Goal: Task Accomplishment & Management: Contribute content

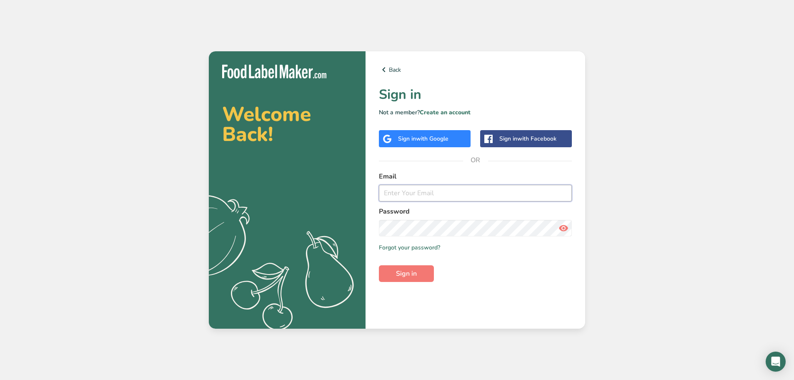
click at [429, 193] on input "email" at bounding box center [475, 193] width 193 height 17
type input "cesario@indigitalgroup.ca"
click at [379, 265] on button "Sign in" at bounding box center [406, 273] width 55 height 17
click at [443, 140] on span "with Google" at bounding box center [432, 139] width 33 height 8
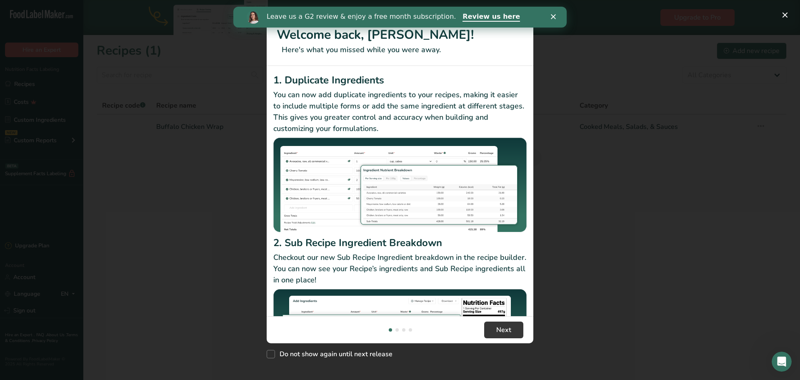
click at [552, 15] on polygon "Close" at bounding box center [553, 16] width 5 height 5
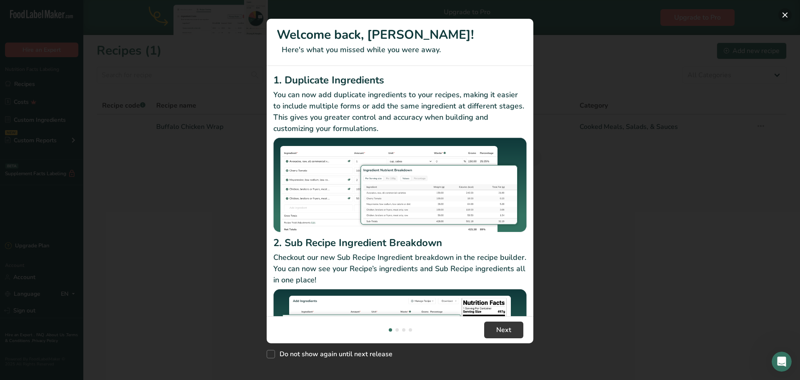
click at [785, 11] on button "New Features" at bounding box center [785, 14] width 13 height 13
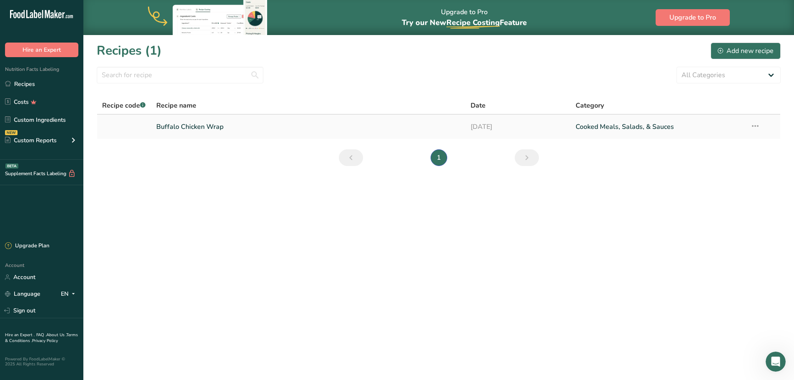
click at [227, 129] on link "Buffalo Chicken Wrap" at bounding box center [308, 127] width 305 height 18
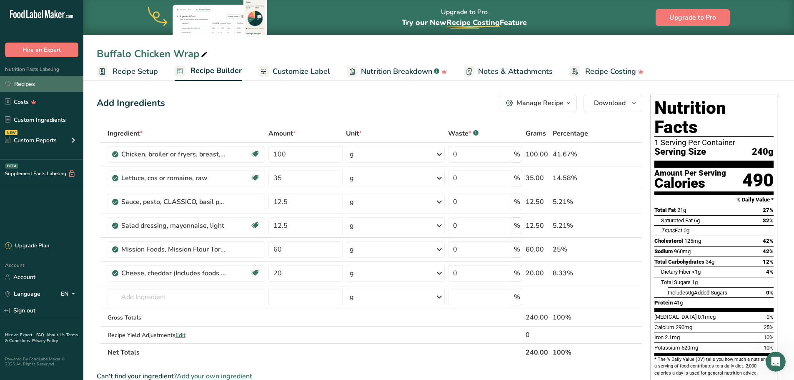
click at [33, 84] on link "Recipes" at bounding box center [41, 84] width 83 height 16
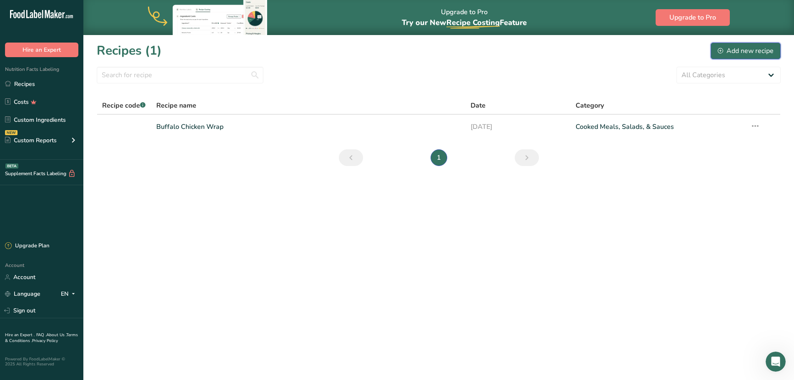
click at [744, 53] on div "Add new recipe" at bounding box center [746, 51] width 56 height 10
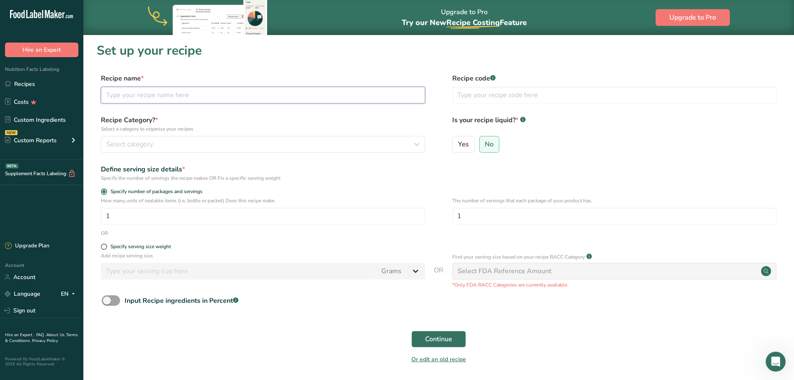
click at [137, 95] on input "text" at bounding box center [263, 95] width 324 height 17
type input "Grilled Chicken Salad"
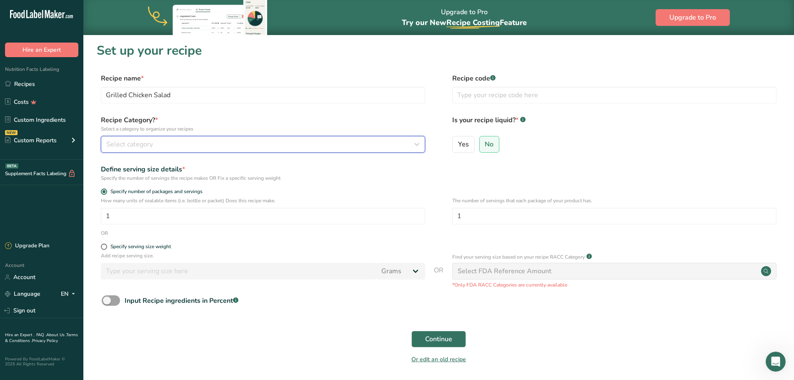
click at [163, 143] on div "Select category" at bounding box center [260, 144] width 308 height 10
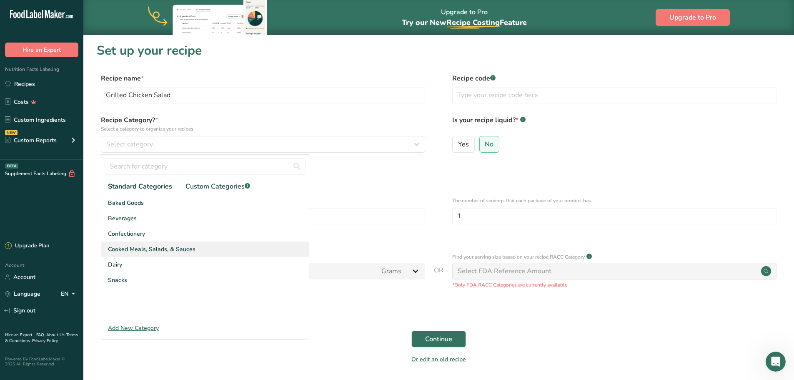
click at [130, 248] on span "Cooked Meals, Salads, & Sauces" at bounding box center [152, 249] width 88 height 9
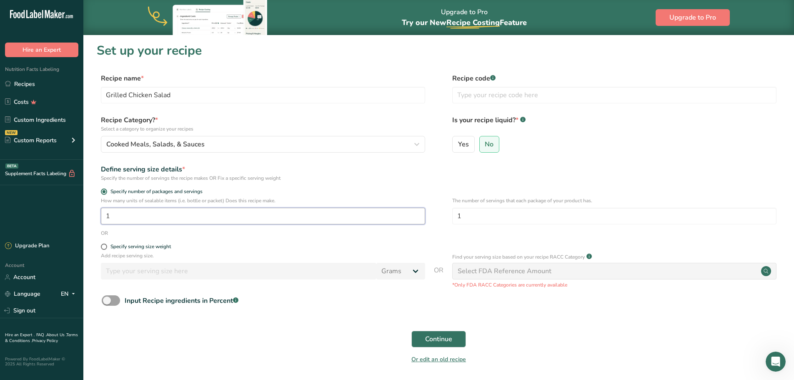
click at [139, 213] on input "1" at bounding box center [263, 216] width 324 height 17
click at [104, 246] on span at bounding box center [104, 246] width 6 height 6
click at [104, 246] on input "Specify serving size weight" at bounding box center [103, 246] width 5 height 5
radio input "true"
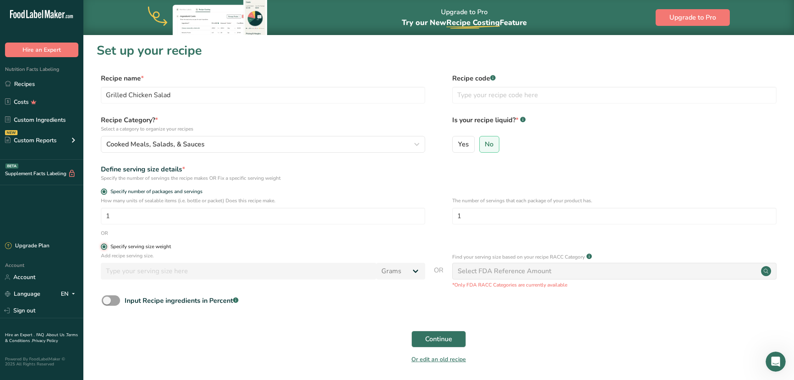
radio input "false"
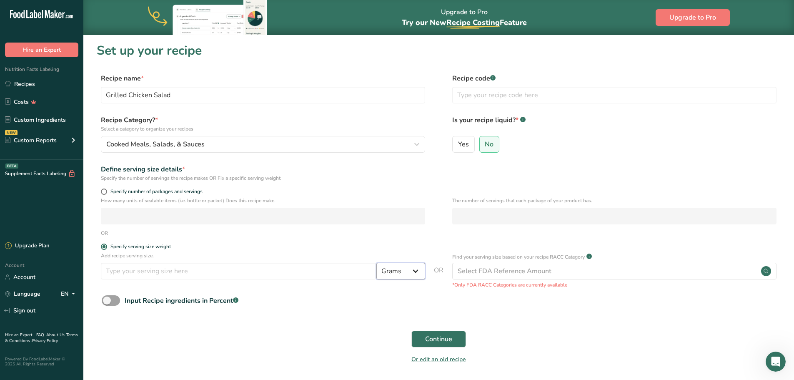
click at [401, 275] on select "Grams kg mg mcg lb oz l mL fl oz tbsp tsp cup qt gallon" at bounding box center [400, 271] width 49 height 17
click at [300, 271] on input "number" at bounding box center [238, 271] width 275 height 17
click at [154, 271] on input "number" at bounding box center [238, 271] width 275 height 17
click at [165, 270] on input "650" at bounding box center [238, 271] width 275 height 17
type input "650"
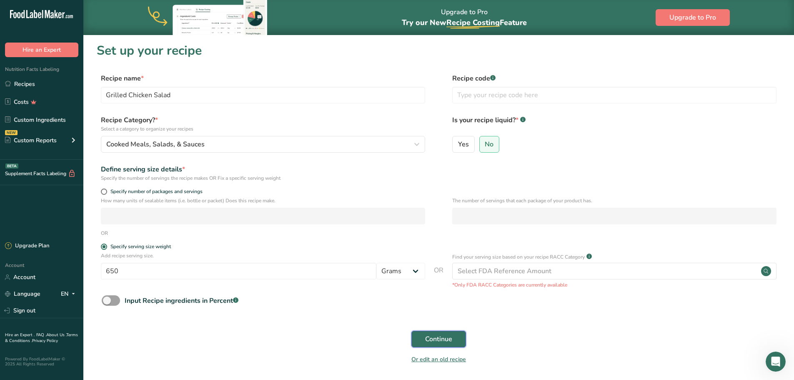
click at [446, 339] on span "Continue" at bounding box center [438, 339] width 27 height 10
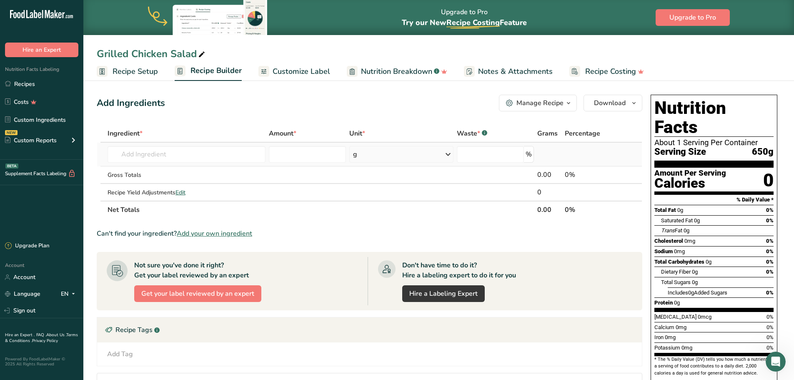
click at [192, 145] on td "Almond flour 1211 Milk, whole, 3.25% milkfat, without added vitamin A and [MEDI…" at bounding box center [186, 155] width 161 height 24
click at [190, 156] on input "text" at bounding box center [187, 154] width 158 height 17
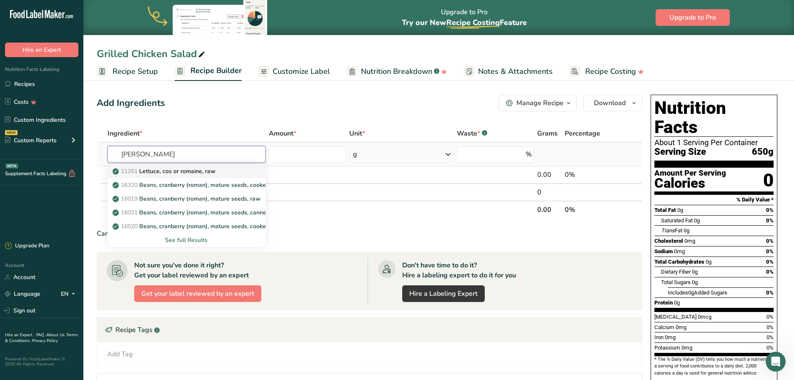
type input "[PERSON_NAME]"
click at [192, 171] on p "11251 [GEOGRAPHIC_DATA], cos or romaine, raw" at bounding box center [164, 171] width 101 height 9
type input "Lettuce, cos or romaine, raw"
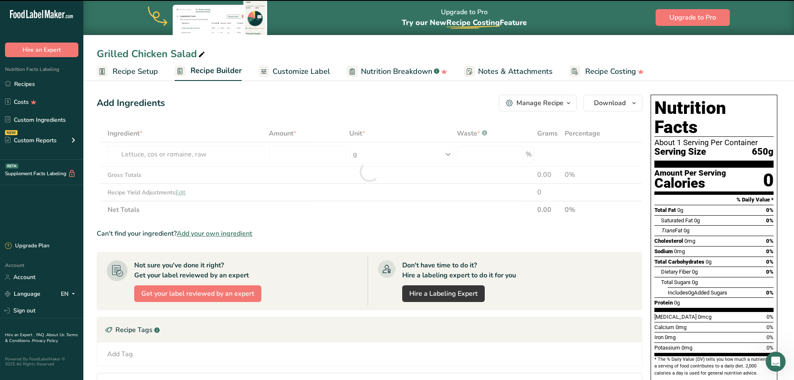
type input "0"
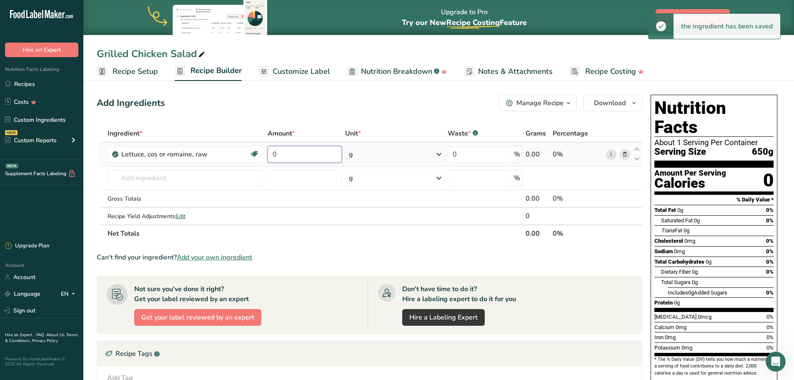
click at [306, 159] on input "0" at bounding box center [305, 154] width 75 height 17
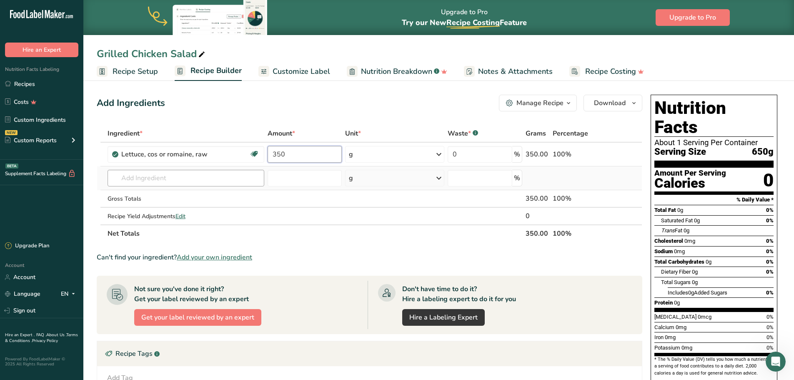
type input "350"
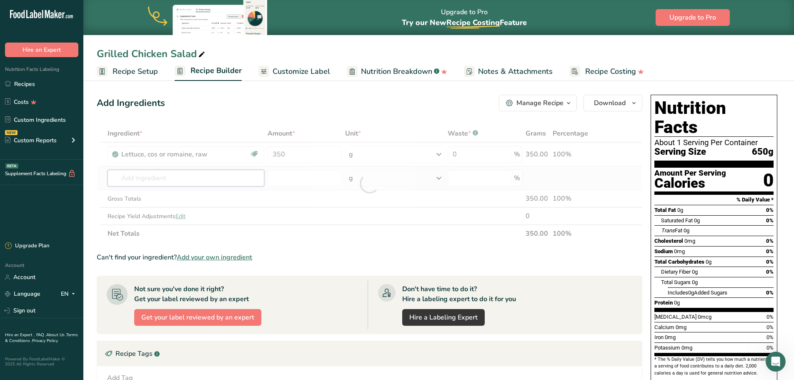
click at [143, 175] on div "Ingredient * Amount * Unit * Waste * .a-a{fill:#347362;}.b-a{fill:#fff;} Grams …" at bounding box center [370, 184] width 546 height 118
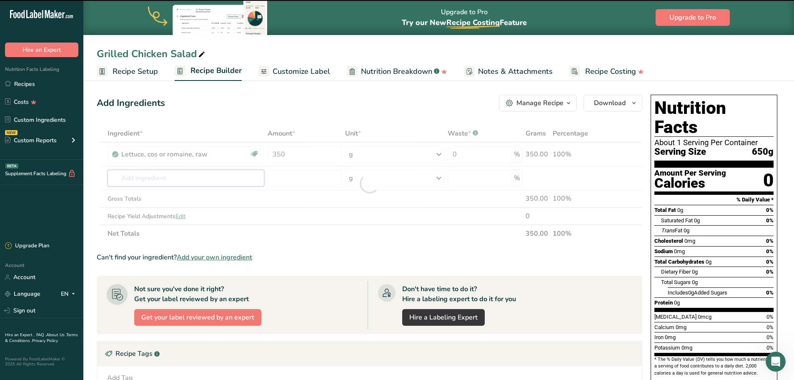
type input "g"
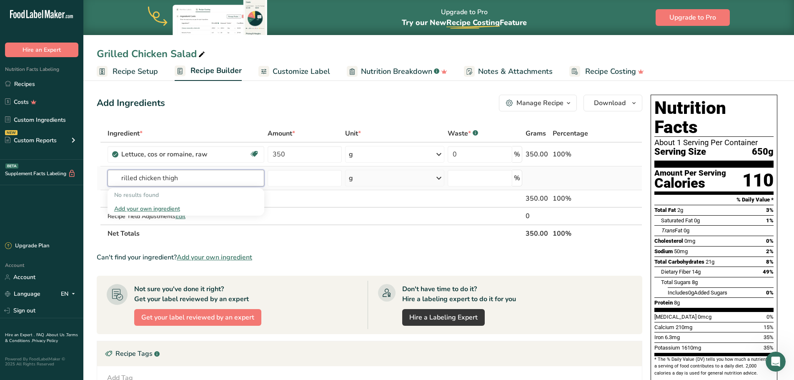
drag, startPoint x: 130, startPoint y: 176, endPoint x: 113, endPoint y: 176, distance: 17.1
click at [113, 176] on input "rilled chicken thigh" at bounding box center [186, 178] width 157 height 17
drag, startPoint x: 136, startPoint y: 178, endPoint x: 59, endPoint y: 184, distance: 77.3
click at [59, 184] on div ".a-20{fill:#fff;} Hire an Expert Nutrition Facts Labeling Recipes Costs Custom …" at bounding box center [397, 264] width 794 height 528
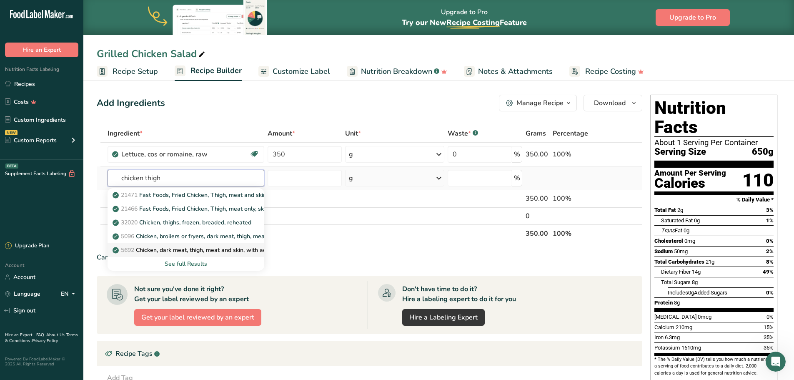
type input "chicken thigh"
click at [179, 252] on p "5692 Chicken, dark meat, thigh, meat and skin, with added solution, cooked, roa…" at bounding box center [229, 249] width 230 height 9
type input "Chicken, dark meat, thigh, meat and skin, with added solution, cooked, roasted"
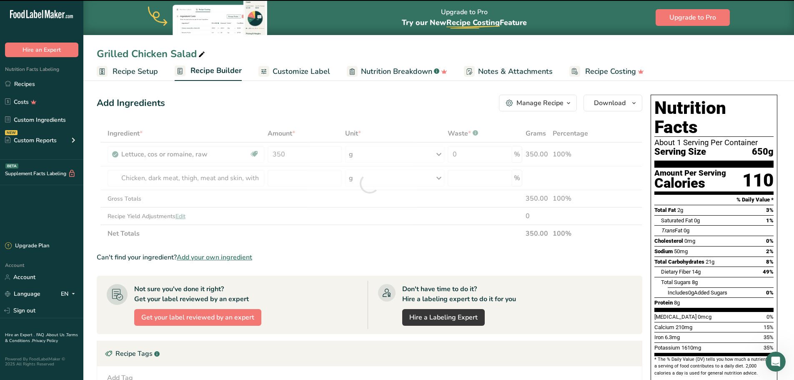
type input "0"
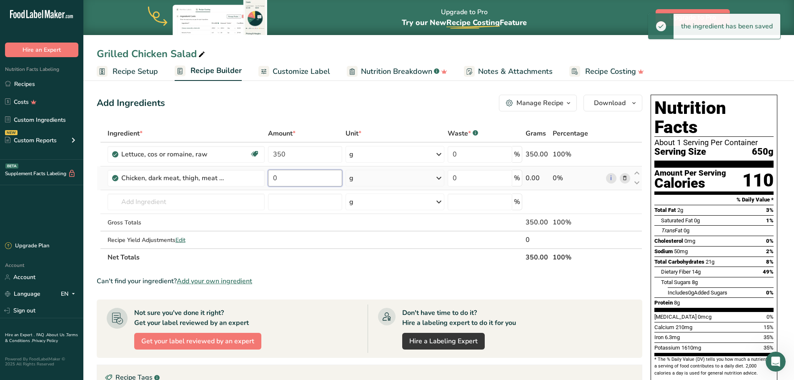
click at [307, 179] on input "0" at bounding box center [305, 178] width 74 height 17
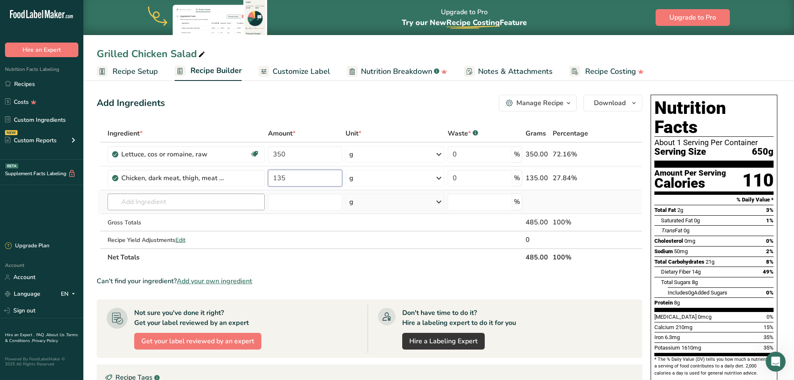
type input "135"
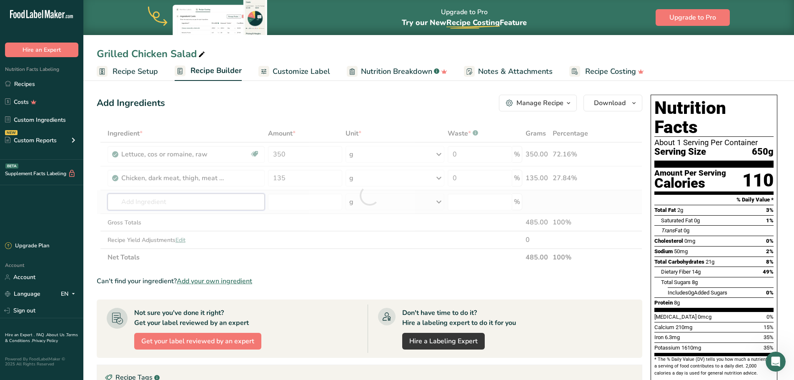
click at [185, 202] on div "Ingredient * Amount * Unit * Waste * .a-a{fill:#347362;}.b-a{fill:#fff;} Grams …" at bounding box center [370, 195] width 546 height 141
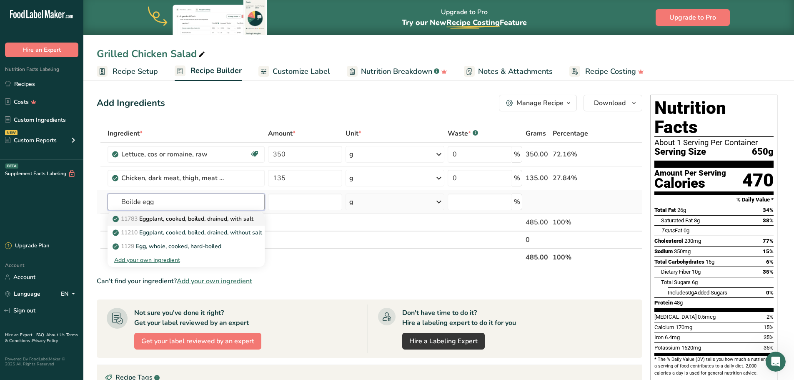
type input "Boilde egg"
click at [195, 219] on p "11783 Eggplant, cooked, boiled, drained, with salt" at bounding box center [183, 218] width 139 height 9
type input "Eggplant, cooked, boiled, drained, with salt"
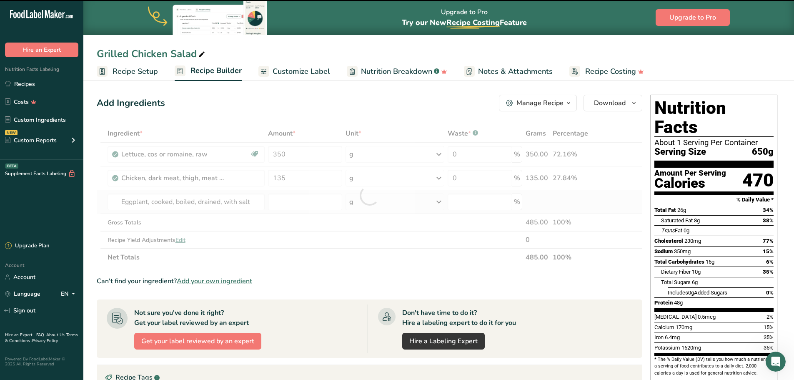
type input "0"
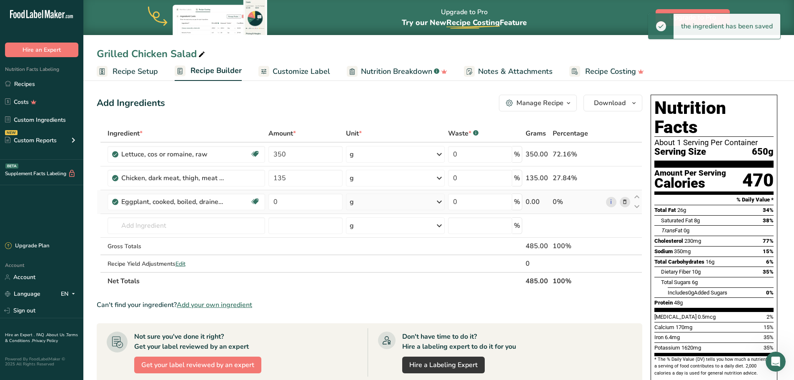
click at [441, 202] on icon at bounding box center [439, 201] width 10 height 15
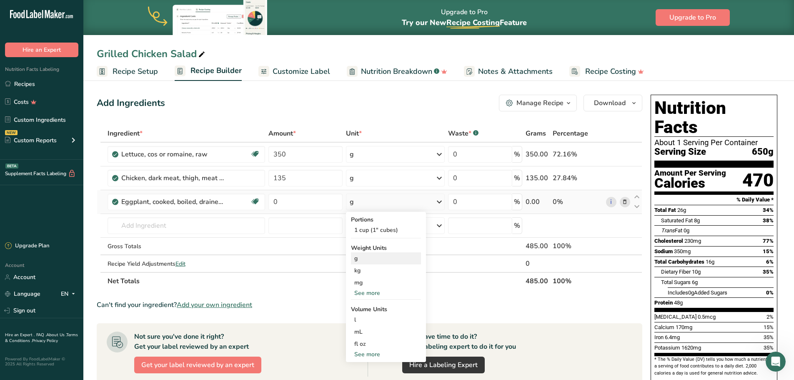
click at [367, 260] on div "g" at bounding box center [386, 258] width 70 height 12
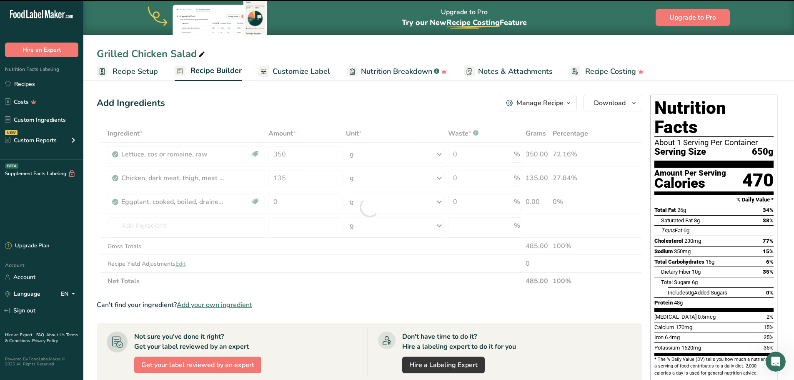
click at [320, 207] on div at bounding box center [370, 207] width 546 height 165
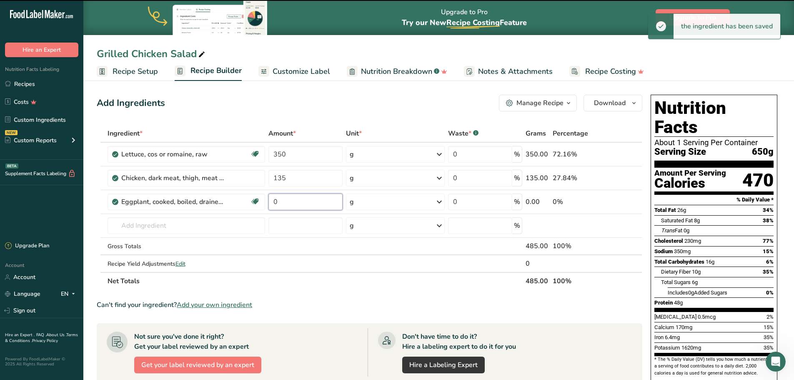
click at [298, 198] on input "0" at bounding box center [305, 201] width 74 height 17
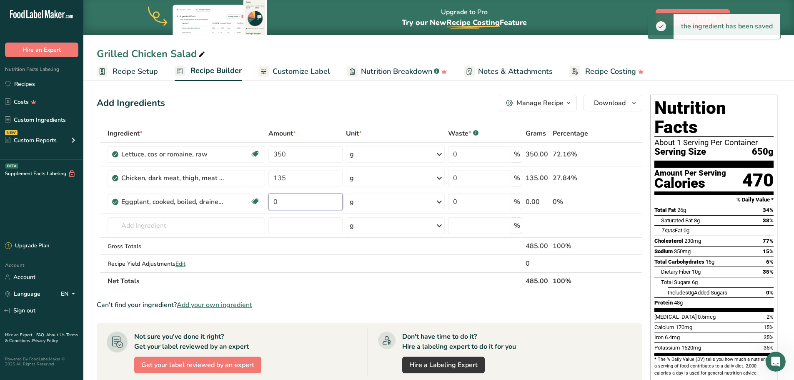
click at [298, 198] on input "0" at bounding box center [305, 201] width 74 height 17
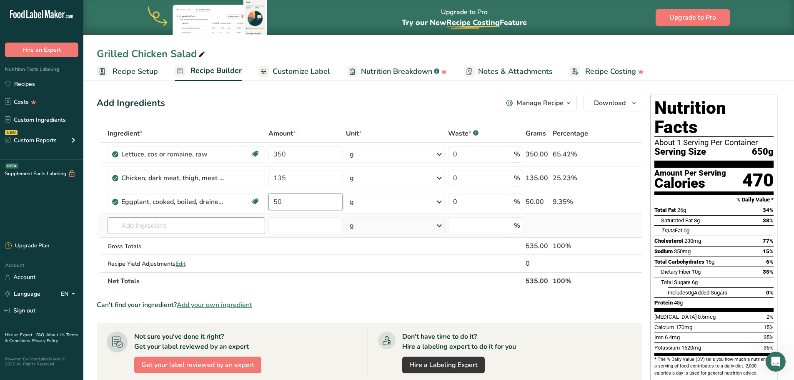
type input "50"
click at [159, 229] on div "Ingredient * Amount * Unit * Waste * .a-a{fill:#347362;}.b-a{fill:#fff;} Grams …" at bounding box center [370, 207] width 546 height 165
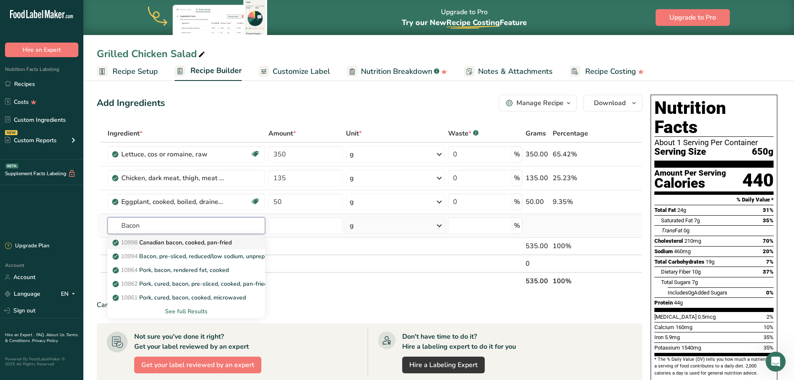
type input "Bacon"
click at [181, 241] on p "10998 Canadian bacon, cooked, pan-fried" at bounding box center [173, 242] width 118 height 9
type input "Canadian bacon, cooked, pan-fried"
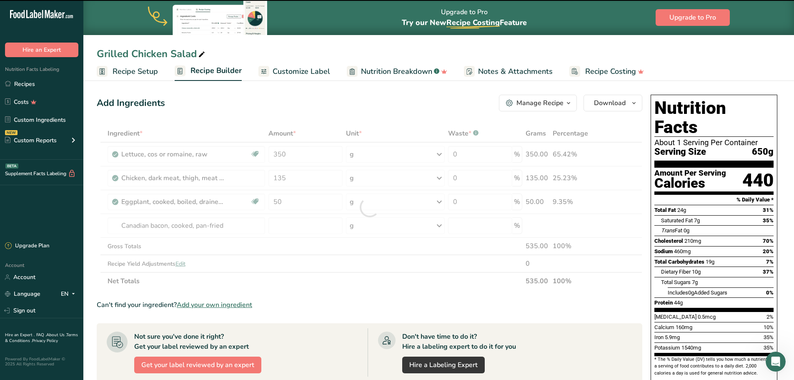
click at [285, 228] on div at bounding box center [370, 207] width 546 height 165
type input "0"
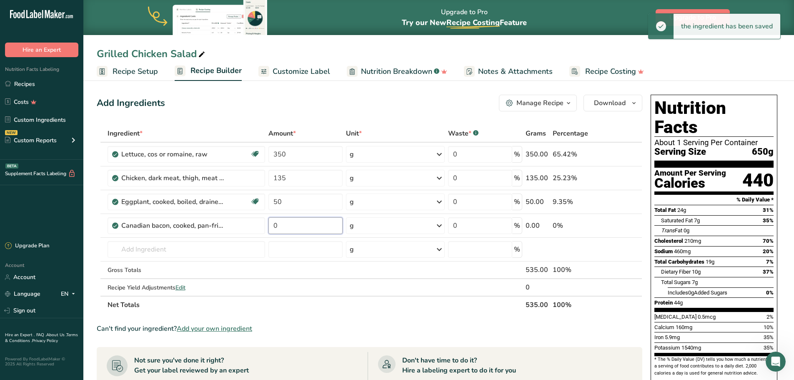
click at [285, 228] on input "0" at bounding box center [305, 225] width 74 height 17
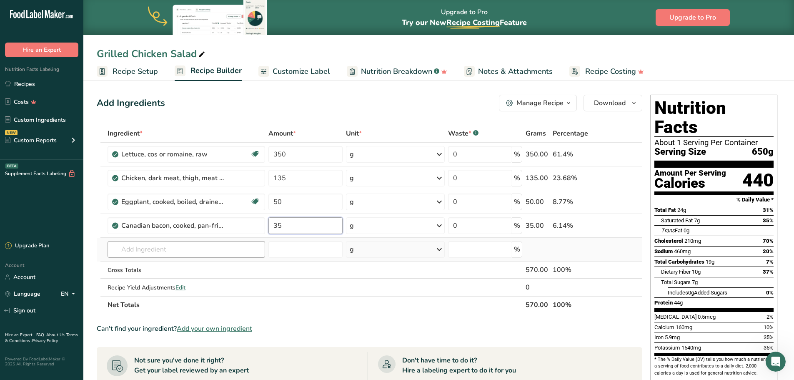
type input "35"
click at [186, 251] on div "Ingredient * Amount * Unit * Waste * .a-a{fill:#347362;}.b-a{fill:#fff;} Grams …" at bounding box center [370, 219] width 546 height 189
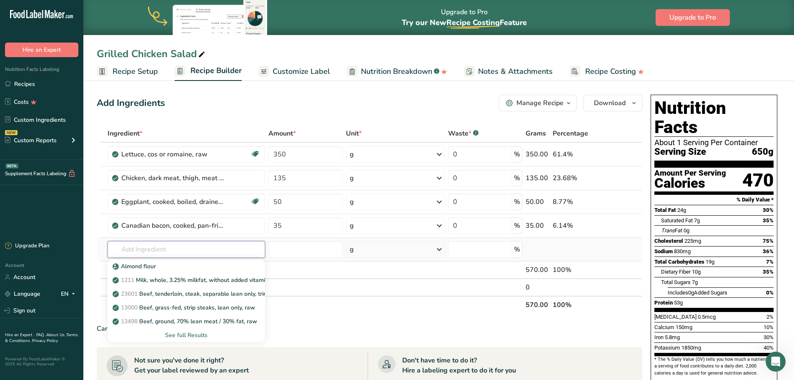
click at [139, 244] on input "text" at bounding box center [187, 249] width 158 height 17
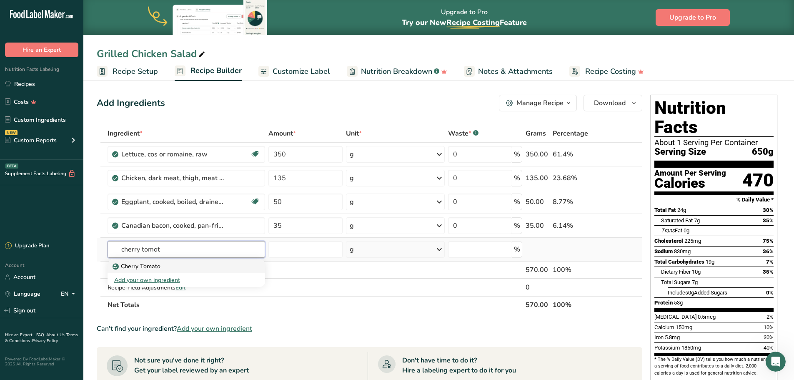
type input "cherry tomot"
click at [147, 270] on link "Cherry Tomato" at bounding box center [187, 266] width 158 height 14
type input "Cherry Tomato"
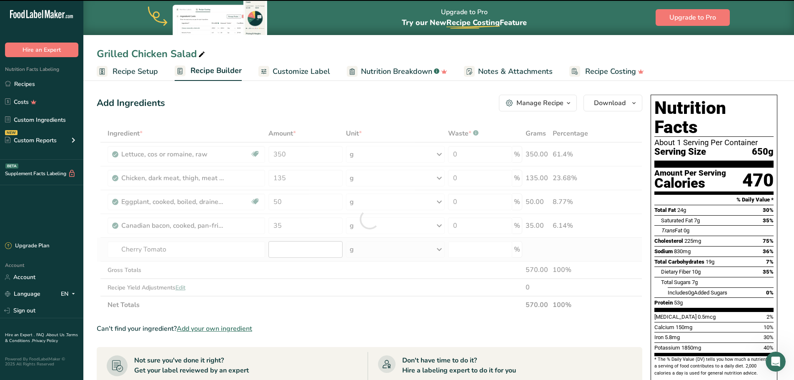
type input "0"
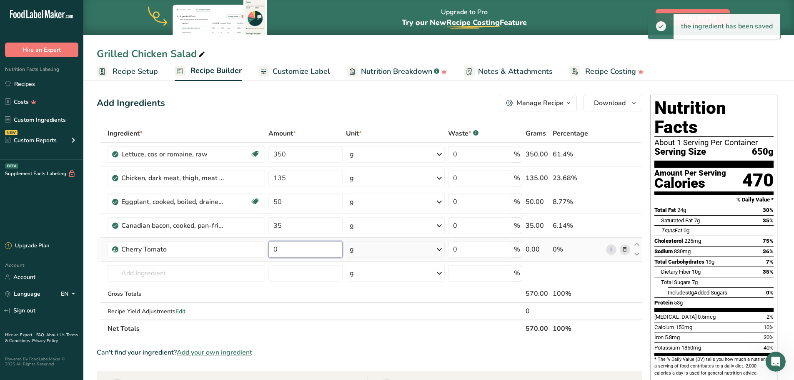
click at [307, 248] on input "0" at bounding box center [305, 249] width 74 height 17
type input "35"
click at [173, 278] on div "Ingredient * Amount * Unit * Waste * .a-a{fill:#347362;}.b-a{fill:#fff;} Grams …" at bounding box center [370, 231] width 546 height 213
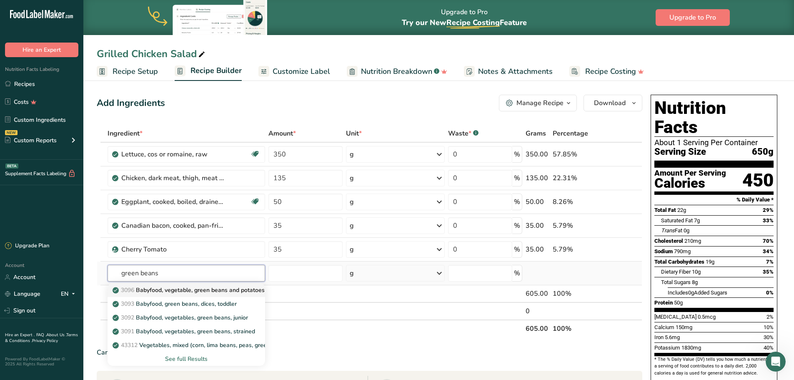
type input "green beans"
click at [182, 293] on p "3096 Babyfood, vegetable, green beans and potatoes" at bounding box center [189, 289] width 150 height 9
type input "Babyfood, vegetable, green beans and potatoes"
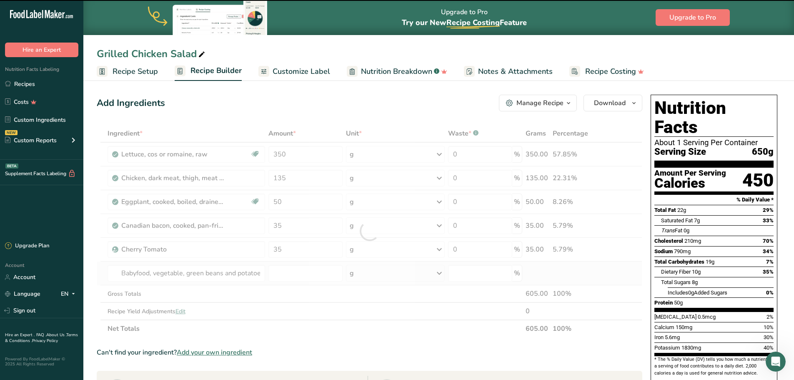
type input "0"
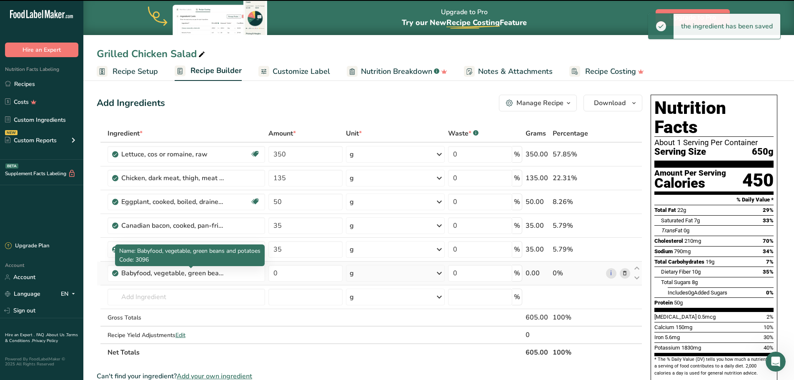
click at [178, 274] on div "Babyfood, vegetable, green beans and potatoes" at bounding box center [173, 273] width 104 height 10
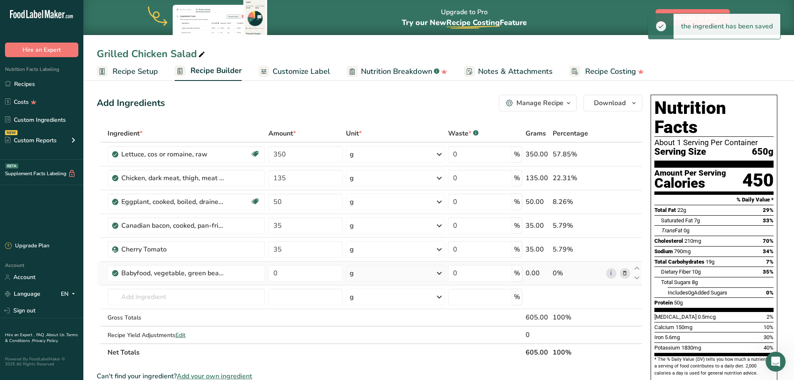
click at [98, 268] on tr "Babyfood, vegetable, green beans and potatoes 0 g Portions 1 jar, Gerber (4 oz)…" at bounding box center [369, 273] width 545 height 24
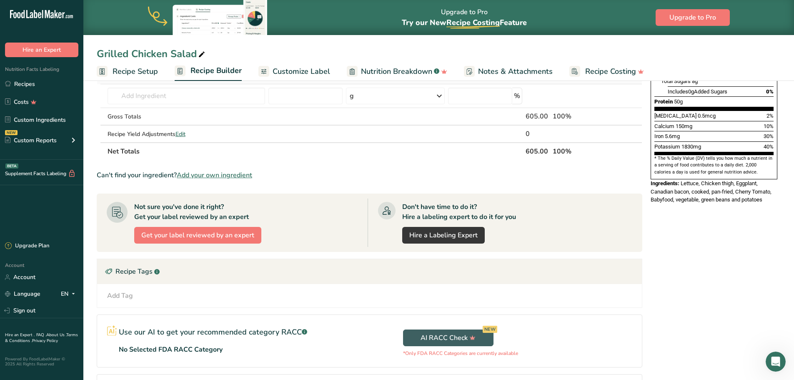
scroll to position [142, 0]
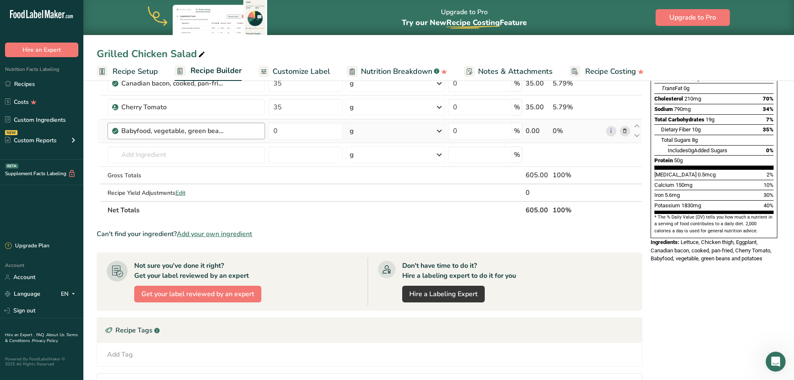
click at [233, 133] on div "Babyfood, vegetable, green beans and potatoes" at bounding box center [190, 131] width 139 height 10
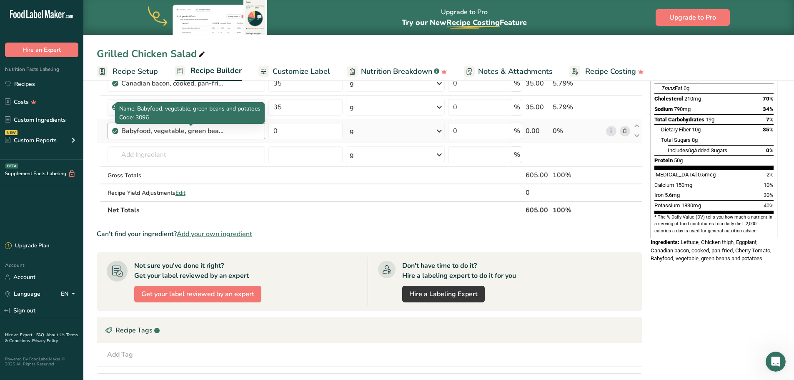
drag, startPoint x: 233, startPoint y: 133, endPoint x: 143, endPoint y: 133, distance: 90.0
click at [143, 133] on div "Babyfood, vegetable, green beans and potatoes" at bounding box center [190, 131] width 139 height 10
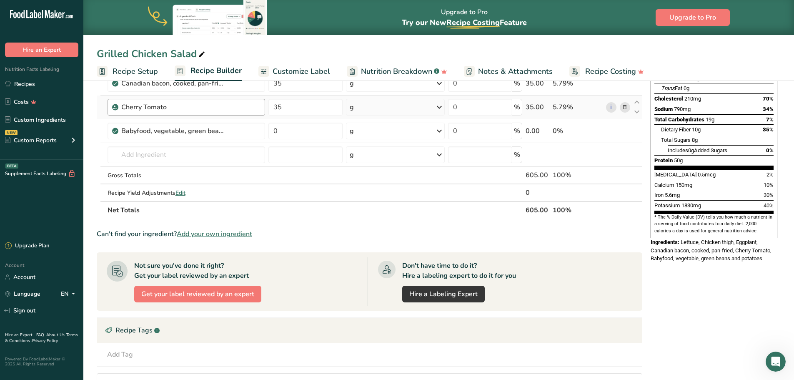
click at [236, 115] on div "Cherry Tomato" at bounding box center [187, 107] width 158 height 17
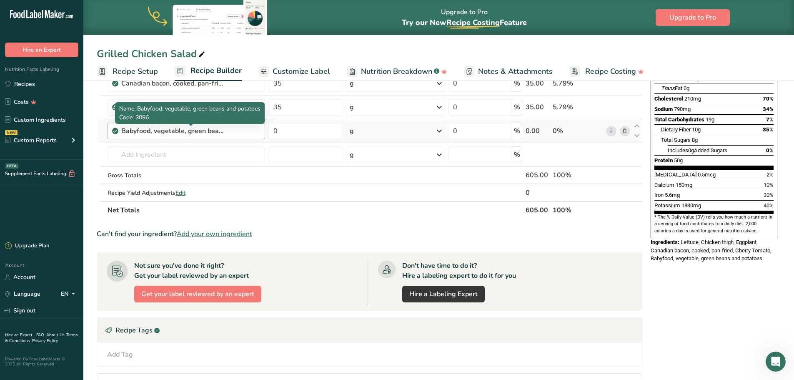
drag, startPoint x: 220, startPoint y: 131, endPoint x: 143, endPoint y: 132, distance: 77.1
click at [143, 132] on div "Babyfood, vegetable, green beans and potatoes" at bounding box center [173, 131] width 104 height 10
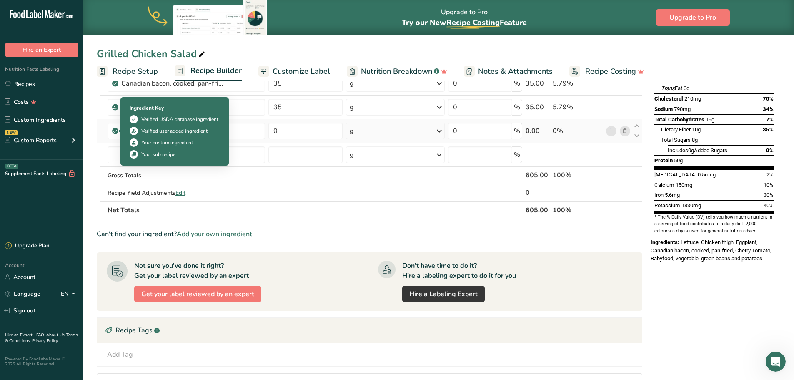
click at [116, 127] on span at bounding box center [115, 131] width 6 height 10
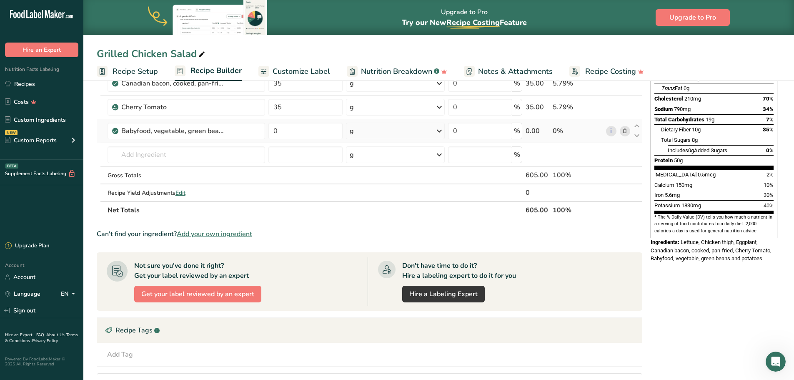
click at [115, 132] on icon at bounding box center [115, 131] width 5 height 8
click at [624, 133] on icon at bounding box center [625, 131] width 6 height 9
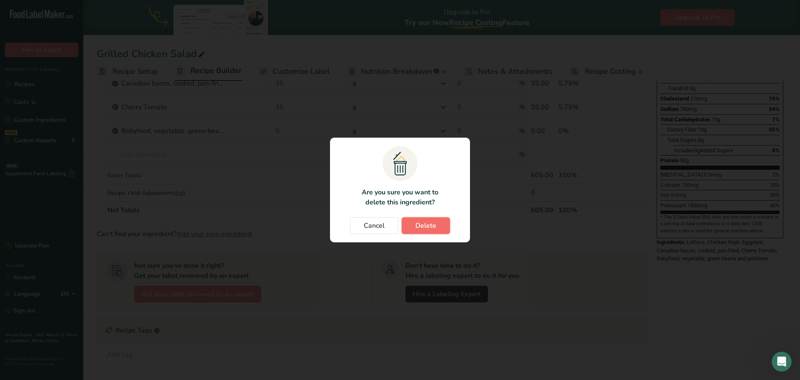
click at [420, 225] on span "Delete" at bounding box center [426, 225] width 21 height 10
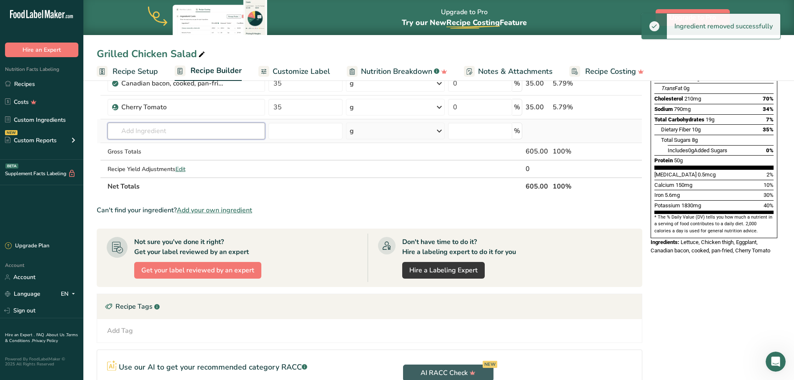
click at [163, 128] on input "text" at bounding box center [187, 131] width 158 height 17
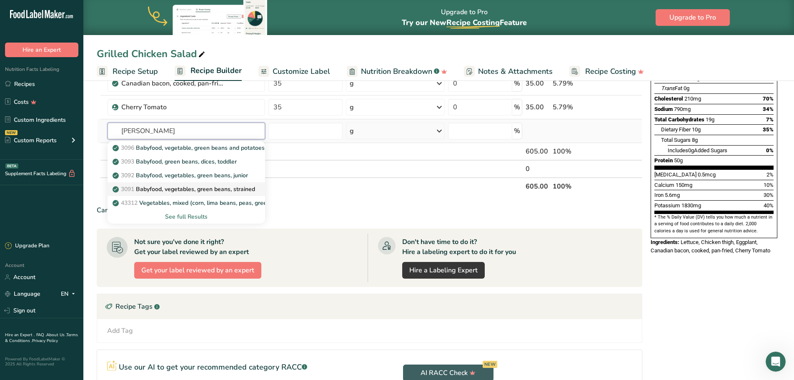
type input "[PERSON_NAME]"
click at [193, 188] on p "3091 Babyfood, vegetables, green beans, strained" at bounding box center [184, 189] width 141 height 9
type input "Babyfood, vegetables, green beans, strained"
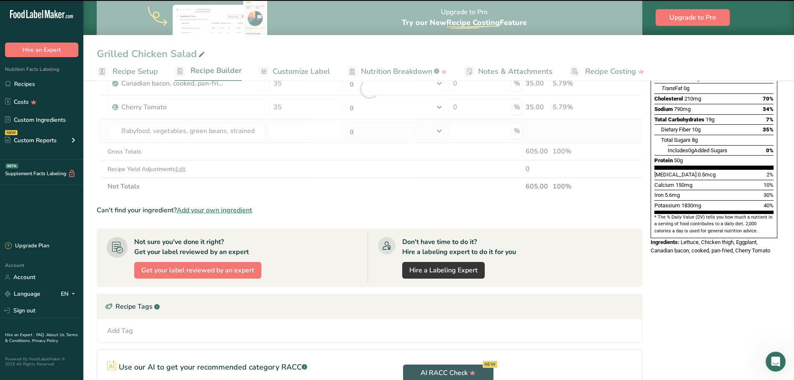
type input "0"
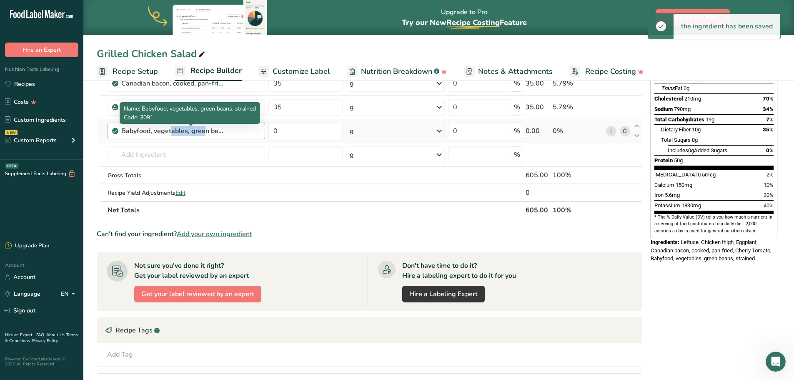
drag, startPoint x: 155, startPoint y: 129, endPoint x: 121, endPoint y: 129, distance: 34.2
click at [121, 129] on div "Babyfood, vegetables, green beans, strained" at bounding box center [173, 131] width 104 height 10
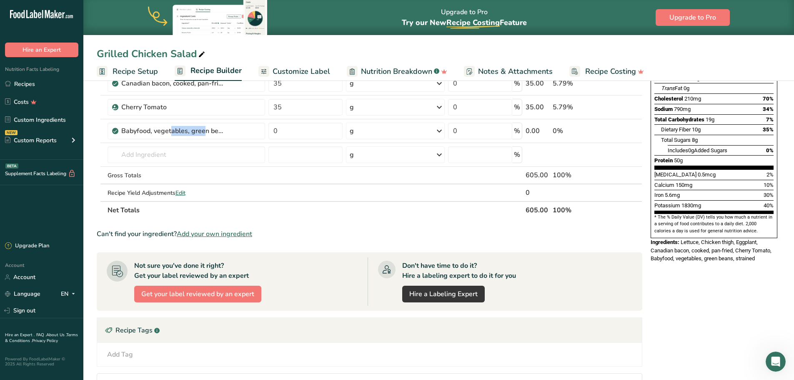
drag, startPoint x: 628, startPoint y: 130, endPoint x: 588, endPoint y: 133, distance: 40.1
click at [628, 130] on span at bounding box center [625, 131] width 10 height 10
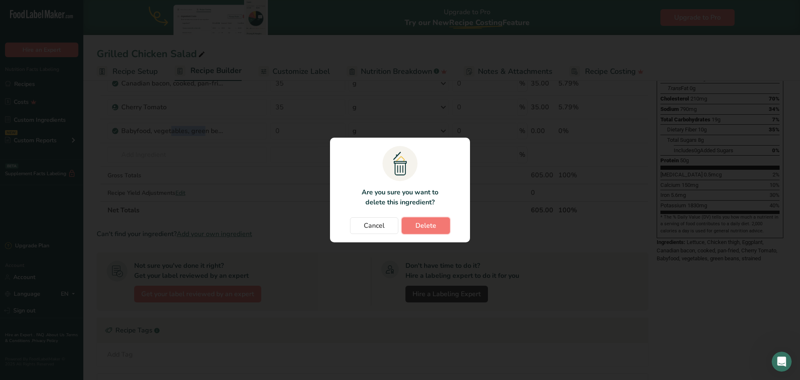
drag, startPoint x: 436, startPoint y: 230, endPoint x: 257, endPoint y: 196, distance: 181.9
click at [436, 230] on button "Delete" at bounding box center [426, 225] width 48 height 17
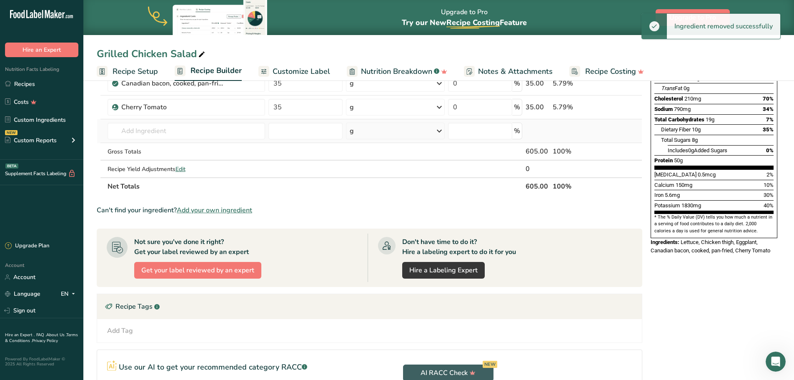
click at [153, 122] on td "3096 Babyfood, vegetable, green beans and potatoes 3093 Babyfood, green beans, …" at bounding box center [186, 131] width 161 height 24
click at [132, 125] on input "text" at bounding box center [187, 131] width 158 height 17
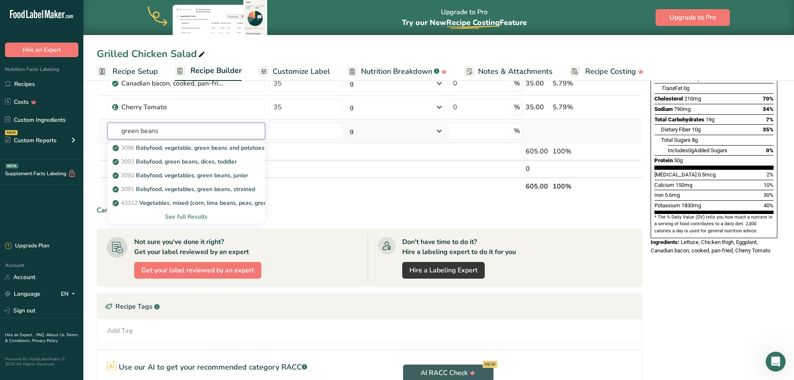
type input "green beans"
click at [193, 217] on div "See full Results" at bounding box center [186, 216] width 145 height 9
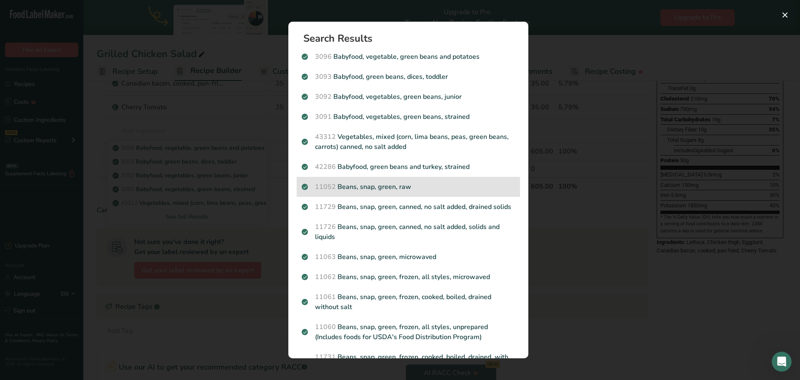
click at [386, 188] on p "11052 Beans, snap, green, raw" at bounding box center [408, 187] width 213 height 10
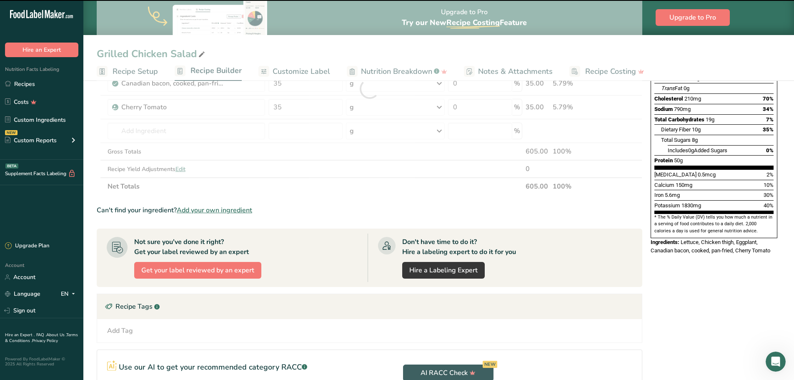
type input "0"
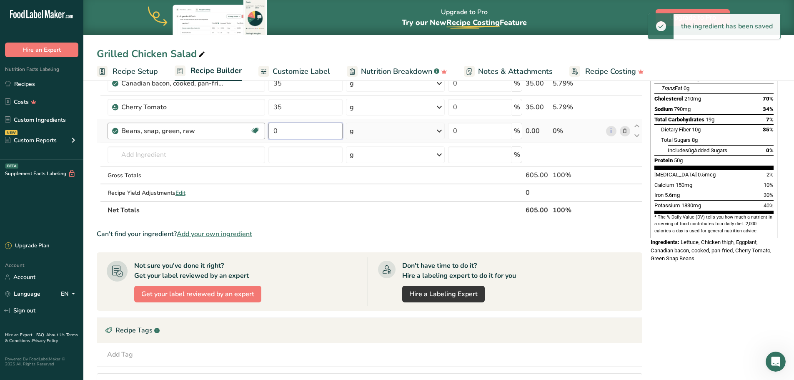
drag, startPoint x: 322, startPoint y: 130, endPoint x: 206, endPoint y: 134, distance: 115.9
click at [249, 135] on tr "Beans, snap, green, raw Plant-based Protein Dairy free Gluten free Vegan Vegeta…" at bounding box center [369, 131] width 545 height 24
type input "35"
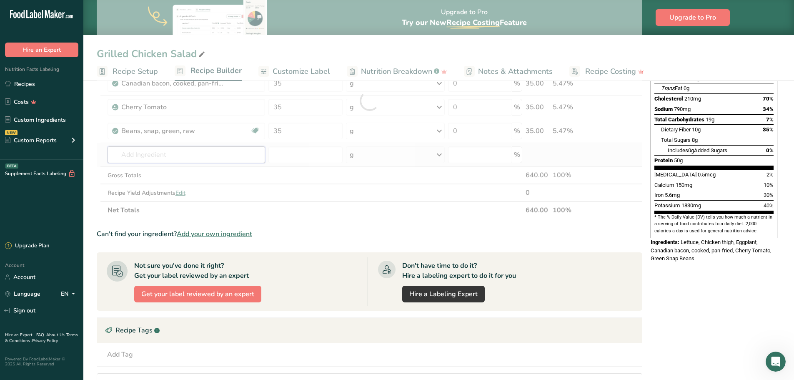
click at [152, 150] on div "Ingredient * Amount * Unit * Waste * .a-a{fill:#347362;}.b-a{fill:#fff;} Grams …" at bounding box center [370, 100] width 546 height 236
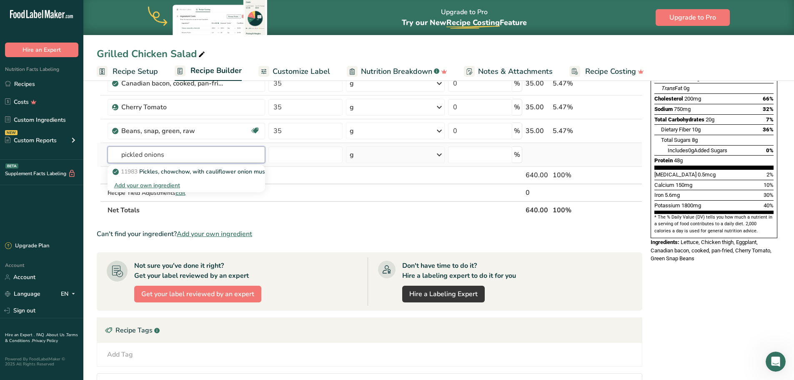
click at [174, 155] on input "pickled onions" at bounding box center [187, 154] width 158 height 17
type input "pickled onions"
click at [317, 158] on input "number" at bounding box center [305, 154] width 74 height 17
click at [216, 160] on input "text" at bounding box center [187, 154] width 158 height 17
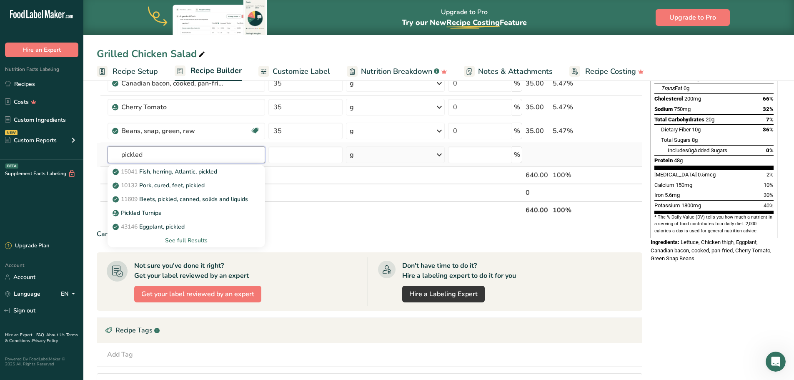
type input "pickled"
click at [198, 235] on div "See full Results" at bounding box center [187, 240] width 158 height 14
click at [199, 239] on div "See full Results" at bounding box center [186, 240] width 145 height 9
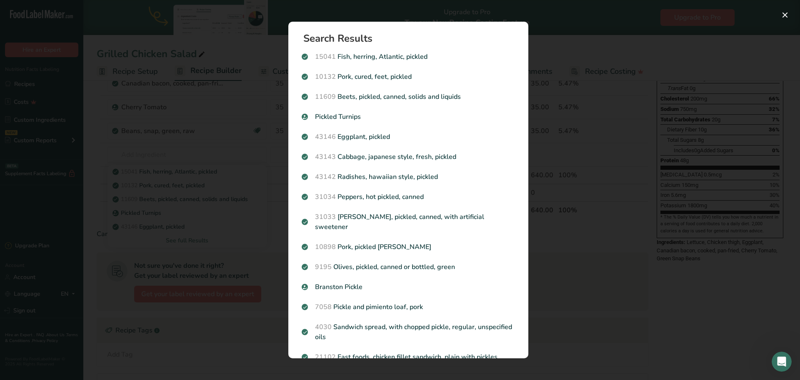
click at [223, 221] on div "Search results modal" at bounding box center [400, 190] width 800 height 380
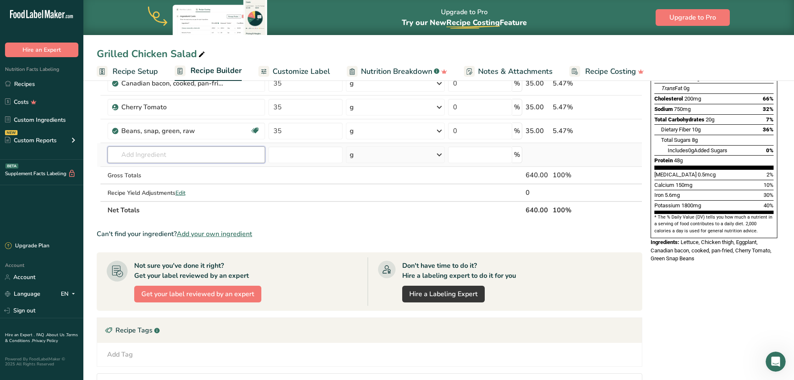
click at [193, 151] on input "text" at bounding box center [187, 154] width 158 height 17
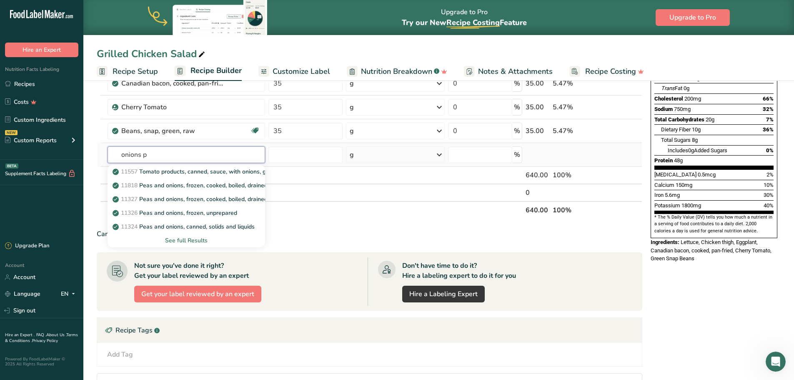
type input "onions p"
click at [196, 237] on div "See full Results" at bounding box center [186, 240] width 145 height 9
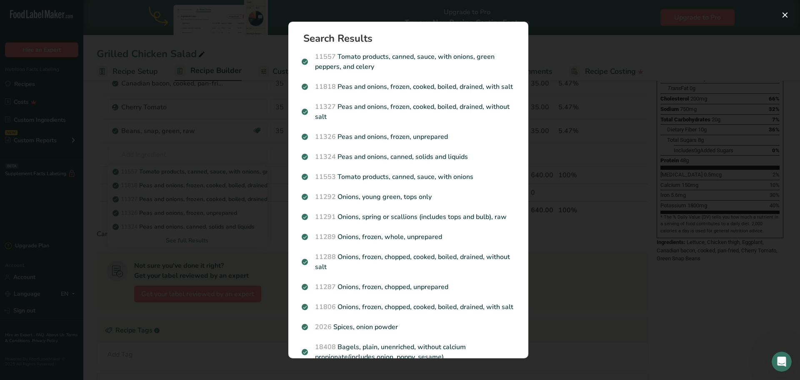
click at [217, 140] on div "Search results modal" at bounding box center [400, 190] width 800 height 380
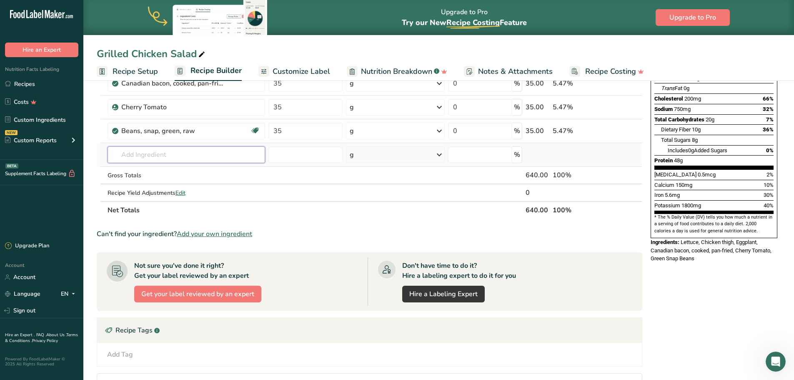
click at [154, 157] on input "text" at bounding box center [187, 154] width 158 height 17
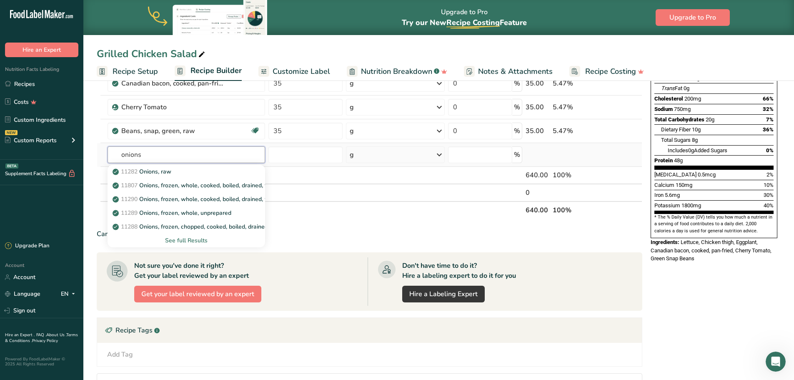
type input "onions"
click at [188, 242] on div "See full Results" at bounding box center [186, 240] width 145 height 9
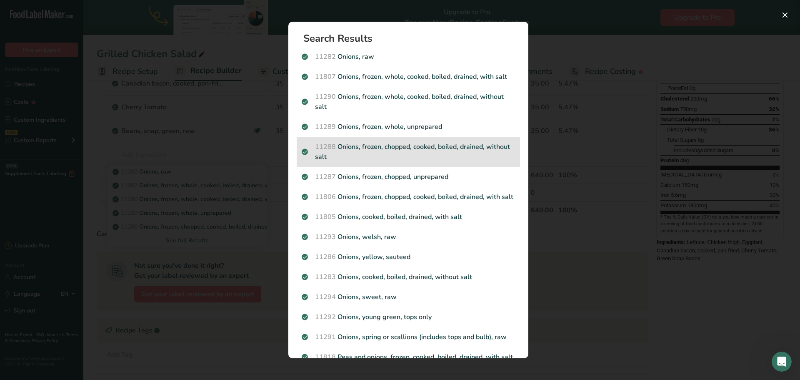
click at [413, 146] on p "11288 Onions, frozen, chopped, cooked, boiled, drained, without salt" at bounding box center [408, 152] width 213 height 20
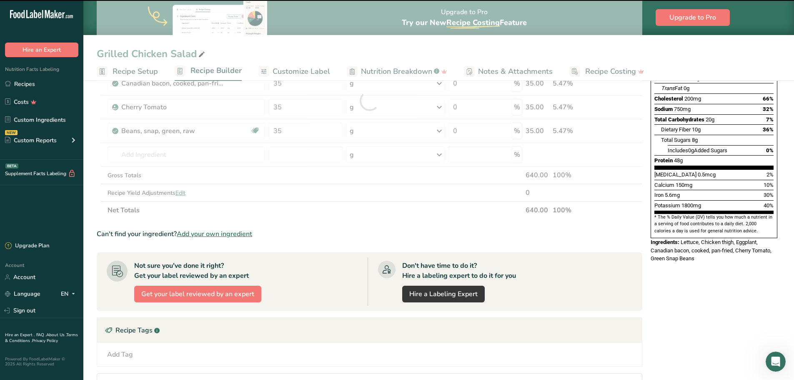
type input "0"
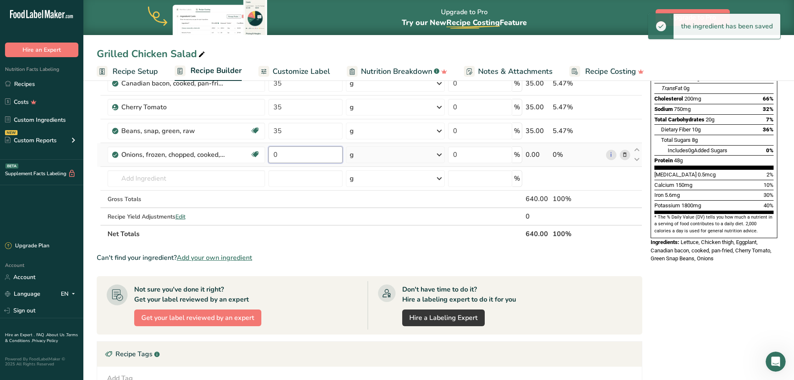
click at [310, 154] on input "0" at bounding box center [305, 154] width 74 height 17
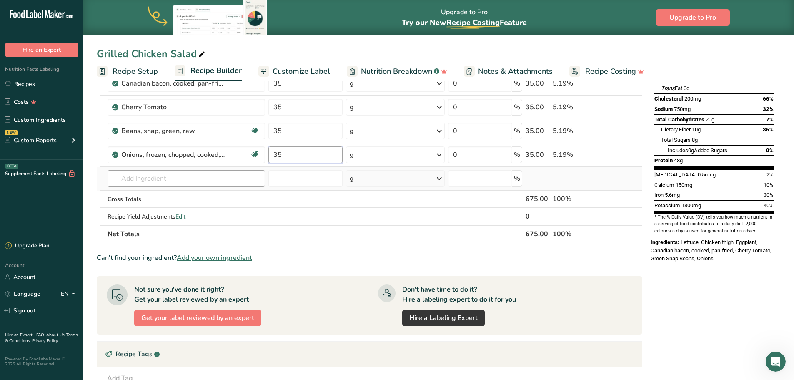
type input "35"
click at [195, 176] on div "Ingredient * Amount * Unit * Waste * .a-a{fill:#347362;}.b-a{fill:#fff;} Grams …" at bounding box center [370, 112] width 546 height 260
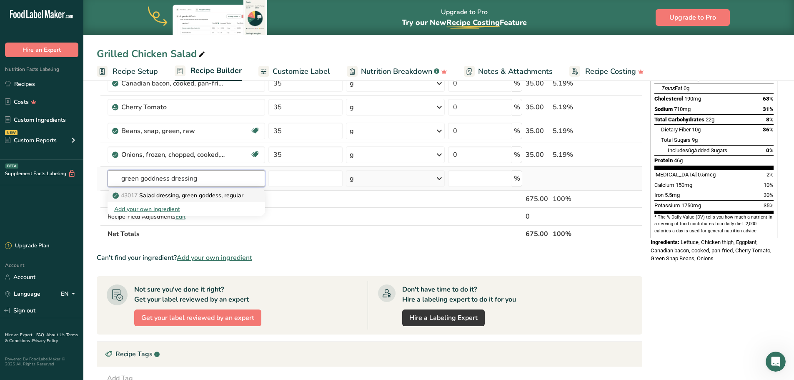
type input "green goddness dressing"
click at [196, 192] on p "43017 Salad dressing, green goddess, regular" at bounding box center [178, 195] width 129 height 9
type input "Salad dressing, green goddess, regular"
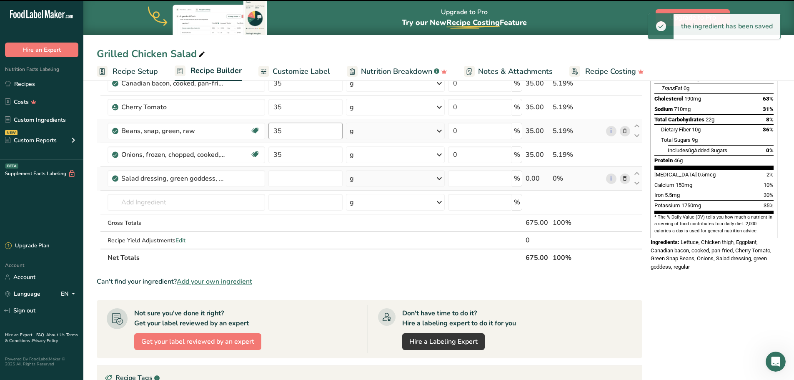
type input "0"
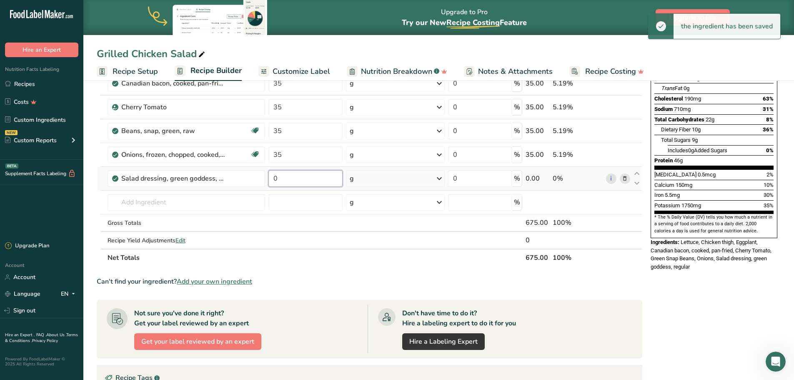
click at [298, 186] on input "0" at bounding box center [305, 178] width 74 height 17
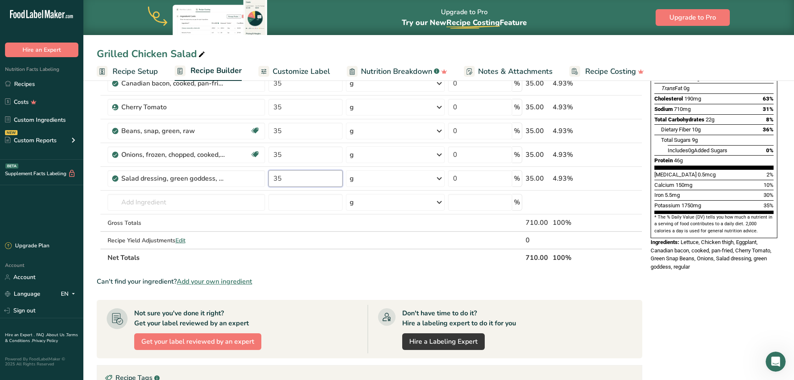
type input "35"
click at [428, 268] on section "Ingredient * Amount * Unit * Waste * .a-a{fill:#347362;}.b-a{fill:#fff;} Grams …" at bounding box center [370, 253] width 546 height 543
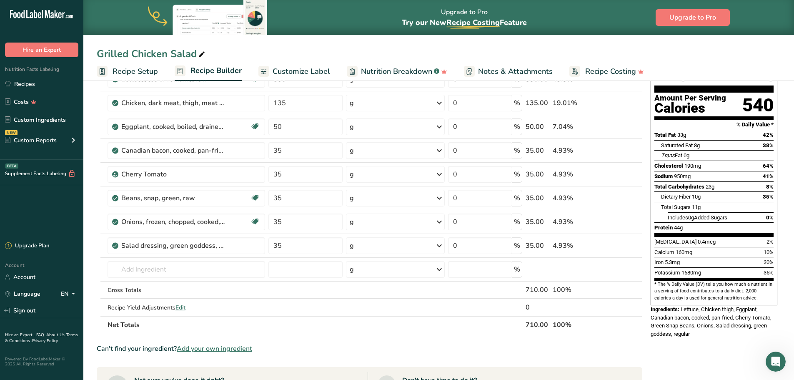
scroll to position [0, 0]
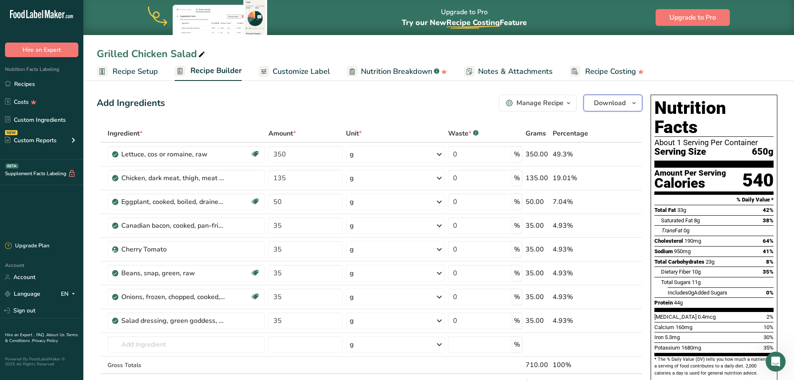
click at [596, 107] on span "Download" at bounding box center [610, 103] width 32 height 10
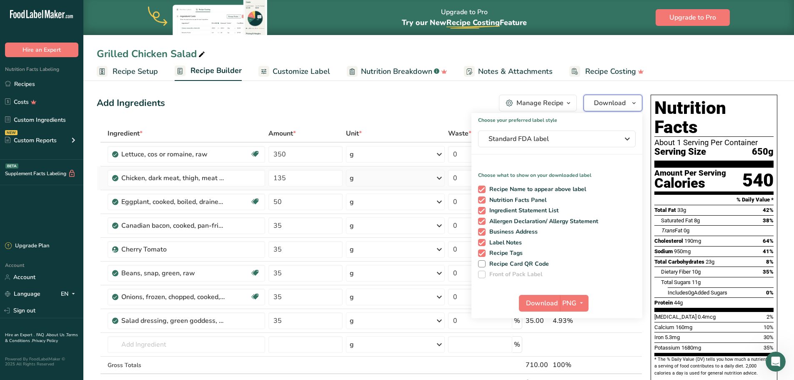
click at [583, 95] on button "Download" at bounding box center [612, 103] width 59 height 17
click at [482, 267] on span at bounding box center [482, 264] width 8 height 8
click at [482, 267] on input "Recipe Card QR Code" at bounding box center [480, 263] width 5 height 5
checkbox input "true"
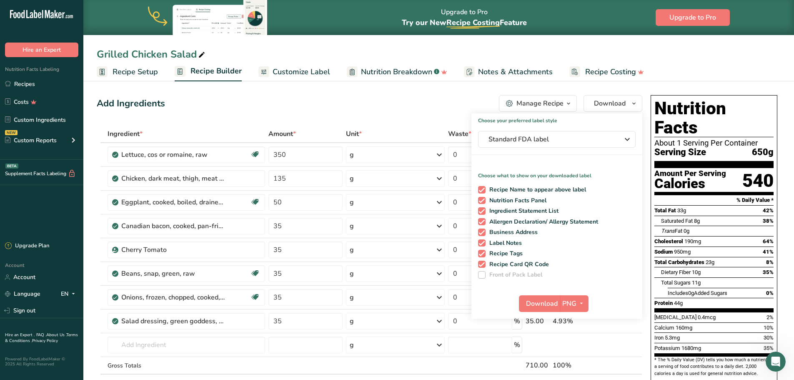
click at [481, 278] on span at bounding box center [482, 275] width 8 height 8
click at [536, 300] on span "Download" at bounding box center [542, 303] width 32 height 10
click at [230, 100] on div "Add Ingredients Manage Recipe Delete Recipe Duplicate Recipe Scale Recipe Save …" at bounding box center [370, 103] width 546 height 17
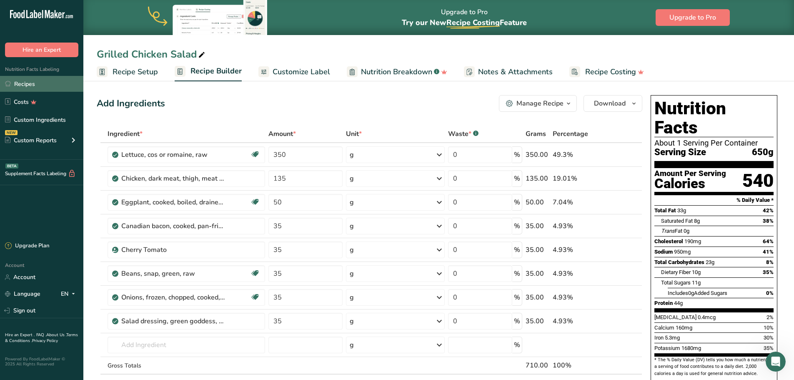
click at [40, 83] on link "Recipes" at bounding box center [41, 84] width 83 height 16
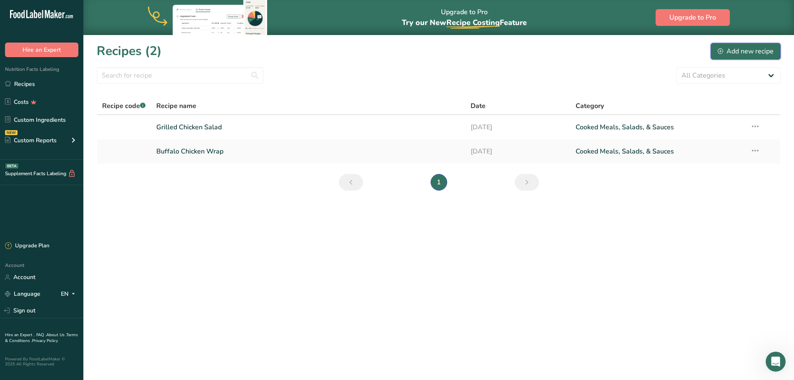
click at [737, 53] on div "Add new recipe" at bounding box center [746, 51] width 56 height 10
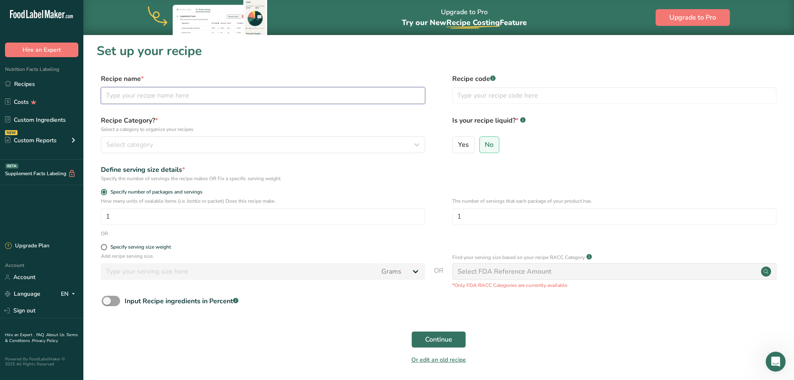
click at [204, 93] on input "text" at bounding box center [263, 95] width 324 height 17
type input "R"
type input "Tex Mex Salad"
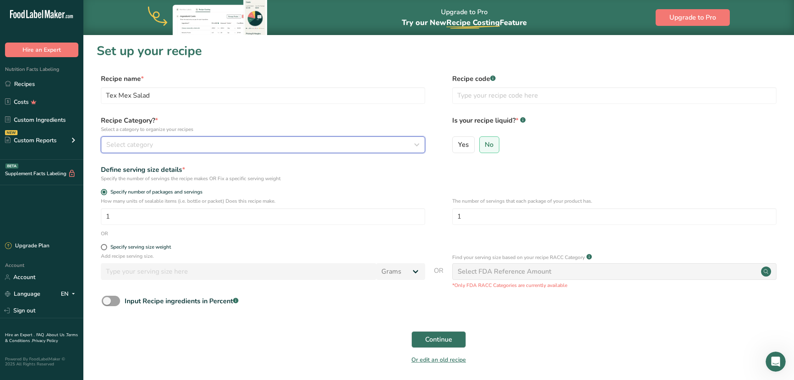
click at [150, 143] on span "Select category" at bounding box center [129, 145] width 47 height 10
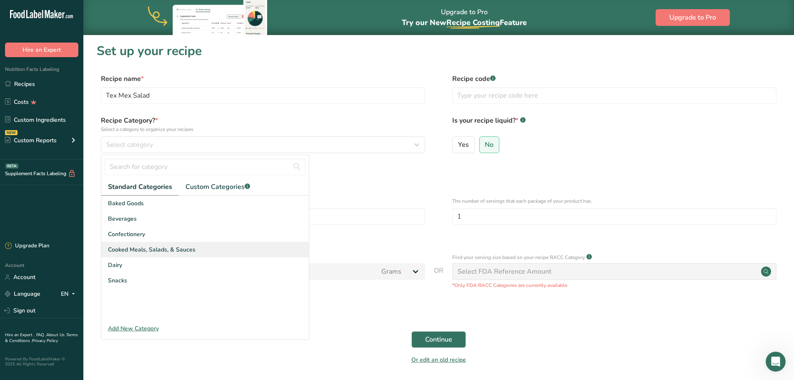
click at [166, 245] on span "Cooked Meals, Salads, & Sauces" at bounding box center [152, 249] width 88 height 9
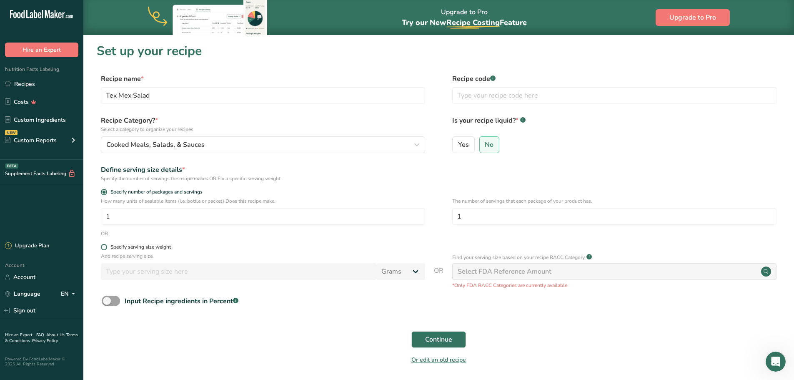
click at [107, 246] on span at bounding box center [104, 247] width 6 height 6
click at [106, 246] on input "Specify serving size weight" at bounding box center [103, 246] width 5 height 5
radio input "true"
radio input "false"
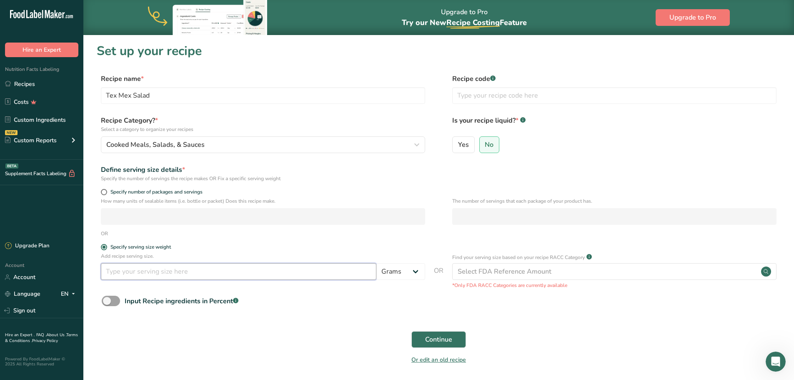
click at [114, 270] on input "number" at bounding box center [238, 271] width 275 height 17
type input "650"
click at [441, 341] on span "Continue" at bounding box center [438, 339] width 27 height 10
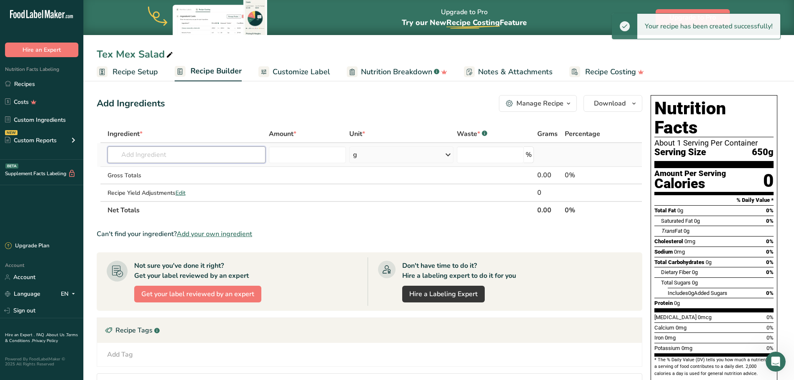
click at [192, 155] on input "text" at bounding box center [187, 154] width 158 height 17
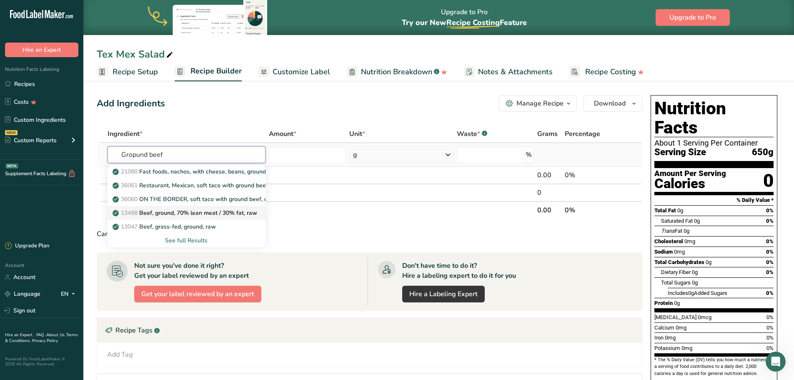
type input "Gropund beef"
click at [182, 214] on p "13498 Beef, ground, 70% lean meat / 30% fat, raw" at bounding box center [185, 212] width 143 height 9
type input "Beef, ground, 70% lean meat / 30% fat, raw"
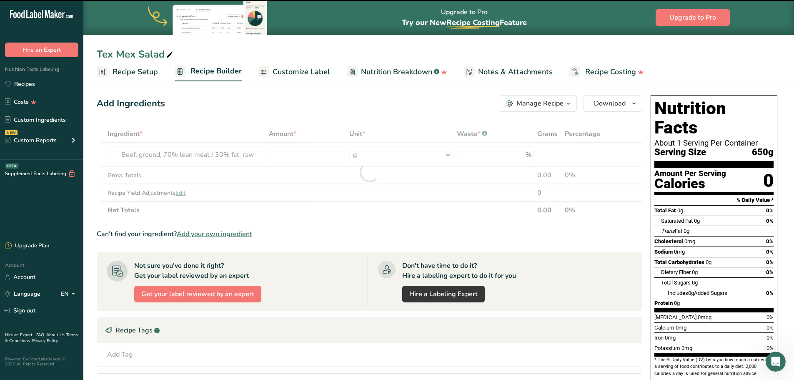
type input "0"
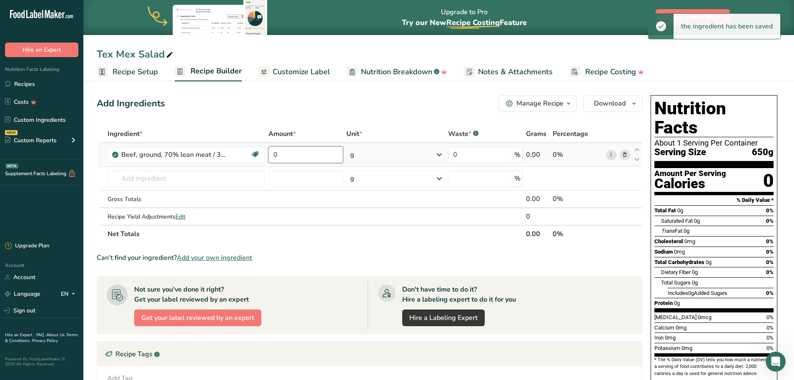
click at [296, 156] on input "0" at bounding box center [305, 154] width 74 height 17
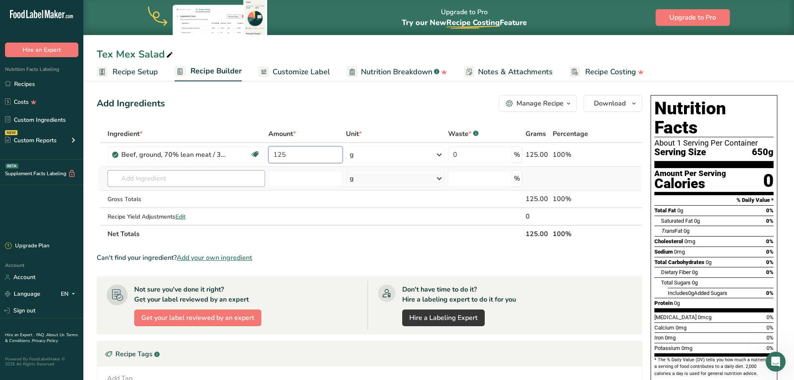
type input "125"
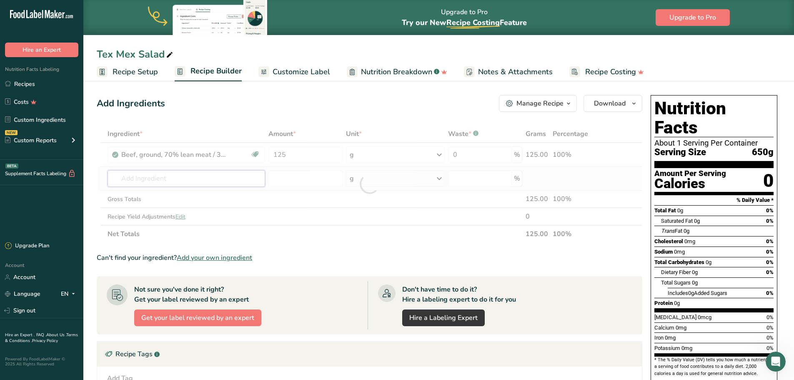
click at [177, 182] on div "Ingredient * Amount * Unit * Waste * .a-a{fill:#347362;}.b-a{fill:#fff;} Grams …" at bounding box center [370, 184] width 546 height 118
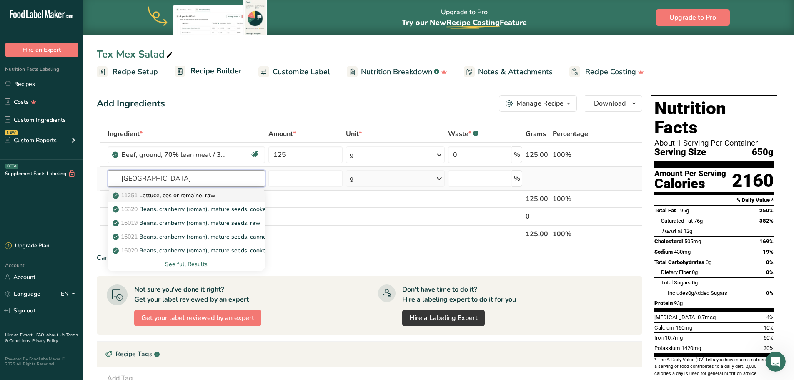
type input "[GEOGRAPHIC_DATA]"
click at [178, 198] on p "11251 [GEOGRAPHIC_DATA], cos or romaine, raw" at bounding box center [164, 195] width 101 height 9
type input "Lettuce, cos or romaine, raw"
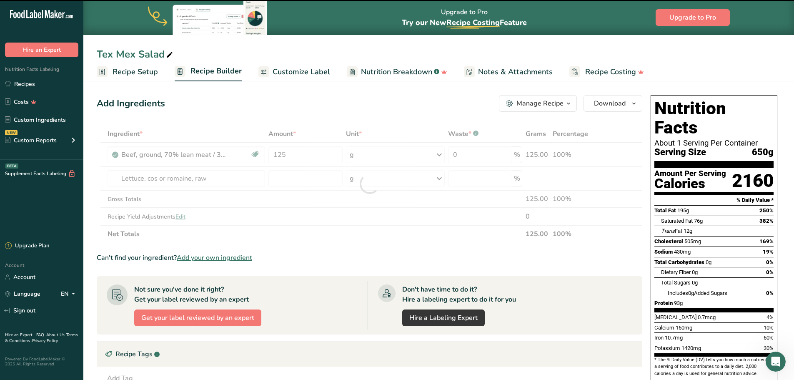
type input "0"
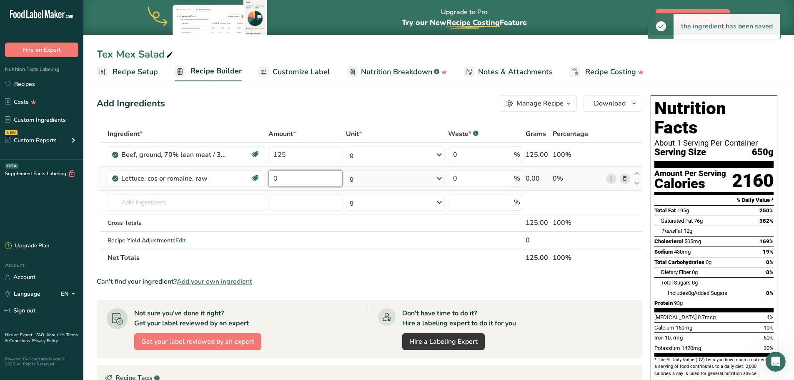
click at [285, 174] on input "0" at bounding box center [305, 178] width 74 height 17
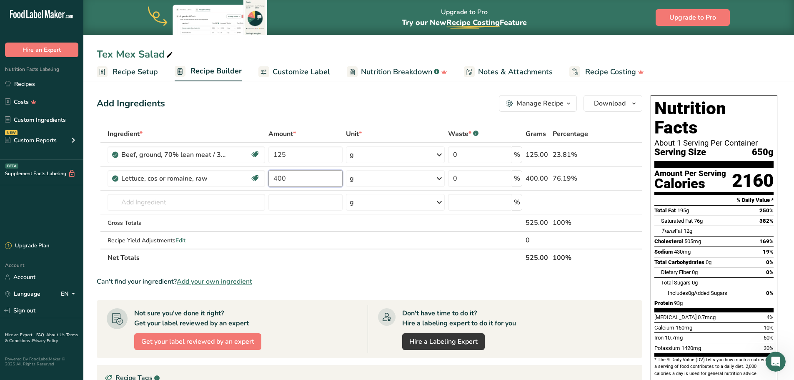
type input "400"
click at [177, 203] on div "Ingredient * Amount * Unit * Waste * .a-a{fill:#347362;}.b-a{fill:#fff;} Grams …" at bounding box center [370, 195] width 546 height 141
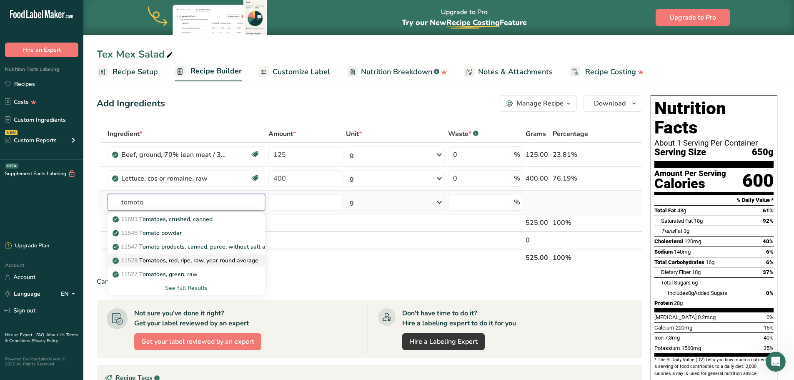
type input "tomoto"
click at [181, 260] on p "11529 Tomatoes, red, ripe, raw, year round average" at bounding box center [186, 260] width 144 height 9
type input "Tomatoes, red, ripe, raw, year round average"
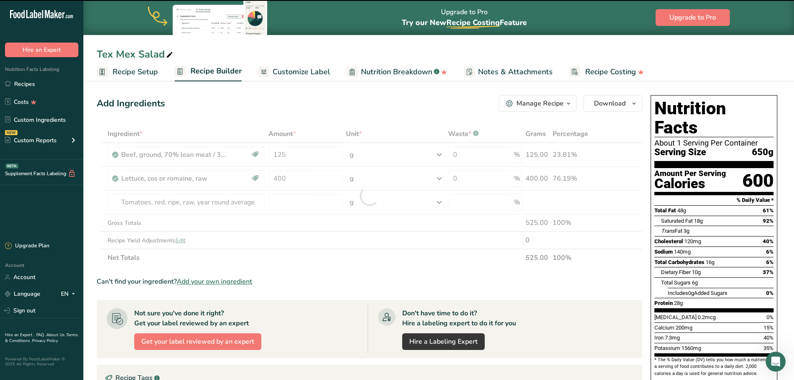
type input "0"
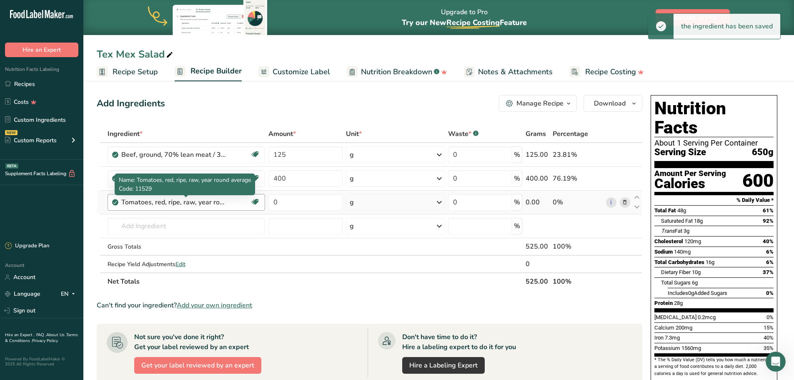
click at [153, 204] on div "Tomatoes, red, ripe, raw, year round average" at bounding box center [173, 202] width 104 height 10
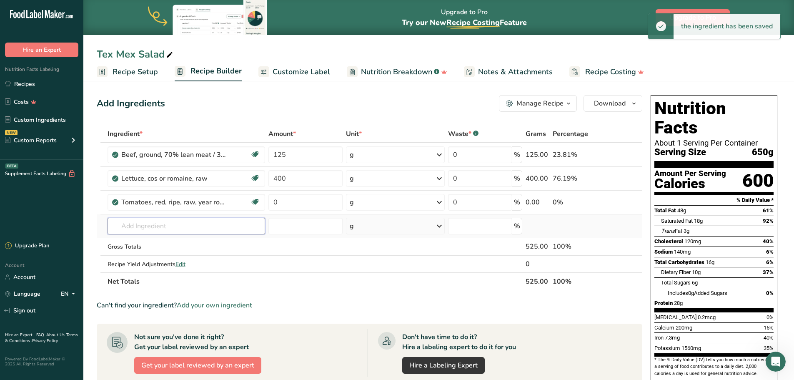
click at [157, 226] on input "text" at bounding box center [187, 226] width 158 height 17
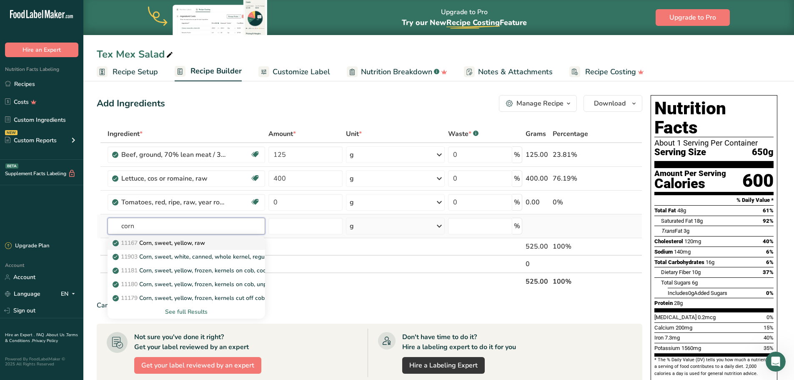
type input "corn"
click at [167, 241] on p "11167 Corn, sweet, yellow, raw" at bounding box center [159, 242] width 91 height 9
type input "Corn, sweet, yellow, raw"
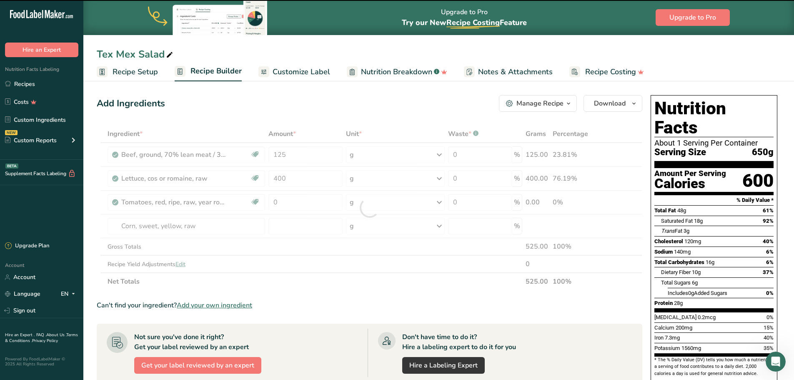
type input "0"
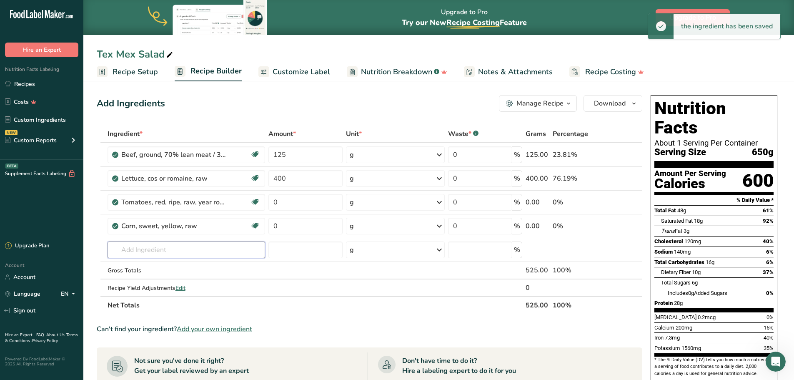
click at [156, 247] on input "text" at bounding box center [187, 249] width 158 height 17
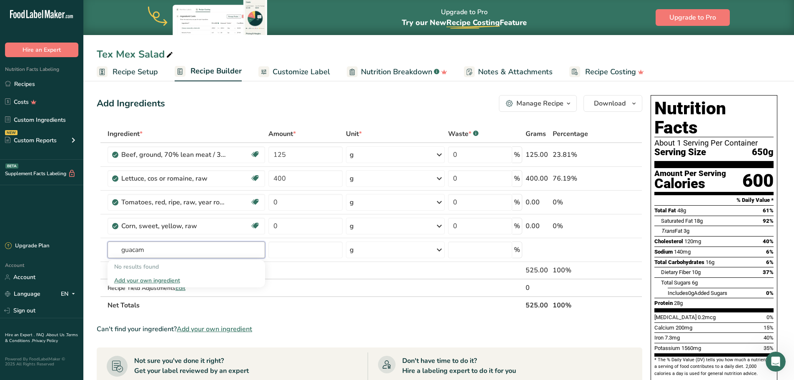
type input "guacam"
click at [174, 250] on input "text" at bounding box center [187, 249] width 158 height 17
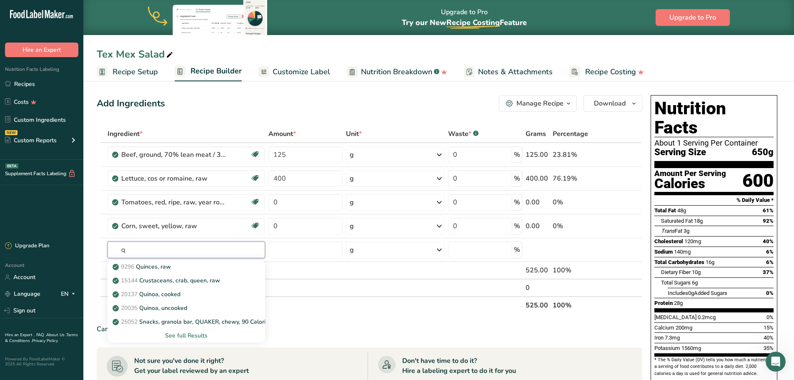
type input "q"
click at [137, 248] on input "text" at bounding box center [187, 249] width 158 height 17
type input "q"
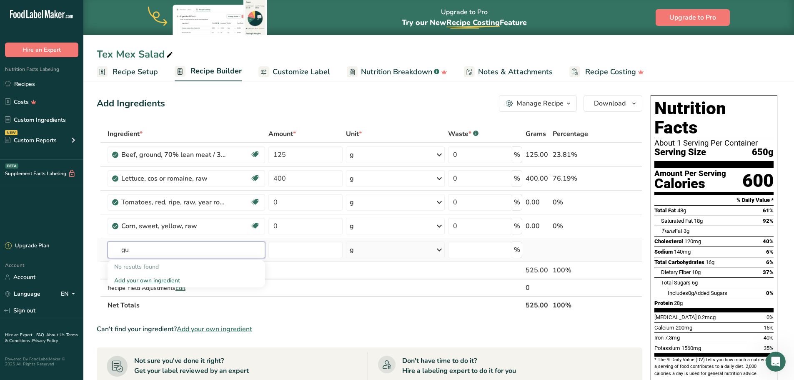
type input "g"
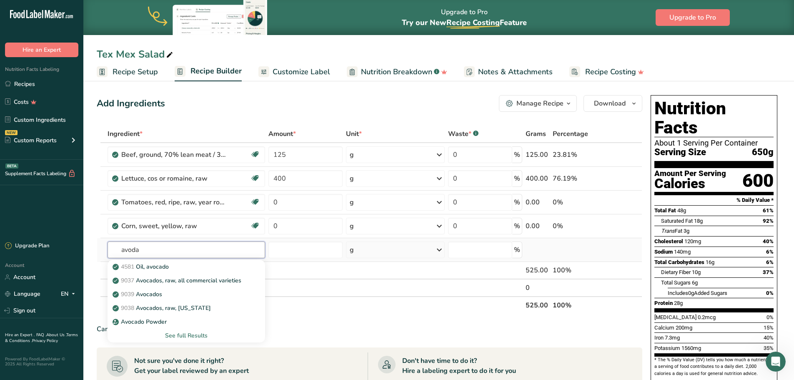
type input "avoda"
click at [186, 335] on div "See full Results" at bounding box center [186, 335] width 145 height 9
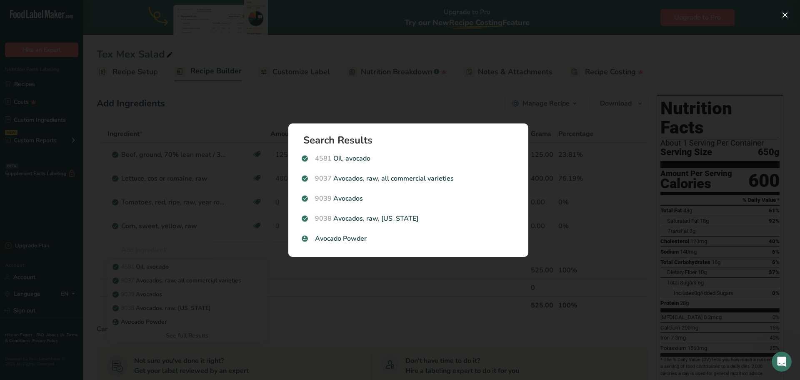
click at [378, 101] on div "Search results modal" at bounding box center [400, 190] width 800 height 380
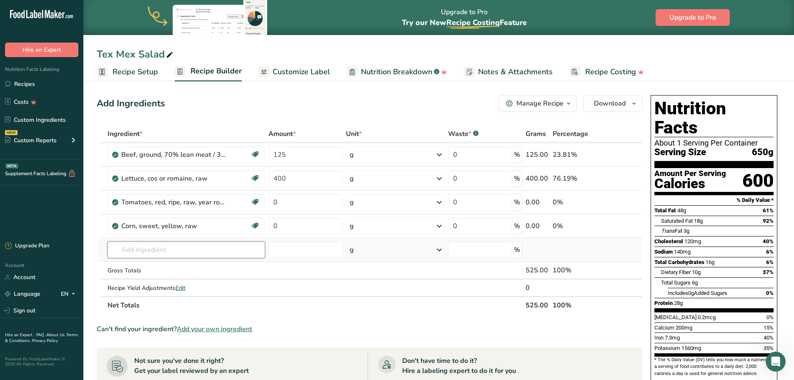
click at [158, 245] on input "text" at bounding box center [187, 249] width 158 height 17
paste input "guacamole"
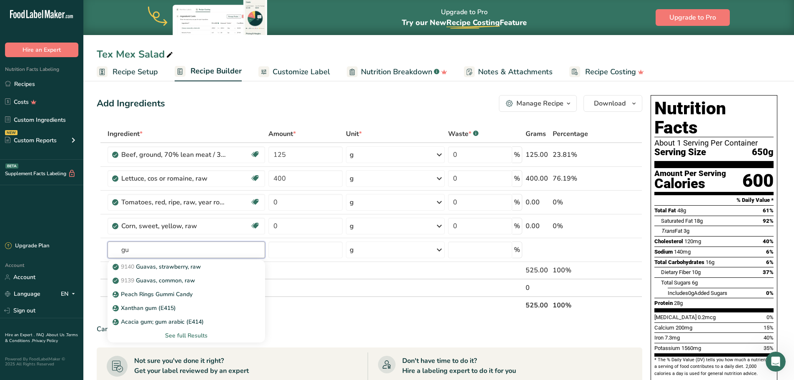
type input "g"
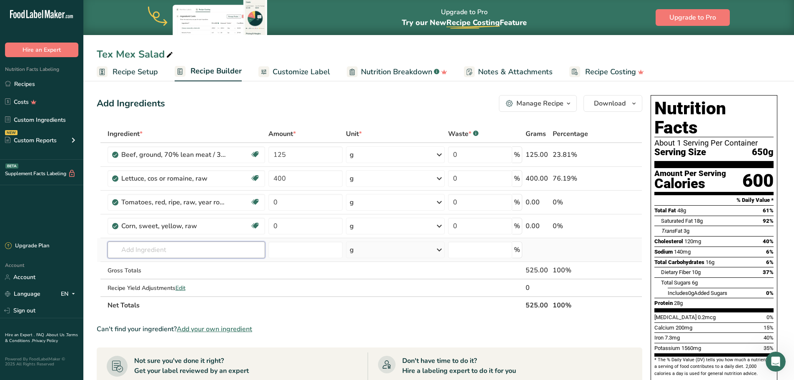
click at [151, 246] on input "text" at bounding box center [187, 249] width 158 height 17
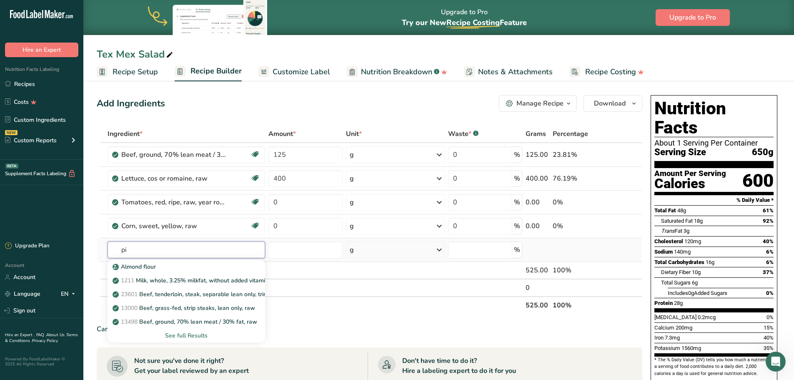
type input "p"
type input "onion"
click at [187, 278] on p "11294 Onions, sweet, raw" at bounding box center [152, 280] width 77 height 9
type input "Onions, sweet, raw"
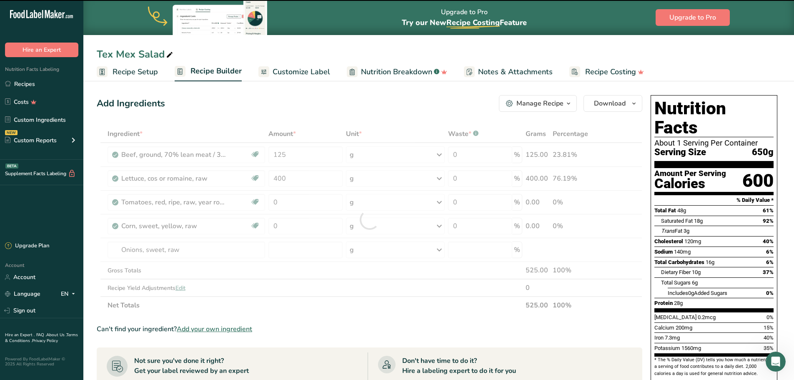
click at [150, 250] on div at bounding box center [370, 219] width 546 height 189
type input "0"
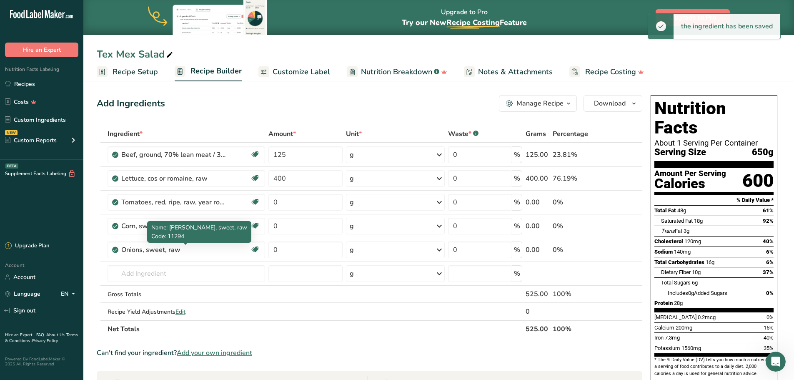
click at [152, 249] on div "Onions, sweet, raw" at bounding box center [173, 250] width 104 height 10
click at [153, 273] on input "text" at bounding box center [187, 273] width 158 height 17
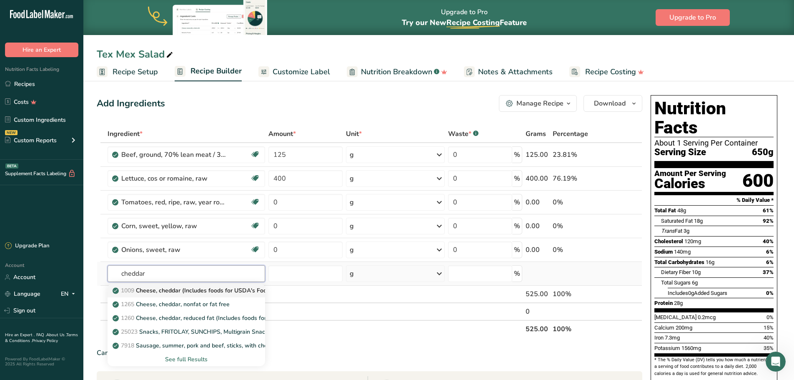
type input "cheddar"
click at [165, 291] on p "1009 Cheese, cheddar (Includes foods for USDA's Food Distribution Program)" at bounding box center [221, 290] width 215 height 9
type input "Cheese, cheddar (Includes foods for USDA's Food Distribution Program)"
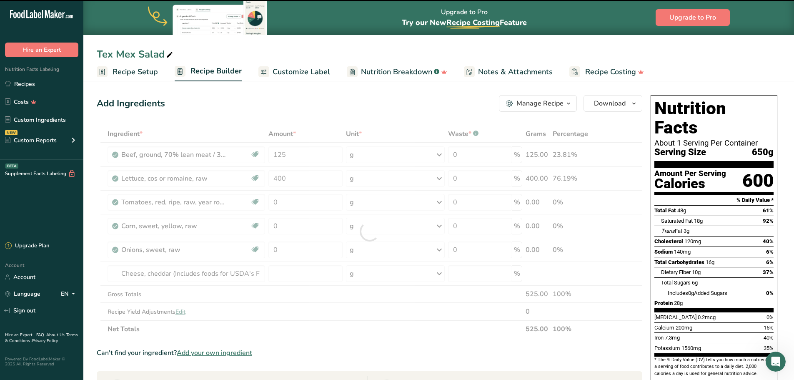
type input "0"
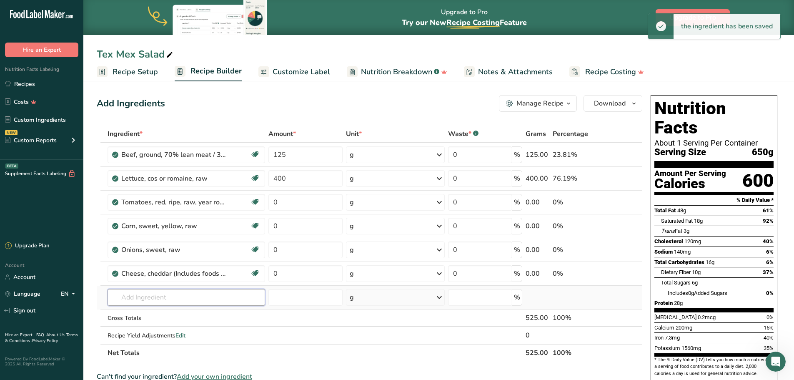
click at [157, 293] on input "text" at bounding box center [187, 297] width 158 height 17
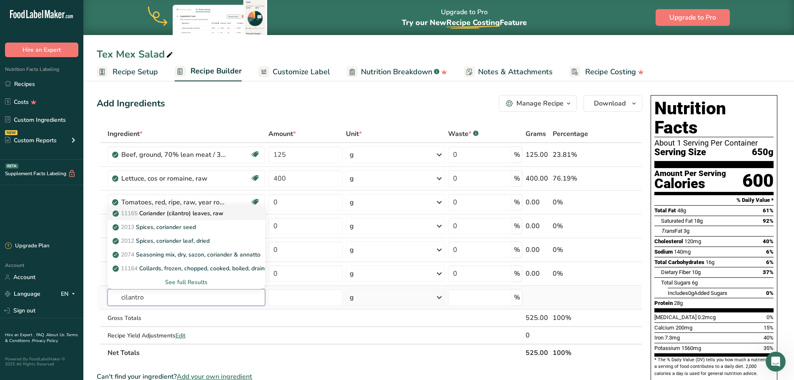
type input "cilantro"
click at [192, 211] on p "11165 Coriander (cilantro) leaves, raw" at bounding box center [168, 213] width 109 height 9
type input "Coriander (cilantro) leaves, raw"
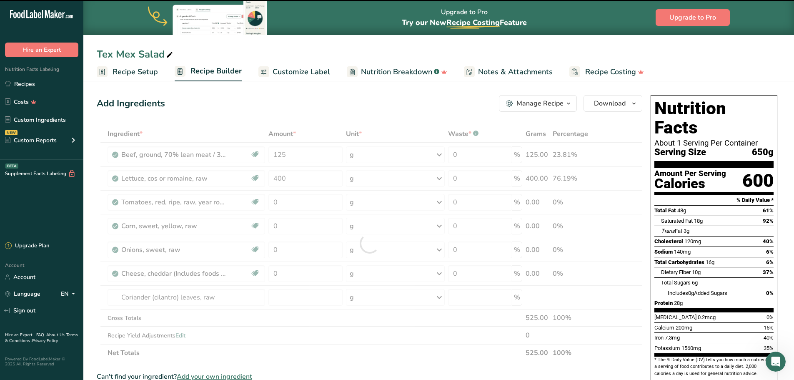
type input "0"
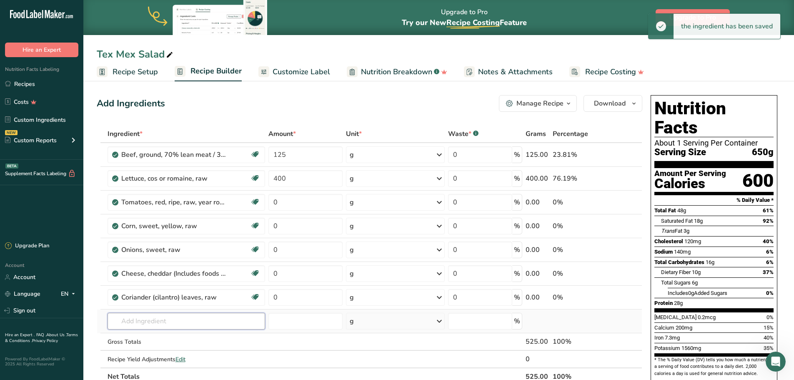
click at [157, 324] on input "text" at bounding box center [187, 321] width 158 height 17
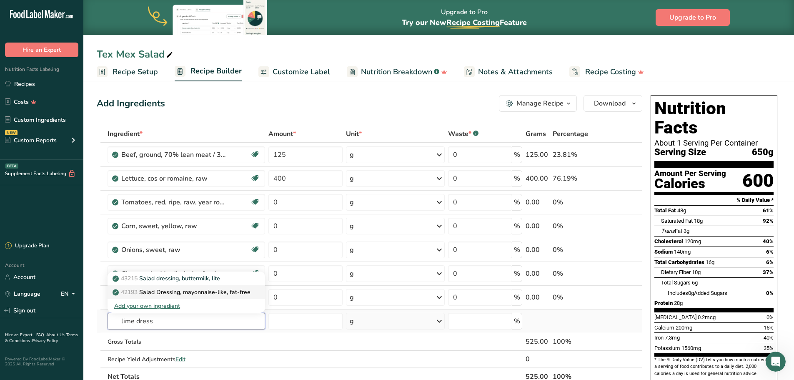
type input "lime dress"
click at [165, 292] on p "42193 Salad Dressing, mayonnaise-like, fat-free" at bounding box center [182, 292] width 136 height 9
type input "Salad Dressing, mayonnaise-like, fat-free"
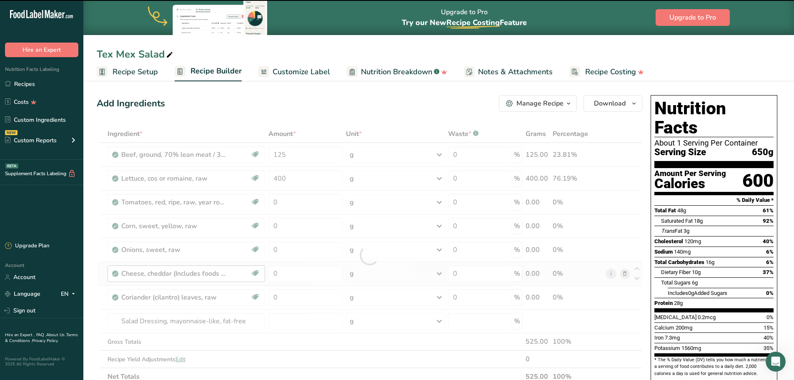
type input "0"
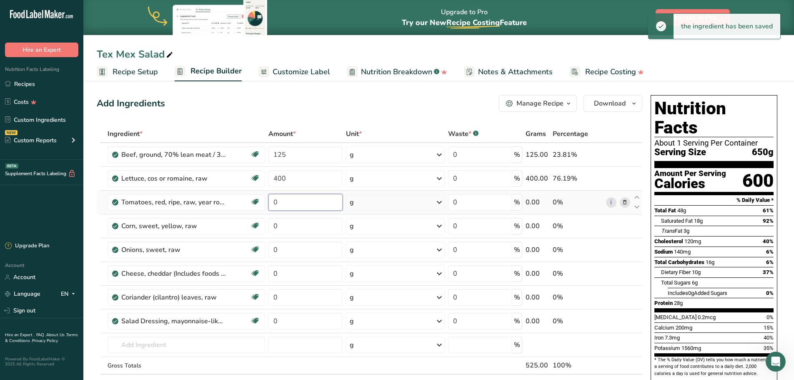
click at [303, 204] on input "0" at bounding box center [305, 202] width 74 height 17
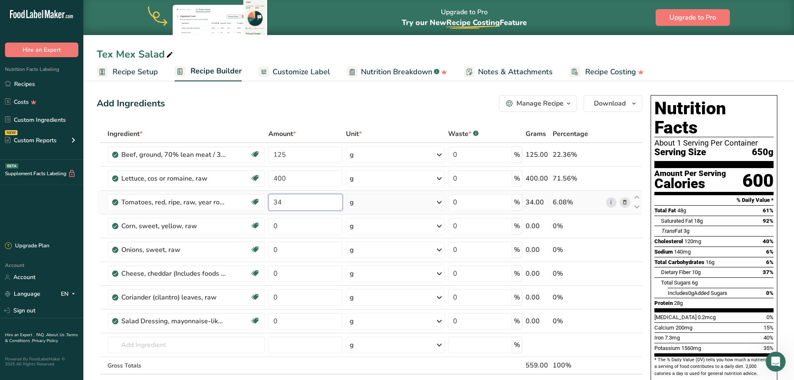
type input "3"
type input "35"
click at [300, 232] on div "Ingredient * Amount * Unit * Waste * .a-a{fill:#347362;}.b-a{fill:#fff;} Grams …" at bounding box center [370, 267] width 546 height 284
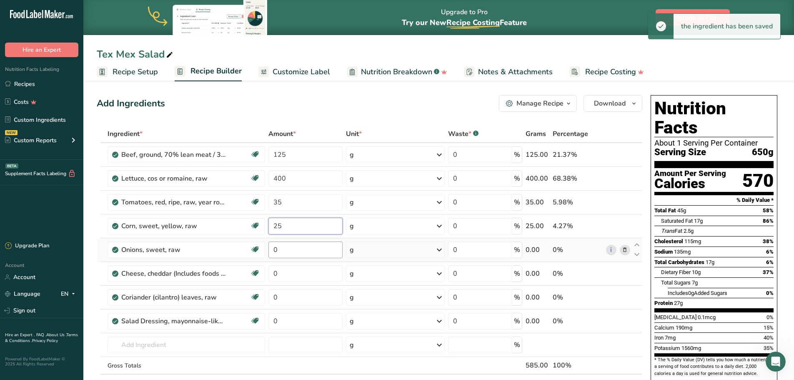
type input "25"
click at [305, 255] on div "Ingredient * Amount * Unit * Waste * .a-a{fill:#347362;}.b-a{fill:#fff;} Grams …" at bounding box center [370, 267] width 546 height 284
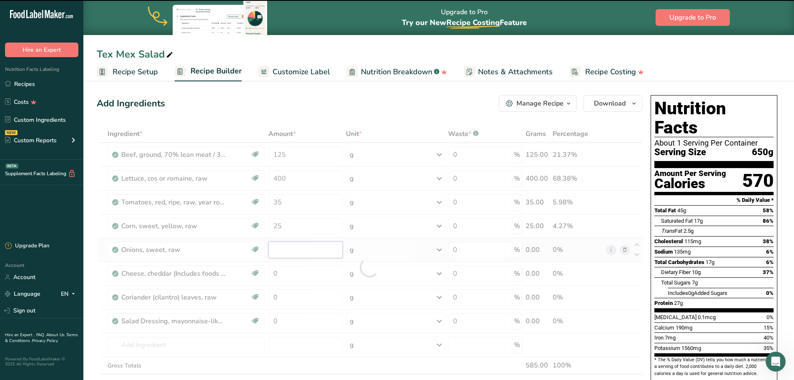
type input "0"
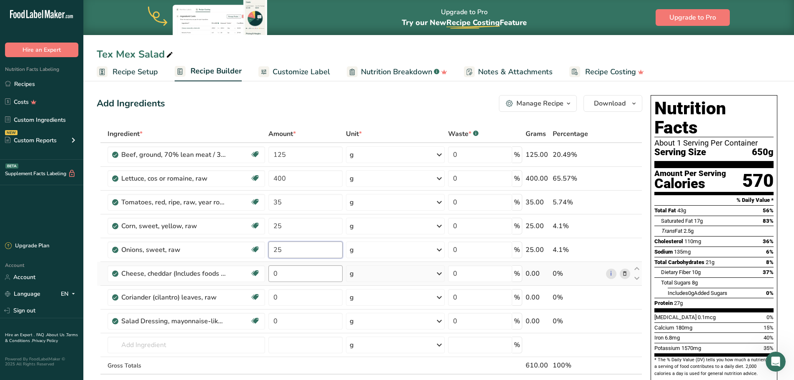
type input "25"
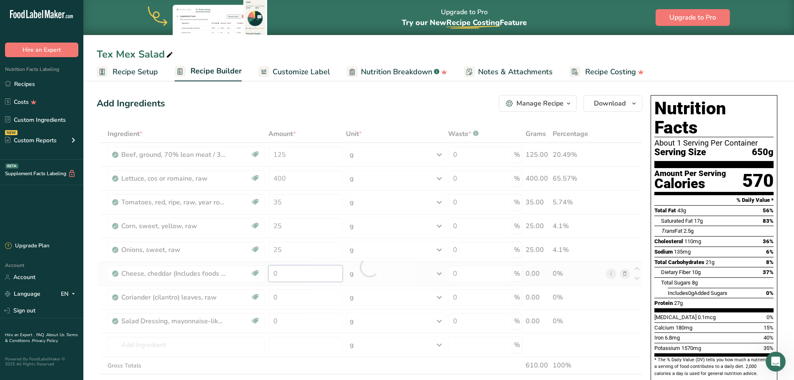
click at [310, 275] on div "Ingredient * Amount * Unit * Waste * .a-a{fill:#347362;}.b-a{fill:#fff;} Grams …" at bounding box center [370, 267] width 546 height 284
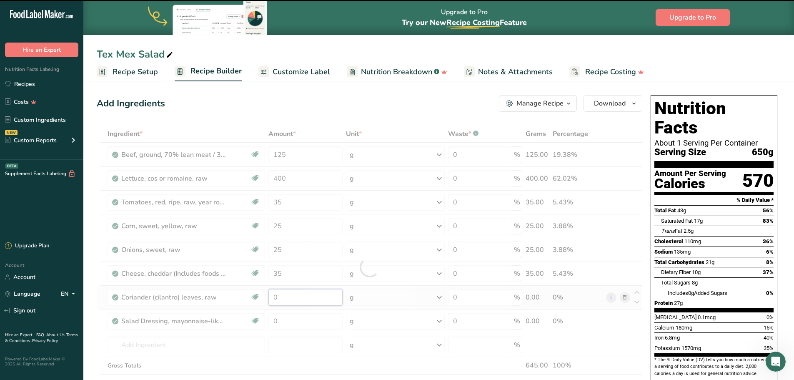
type input "0"
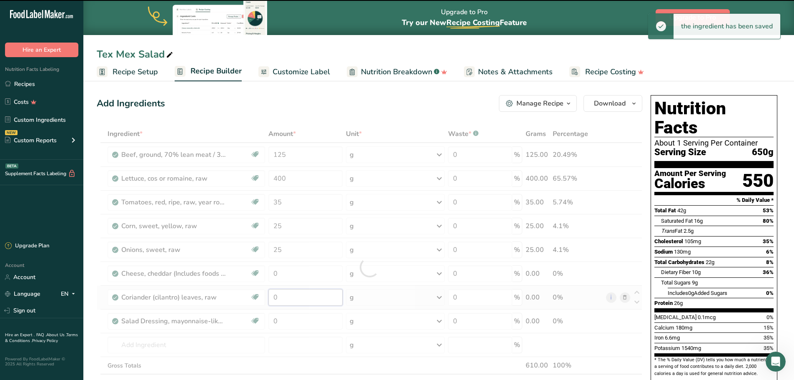
click at [300, 293] on div "Ingredient * Amount * Unit * Waste * .a-a{fill:#347362;}.b-a{fill:#fff;} Grams …" at bounding box center [370, 267] width 546 height 284
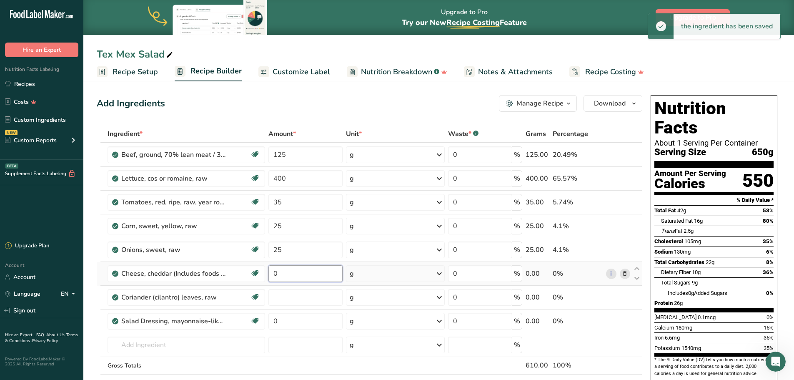
type input "0"
click at [286, 275] on div "Ingredient * Amount * Unit * Waste * .a-a{fill:#347362;}.b-a{fill:#fff;} Grams …" at bounding box center [370, 267] width 546 height 284
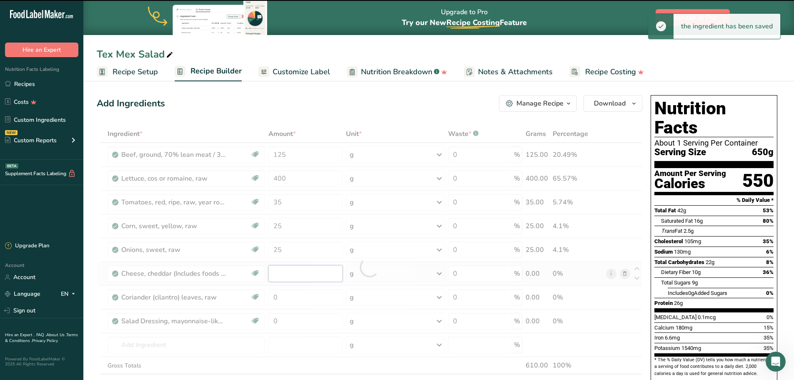
type input "0"
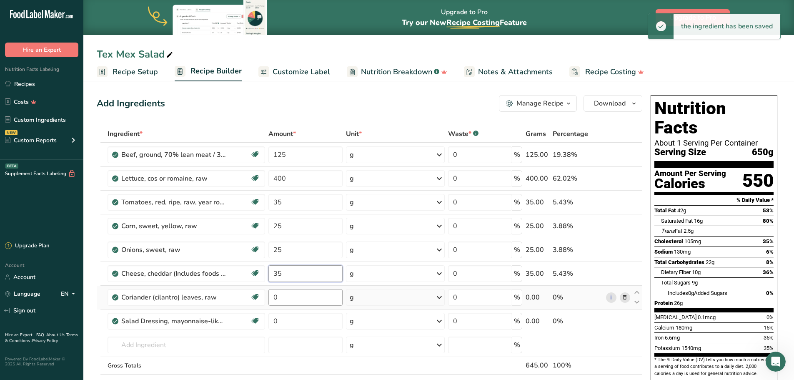
type input "35"
click at [280, 297] on div "Ingredient * Amount * Unit * Waste * .a-a{fill:#347362;}.b-a{fill:#fff;} Grams …" at bounding box center [370, 267] width 546 height 284
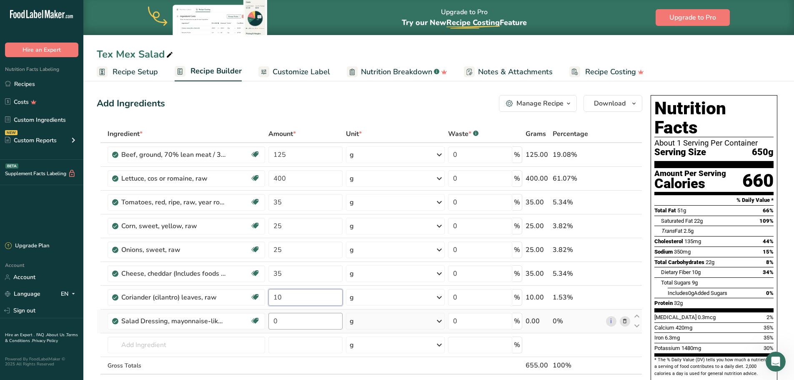
type input "10"
click at [296, 325] on div "Ingredient * Amount * Unit * Waste * .a-a{fill:#347362;}.b-a{fill:#fff;} Grams …" at bounding box center [370, 267] width 546 height 284
type input "30"
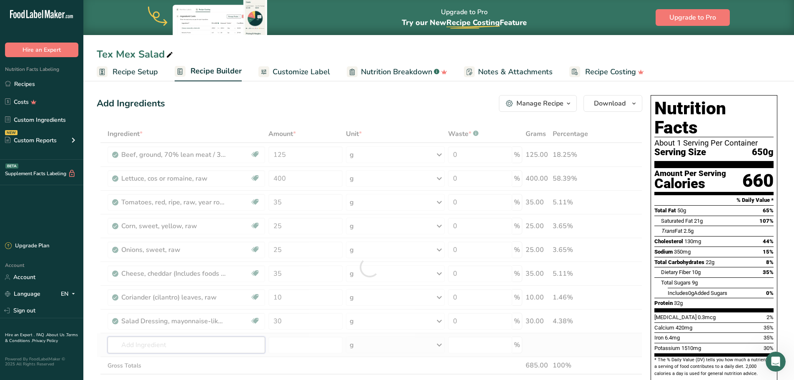
click at [214, 344] on div "Ingredient * Amount * Unit * Waste * .a-a{fill:#347362;}.b-a{fill:#fff;} Grams …" at bounding box center [370, 267] width 546 height 284
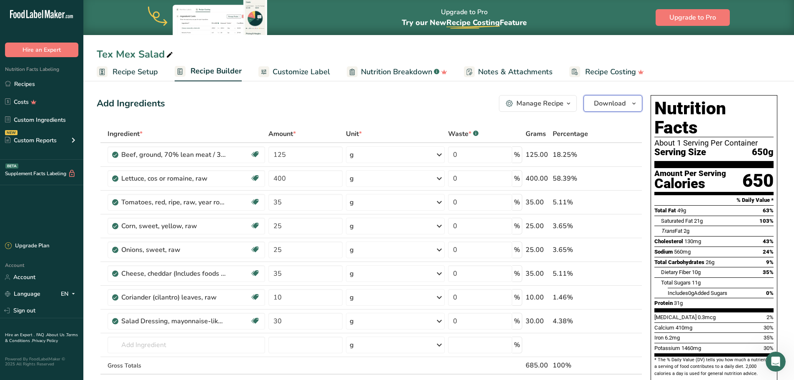
click at [607, 105] on span "Download" at bounding box center [610, 103] width 32 height 10
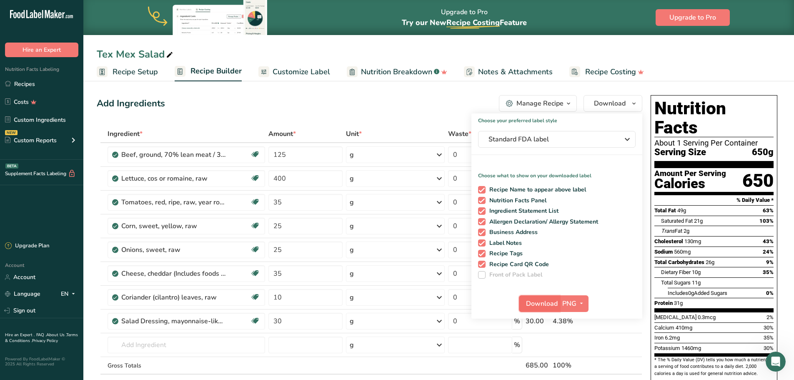
click at [533, 301] on span "Download" at bounding box center [542, 303] width 32 height 10
click at [433, 100] on div "Add Ingredients Manage Recipe Delete Recipe Duplicate Recipe Scale Recipe Save …" at bounding box center [370, 103] width 546 height 17
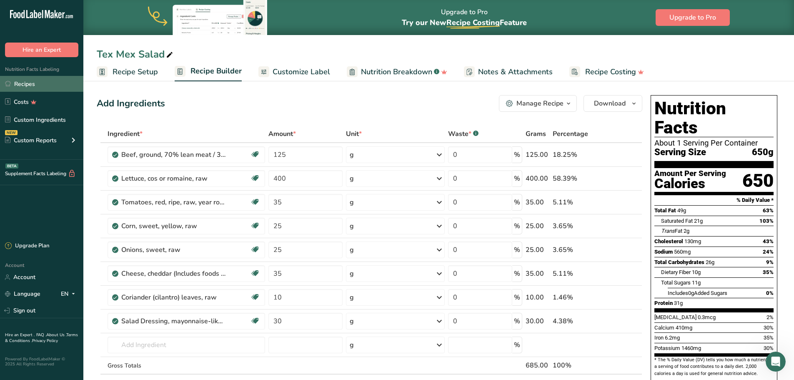
click at [29, 84] on link "Recipes" at bounding box center [41, 84] width 83 height 16
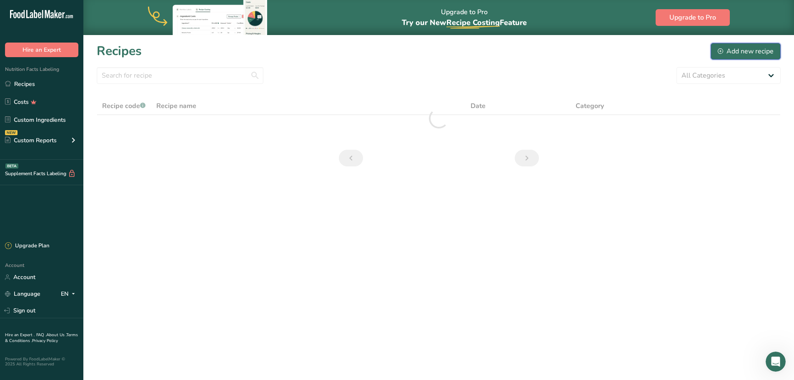
click at [728, 54] on div "Add new recipe" at bounding box center [746, 51] width 56 height 10
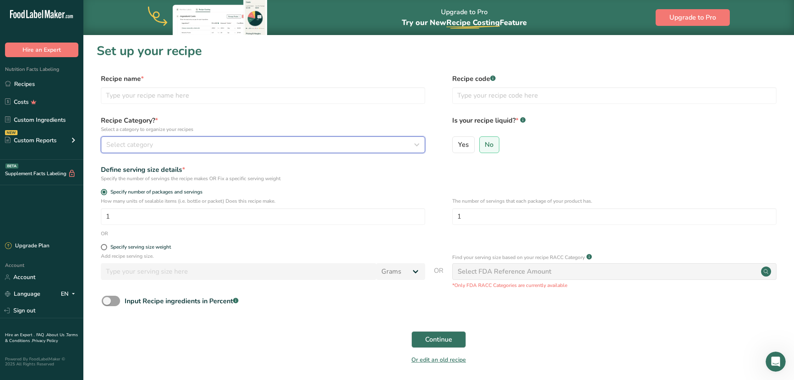
click at [159, 143] on div "Select category" at bounding box center [260, 145] width 308 height 10
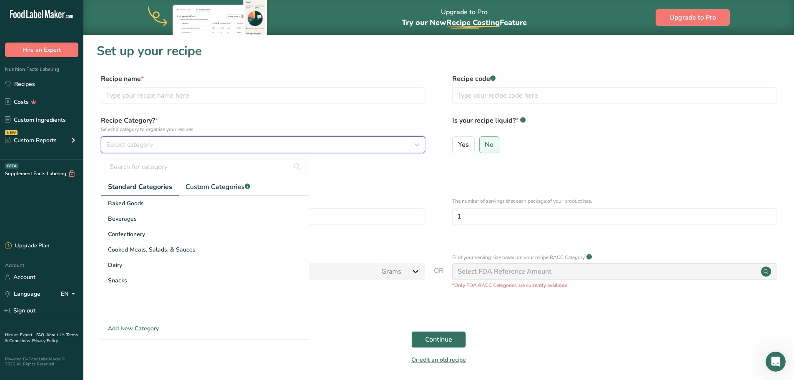
click at [101, 136] on button "Select category" at bounding box center [263, 144] width 324 height 17
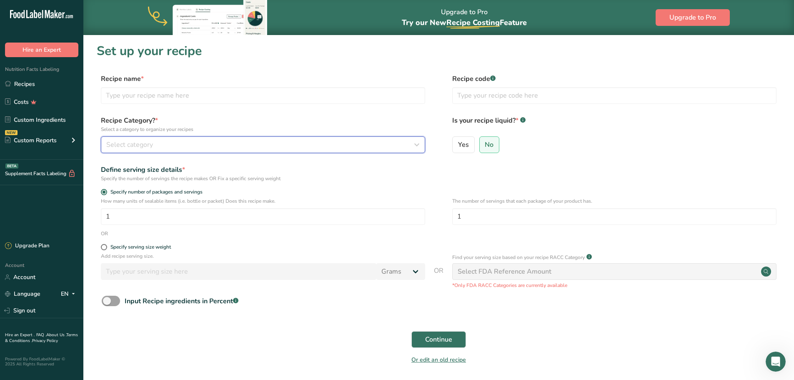
click at [101, 136] on button "Select category" at bounding box center [263, 144] width 324 height 17
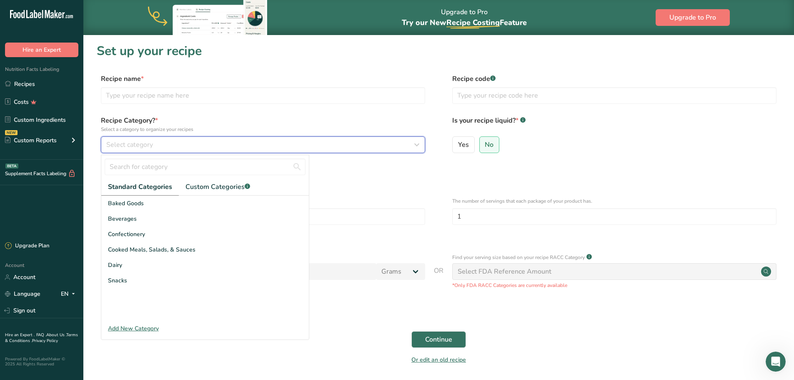
click at [101, 136] on button "Select category" at bounding box center [263, 144] width 324 height 17
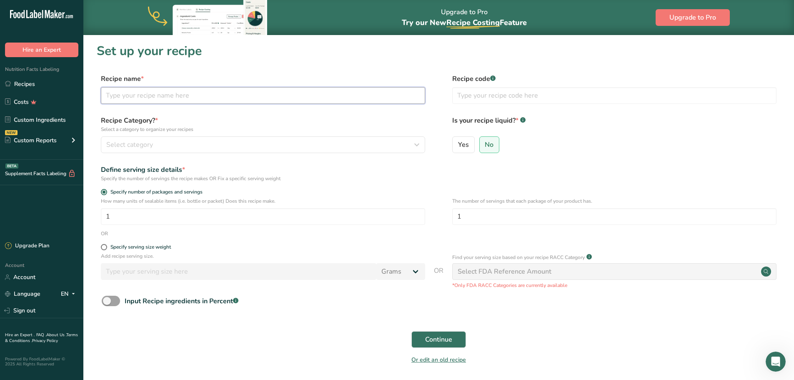
click at [155, 99] on input "text" at bounding box center [263, 95] width 324 height 17
type input "Roasted Salmon Salad"
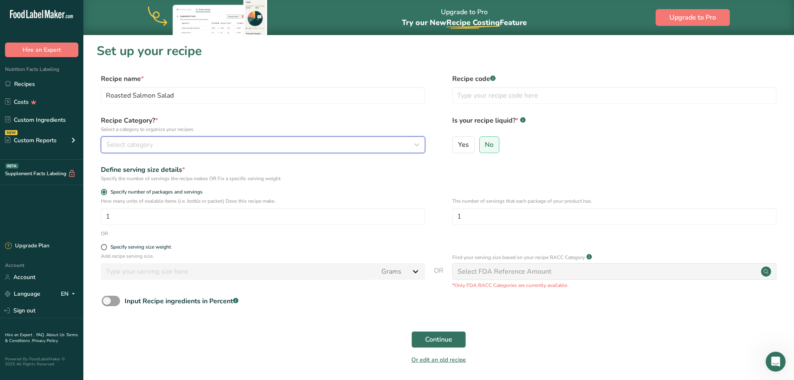
click at [145, 145] on span "Select category" at bounding box center [129, 145] width 47 height 10
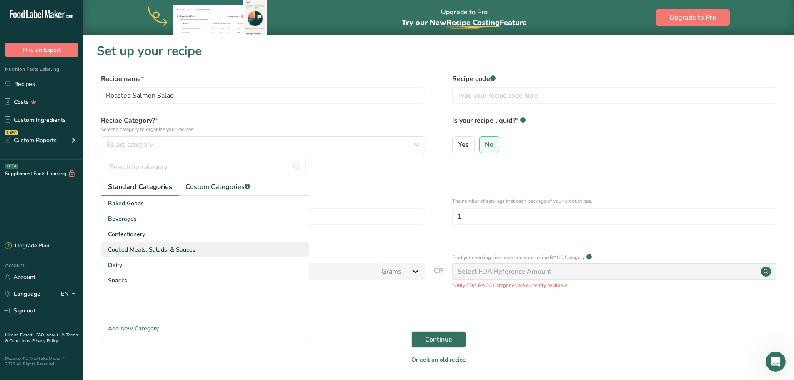
click at [171, 250] on span "Cooked Meals, Salads, & Sauces" at bounding box center [152, 249] width 88 height 9
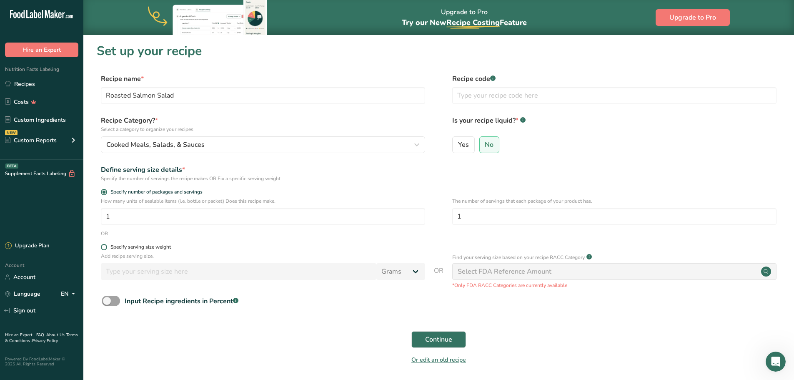
click at [105, 245] on span at bounding box center [104, 247] width 6 height 6
click at [105, 245] on input "Specify serving size weight" at bounding box center [103, 246] width 5 height 5
radio input "true"
radio input "false"
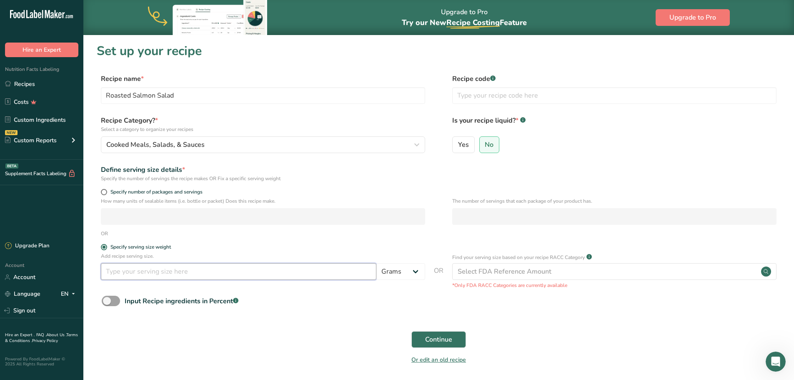
click at [161, 274] on input "number" at bounding box center [238, 271] width 275 height 17
type input "650"
click at [426, 335] on span "Continue" at bounding box center [438, 339] width 27 height 10
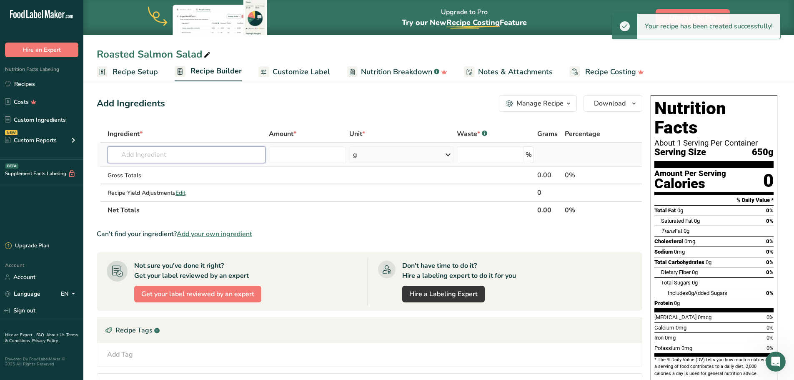
click at [182, 156] on input "text" at bounding box center [187, 154] width 158 height 17
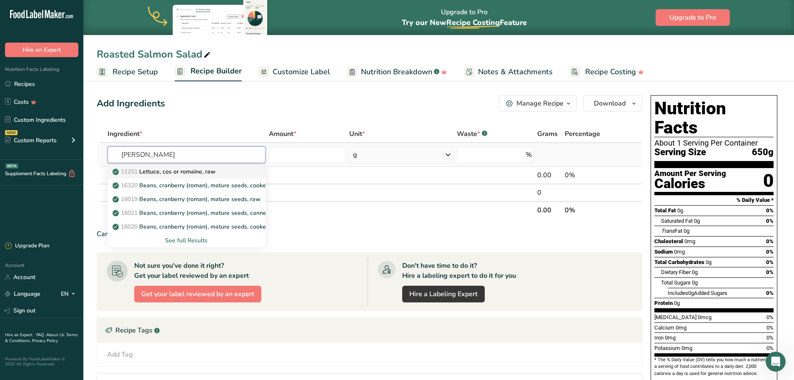
type input "[PERSON_NAME]"
click at [185, 174] on p "11251 [GEOGRAPHIC_DATA], cos or romaine, raw" at bounding box center [164, 171] width 101 height 9
type input "Lettuce, cos or romaine, raw"
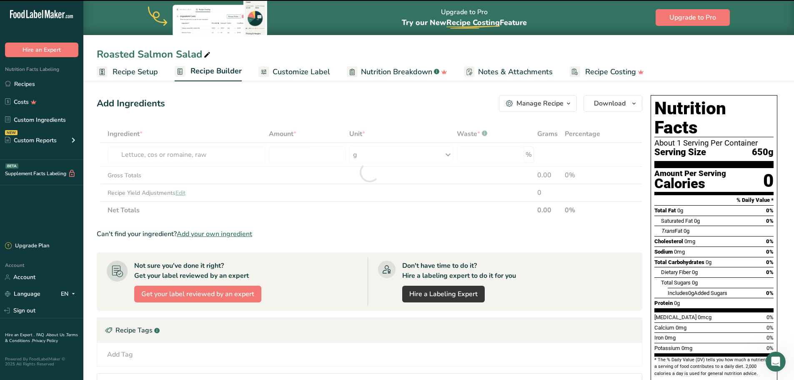
click at [292, 155] on div at bounding box center [370, 172] width 546 height 94
type input "0"
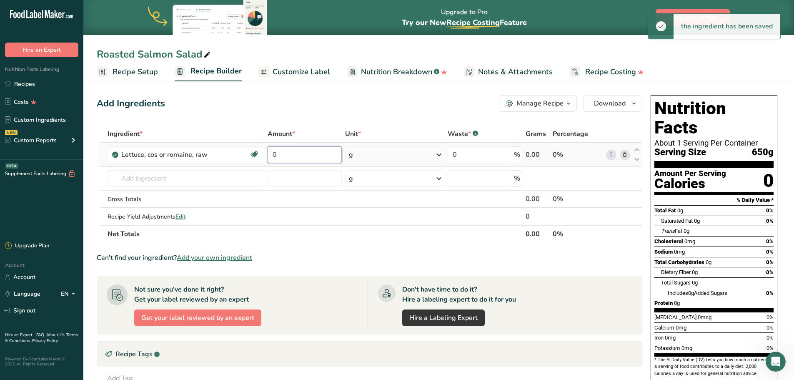
click at [293, 157] on input "0" at bounding box center [305, 154] width 75 height 17
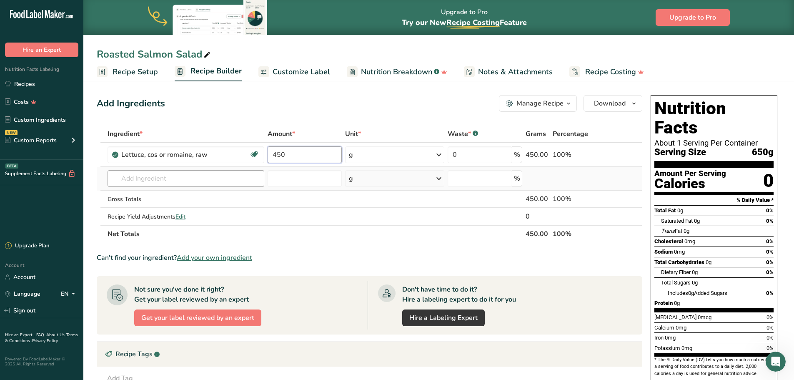
type input "450"
click at [162, 178] on div "Ingredient * Amount * Unit * Waste * .a-a{fill:#347362;}.b-a{fill:#fff;} Grams …" at bounding box center [370, 184] width 546 height 118
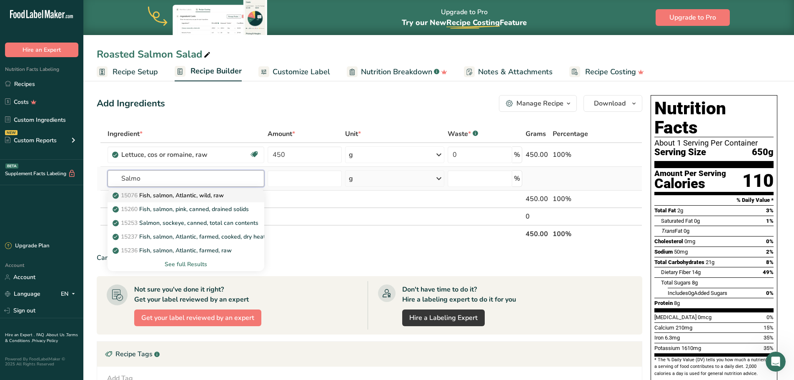
type input "Salmo"
click at [172, 196] on p "15076 Fish, salmon, Atlantic, wild, raw" at bounding box center [169, 195] width 110 height 9
type input "Fish, salmon, Atlantic, wild, raw"
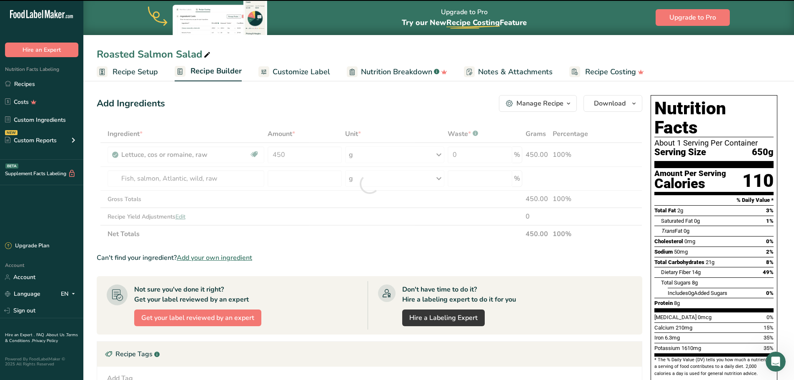
type input "0"
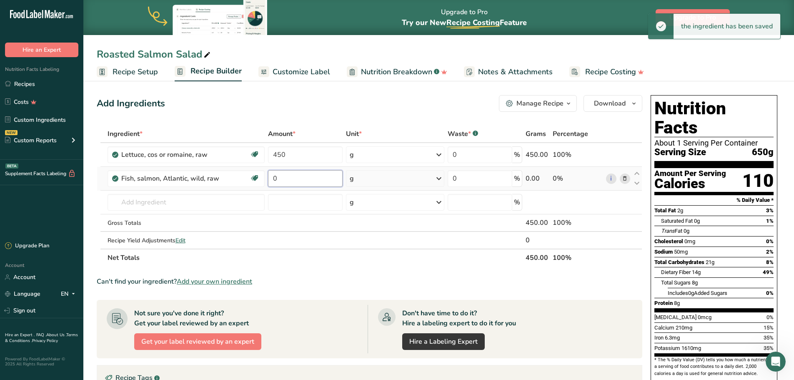
click at [295, 178] on input "0" at bounding box center [305, 178] width 74 height 17
type input "125"
click at [159, 203] on div "Ingredient * Amount * Unit * Waste * .a-a{fill:#347362;}.b-a{fill:#fff;} Grams …" at bounding box center [370, 195] width 546 height 141
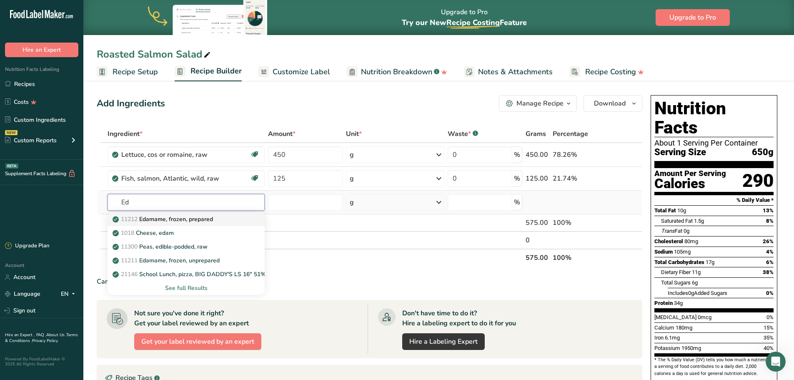
type input "Ed"
click at [177, 218] on p "11212 Edamame, frozen, prepared" at bounding box center [163, 219] width 99 height 9
type input "Edamame, frozen, prepared"
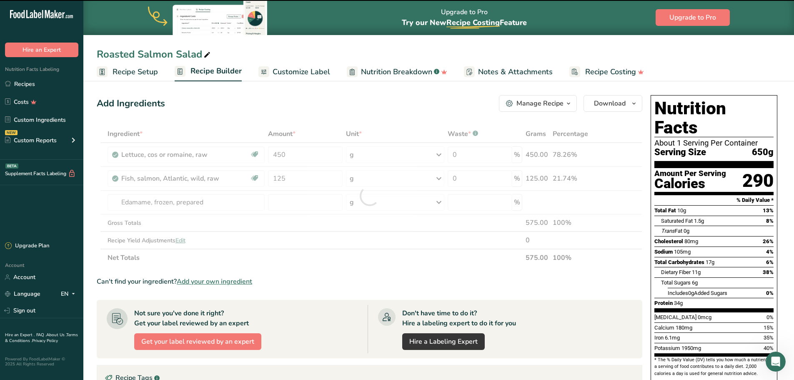
click at [304, 203] on div at bounding box center [370, 195] width 546 height 141
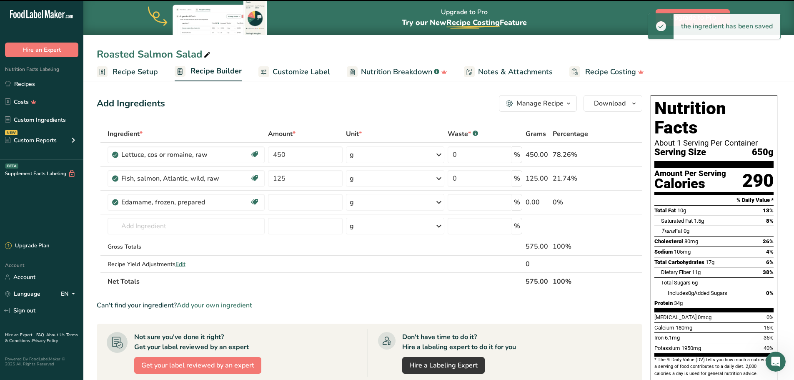
type input "0"
click at [304, 203] on input "0" at bounding box center [305, 202] width 74 height 17
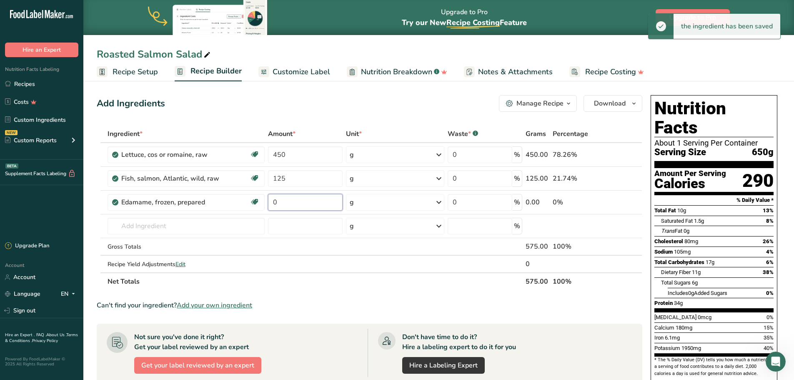
click at [304, 203] on input "0" at bounding box center [305, 202] width 74 height 17
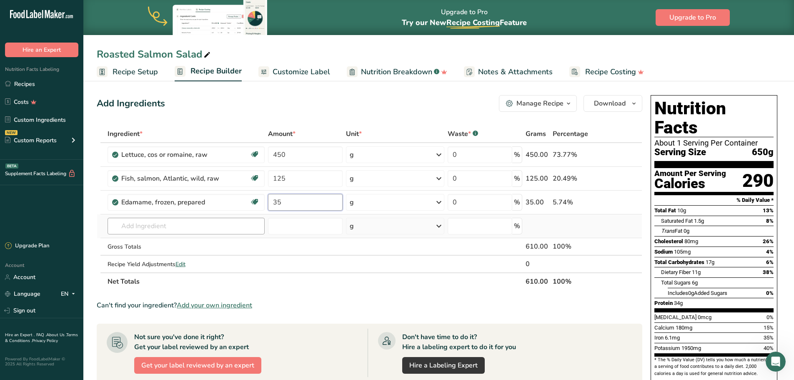
type input "35"
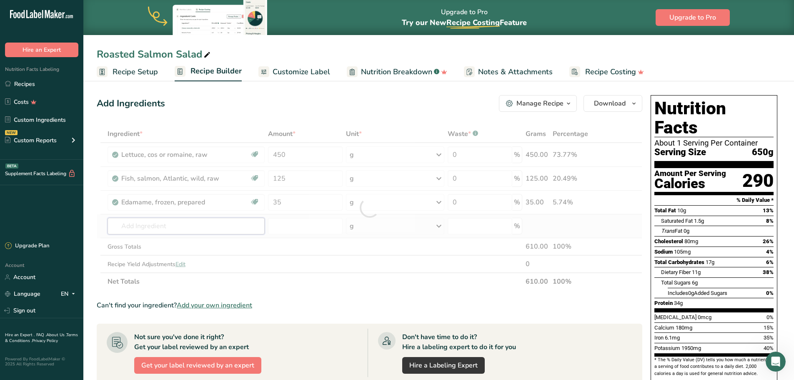
click at [183, 223] on div "Ingredient * Amount * Unit * Waste * .a-a{fill:#347362;}.b-a{fill:#fff;} Grams …" at bounding box center [370, 207] width 546 height 165
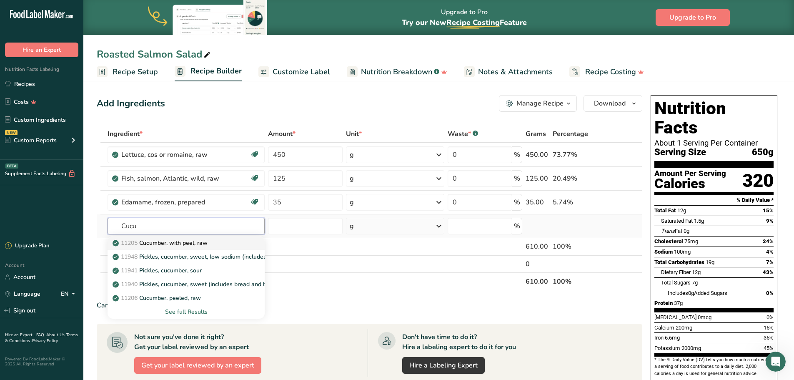
type input "Cucu"
click at [192, 239] on p "11205 Cucumber, with peel, raw" at bounding box center [160, 242] width 93 height 9
type input "Cucumber, with peel, raw"
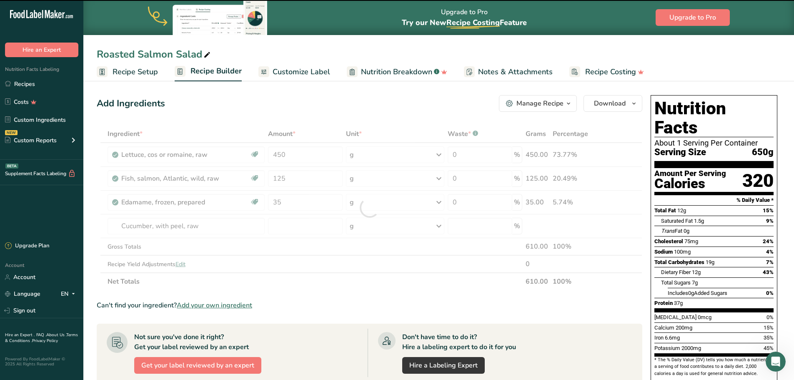
click at [294, 230] on div at bounding box center [370, 207] width 546 height 165
type input "0"
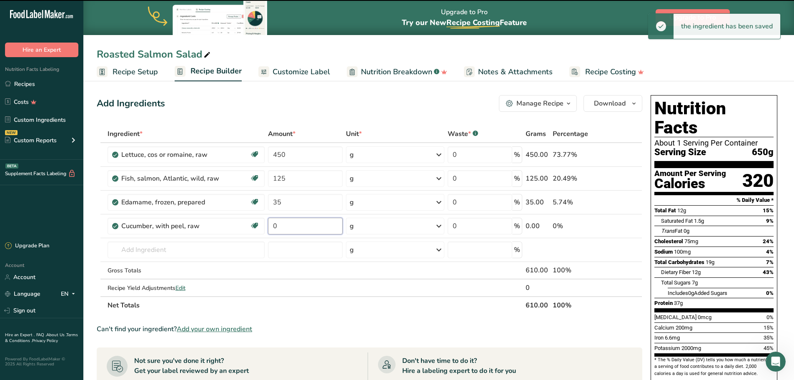
click at [294, 230] on input "0" at bounding box center [305, 226] width 74 height 17
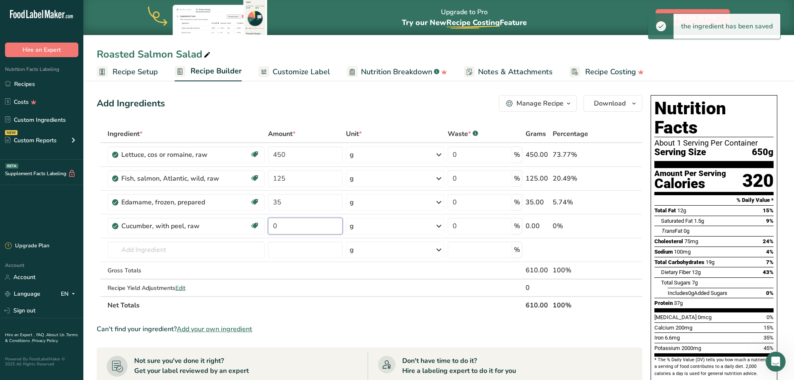
click at [294, 230] on input "0" at bounding box center [305, 226] width 74 height 17
type input "30"
click at [172, 252] on div "Ingredient * Amount * Unit * Waste * .a-a{fill:#347362;}.b-a{fill:#fff;} Grams …" at bounding box center [370, 219] width 546 height 189
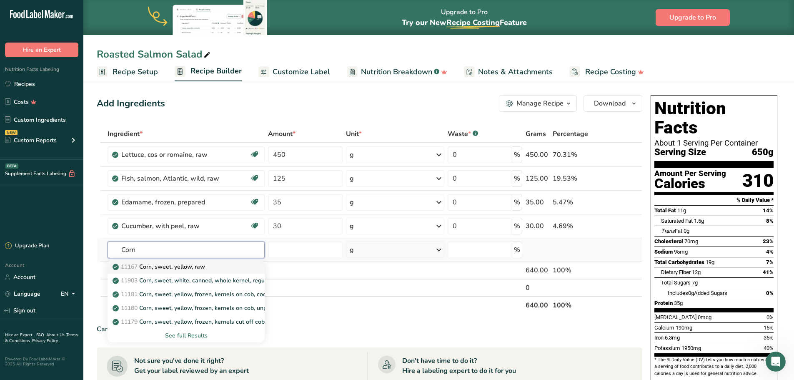
type input "Corn"
click at [176, 268] on p "11167 Corn, sweet, yellow, raw" at bounding box center [159, 266] width 91 height 9
type input "Corn, sweet, yellow, raw"
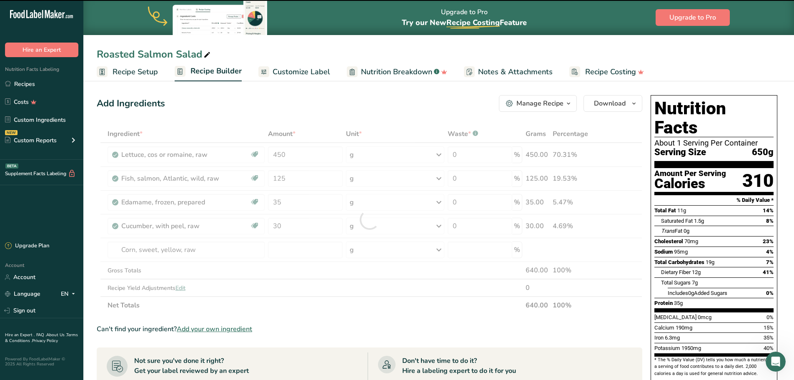
type input "0"
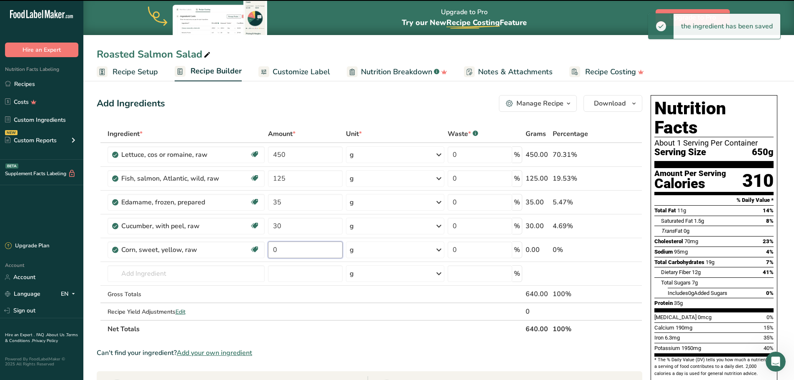
click at [283, 249] on input "0" at bounding box center [305, 249] width 74 height 17
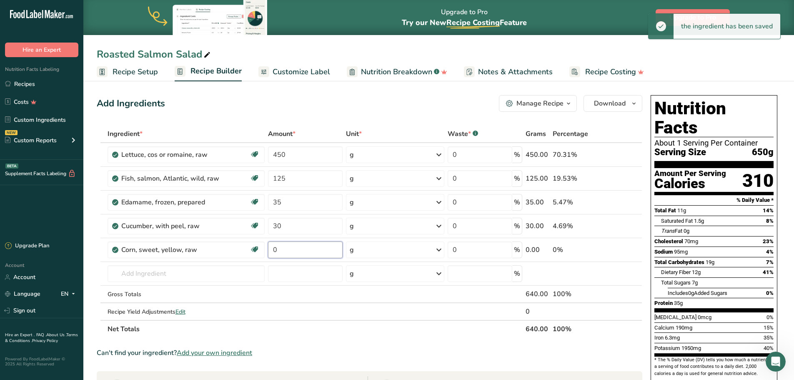
click at [283, 249] on input "0" at bounding box center [305, 249] width 74 height 17
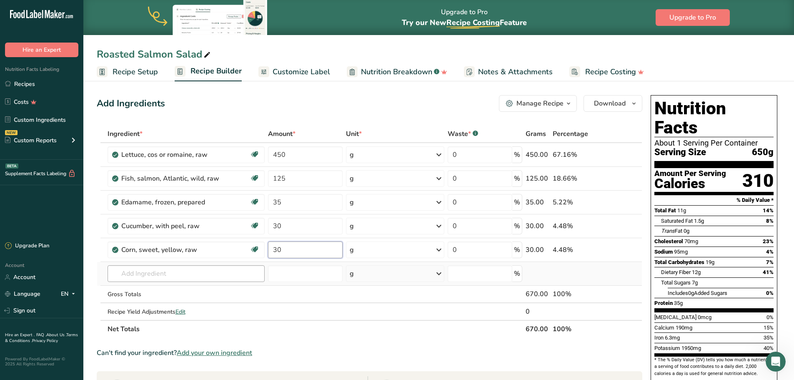
type input "30"
click at [180, 277] on div "Ingredient * Amount * Unit * Waste * .a-a{fill:#347362;}.b-a{fill:#fff;} Grams …" at bounding box center [370, 231] width 546 height 213
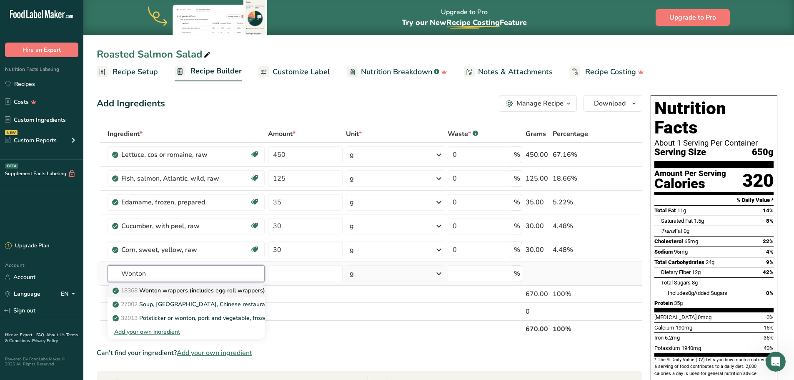
type input "Wonton"
click at [179, 291] on p "18368 Wonton wrappers (includes egg roll wrappers)" at bounding box center [189, 290] width 151 height 9
type input "Wonton wrappers (includes egg roll wrappers)"
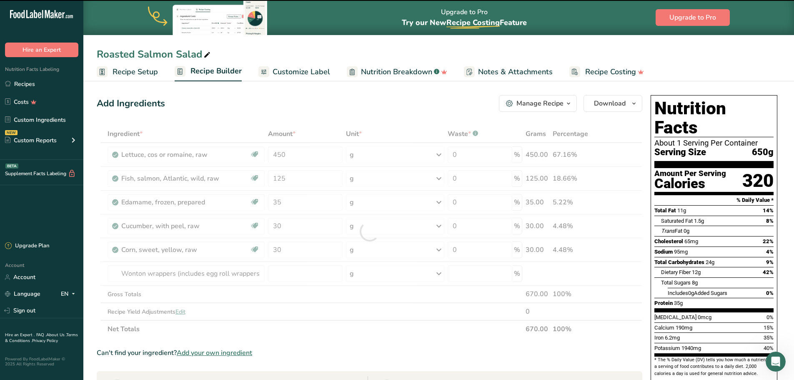
type input "0"
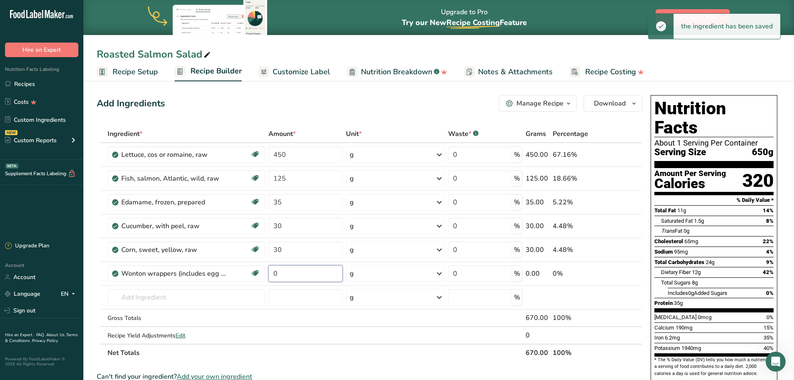
click at [293, 275] on input "0" at bounding box center [305, 273] width 74 height 17
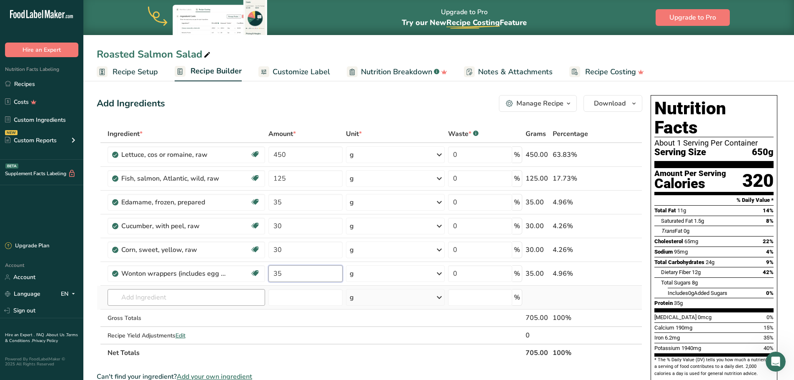
type input "35"
click at [154, 297] on div "Ingredient * Amount * Unit * Waste * .a-a{fill:#347362;}.b-a{fill:#fff;} Grams …" at bounding box center [370, 243] width 546 height 236
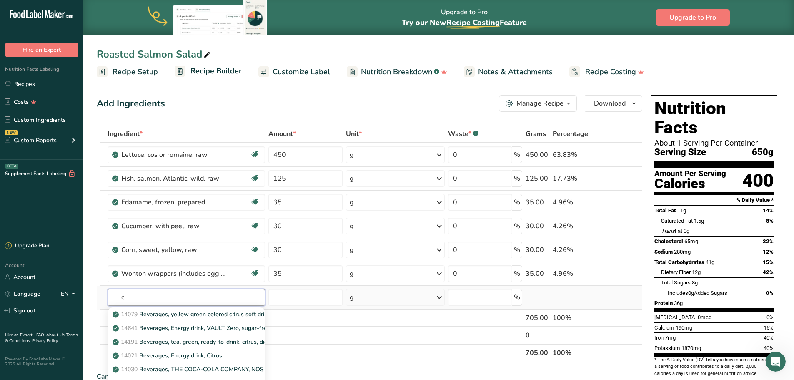
type input "c"
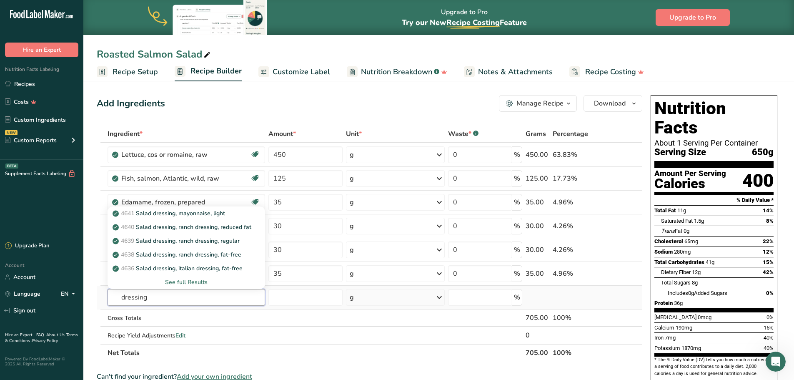
type input "dressing"
click at [189, 279] on div "See full Results" at bounding box center [186, 282] width 145 height 9
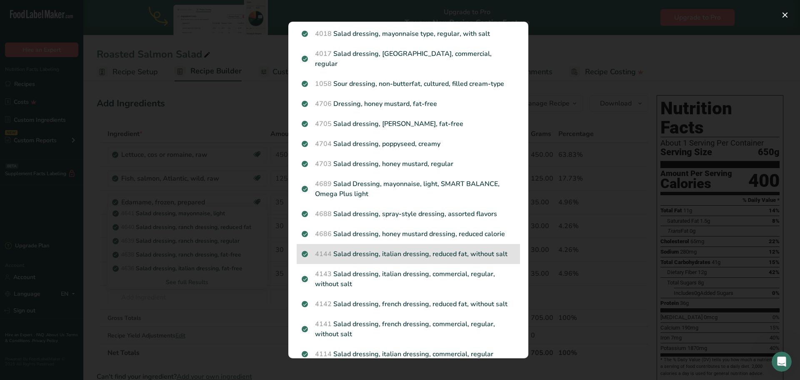
scroll to position [583, 0]
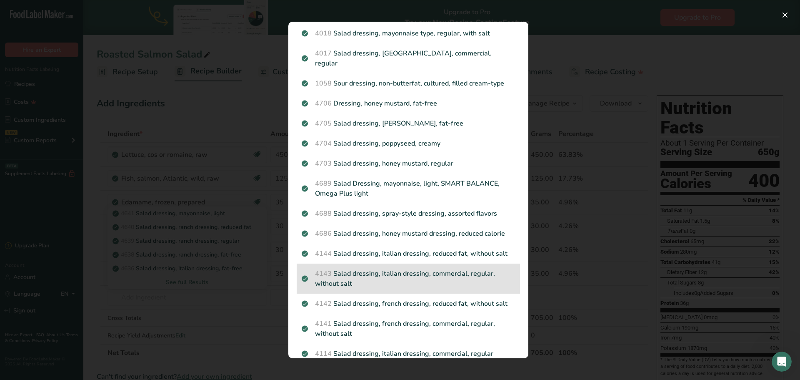
click at [408, 263] on div "4143 Salad dressing, italian dressing, commercial, regular, without salt" at bounding box center [408, 278] width 223 height 30
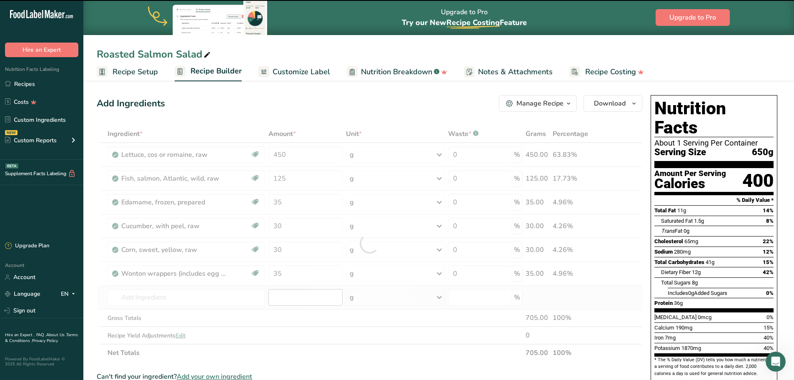
type input "0"
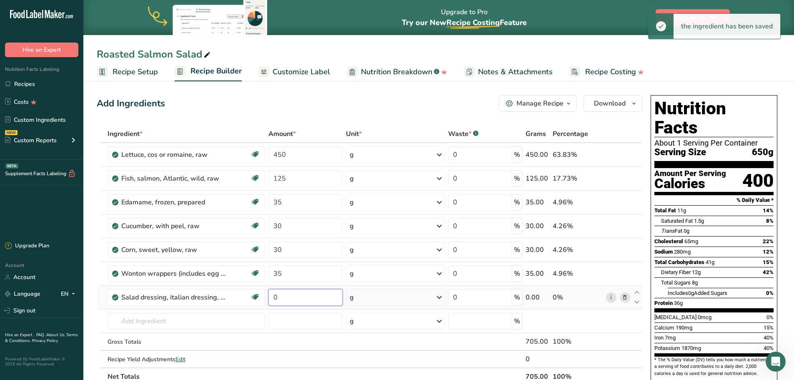
click at [302, 300] on input "0" at bounding box center [305, 297] width 74 height 17
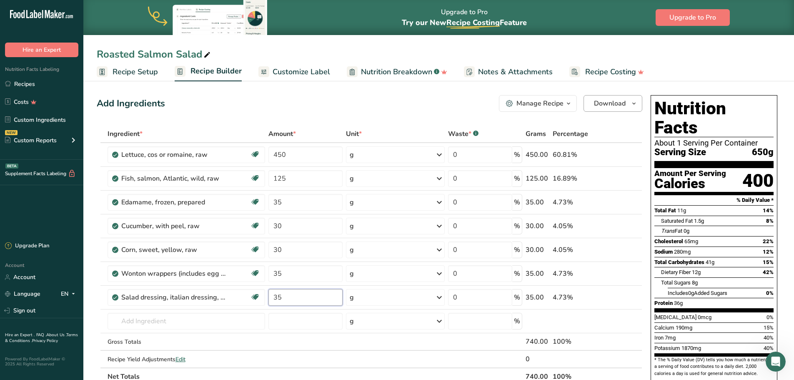
type input "35"
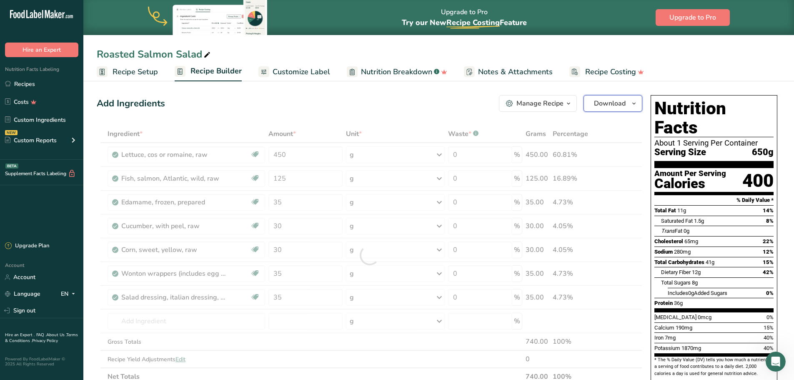
click at [611, 103] on span "Download" at bounding box center [610, 103] width 32 height 10
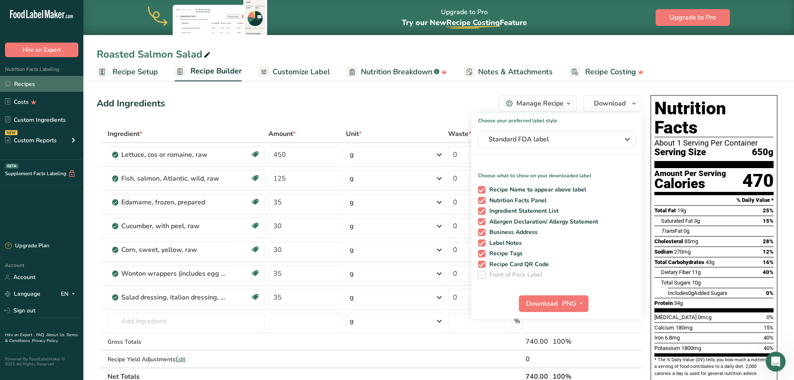
click at [32, 82] on link "Recipes" at bounding box center [41, 84] width 83 height 16
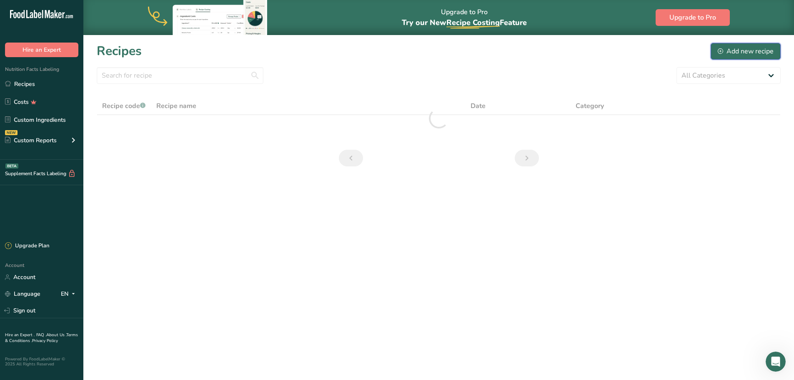
drag, startPoint x: 741, startPoint y: 51, endPoint x: 744, endPoint y: 48, distance: 4.4
click at [741, 51] on div "Add new recipe" at bounding box center [746, 51] width 56 height 10
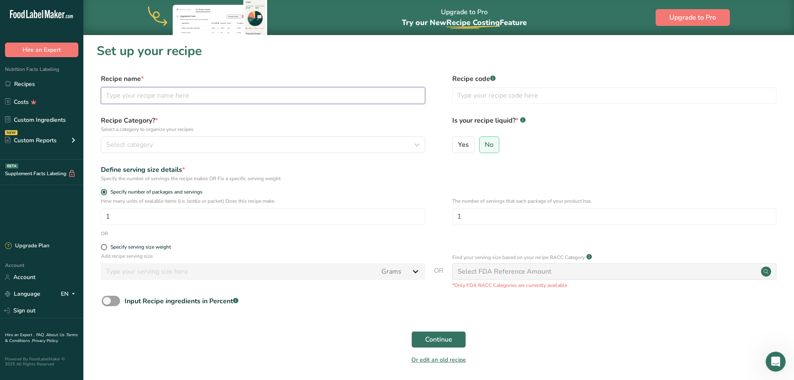
click at [163, 95] on input "text" at bounding box center [263, 95] width 324 height 17
click at [126, 96] on input "Falafell Salad" at bounding box center [263, 95] width 324 height 17
type input "Falafel Salad"
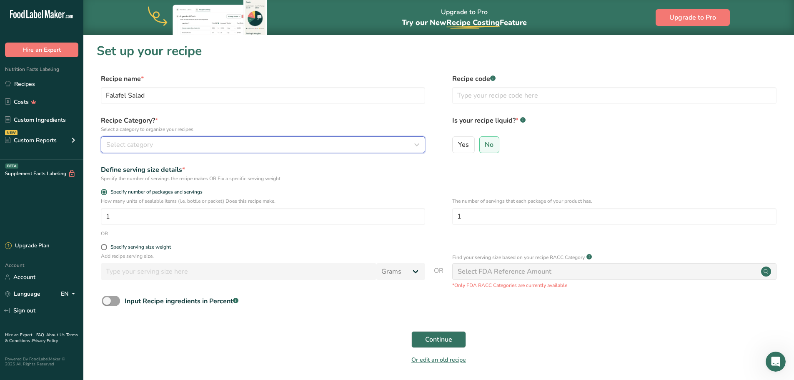
click at [153, 146] on span "Select category" at bounding box center [129, 145] width 47 height 10
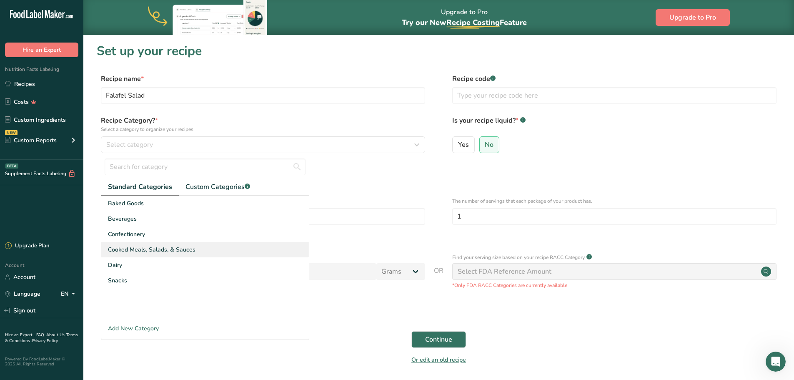
click at [160, 249] on span "Cooked Meals, Salads, & Sauces" at bounding box center [152, 249] width 88 height 9
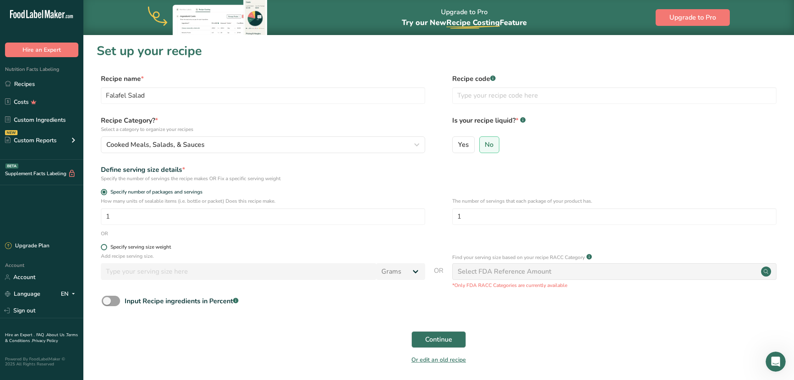
click at [104, 246] on span at bounding box center [104, 247] width 6 height 6
click at [104, 246] on input "Specify serving size weight" at bounding box center [103, 246] width 5 height 5
radio input "true"
radio input "false"
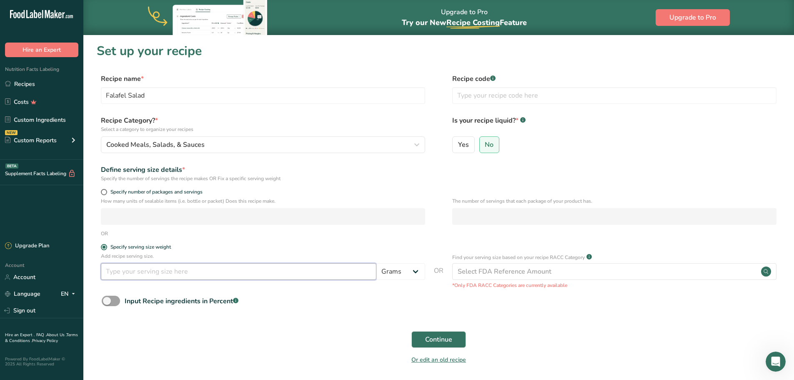
click at [129, 274] on input "number" at bounding box center [238, 271] width 275 height 17
type input "650"
drag, startPoint x: 434, startPoint y: 343, endPoint x: 438, endPoint y: 343, distance: 4.6
click at [436, 343] on span "Continue" at bounding box center [438, 339] width 27 height 10
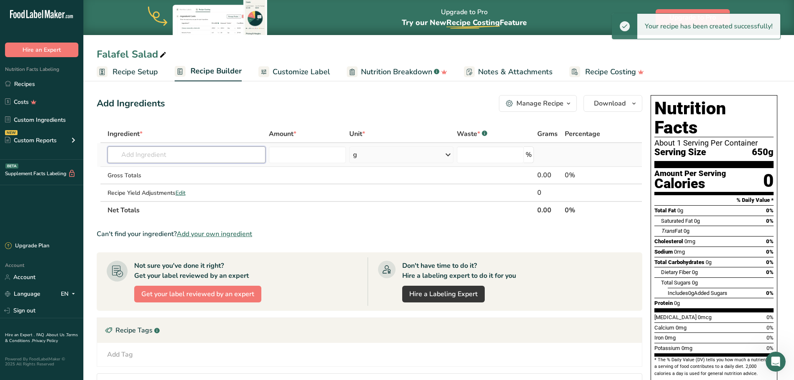
click at [162, 155] on input "text" at bounding box center [187, 154] width 158 height 17
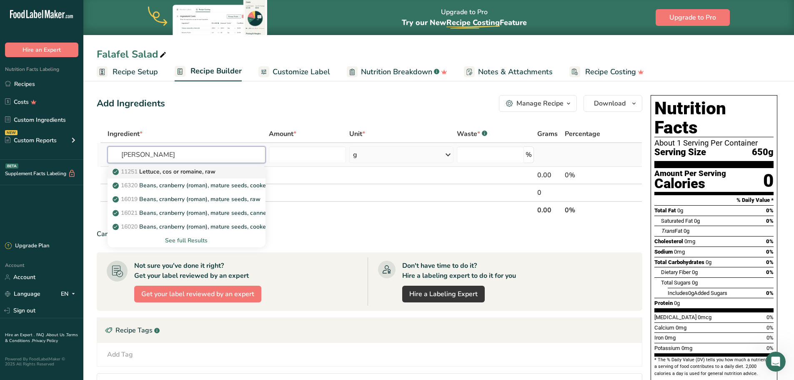
type input "[PERSON_NAME]"
click at [201, 170] on p "11251 [GEOGRAPHIC_DATA], cos or romaine, raw" at bounding box center [164, 171] width 101 height 9
type input "Lettuce, cos or romaine, raw"
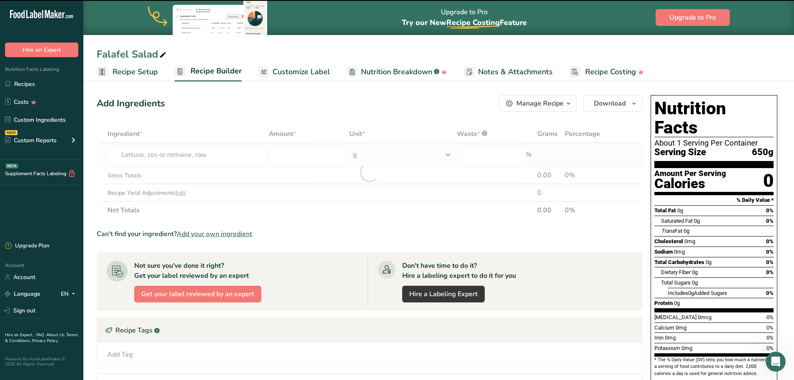
type input "0"
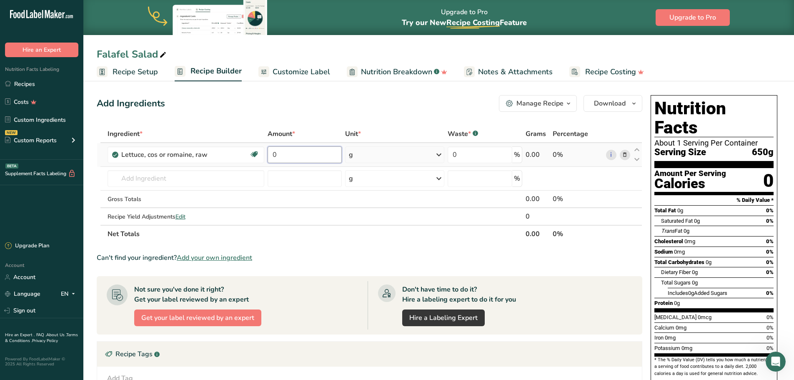
click at [289, 150] on input "0" at bounding box center [305, 154] width 75 height 17
type input "3"
type input "400"
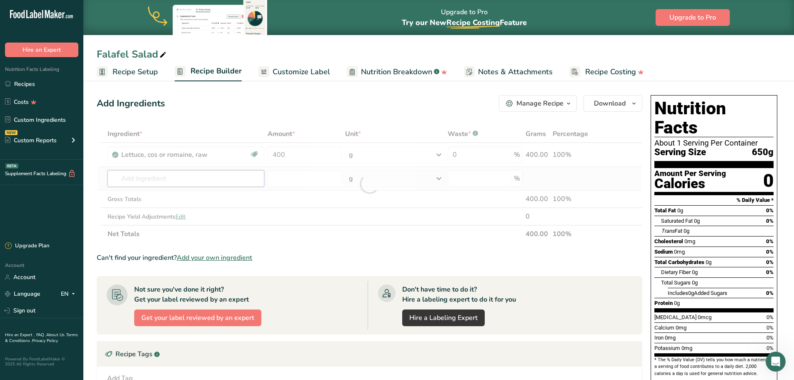
click at [148, 180] on div "Ingredient * Amount * Unit * Waste * .a-a{fill:#347362;}.b-a{fill:#fff;} Grams …" at bounding box center [370, 184] width 546 height 118
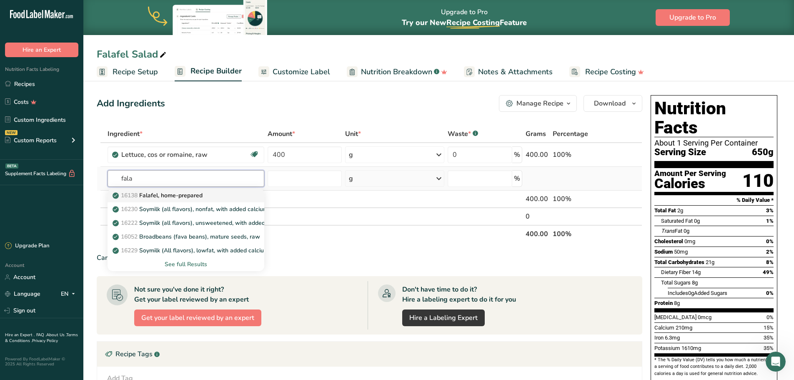
type input "fala"
click at [162, 193] on p "16138 [GEOGRAPHIC_DATA], home-prepared" at bounding box center [158, 195] width 88 height 9
type input "Falafel, home-prepared"
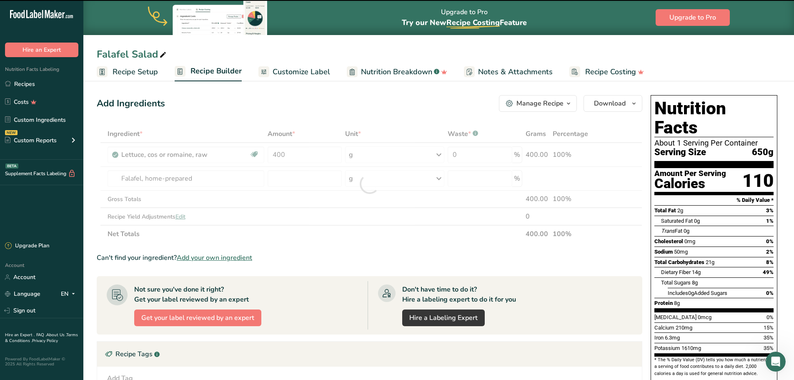
click at [293, 170] on div at bounding box center [370, 184] width 546 height 118
type input "0"
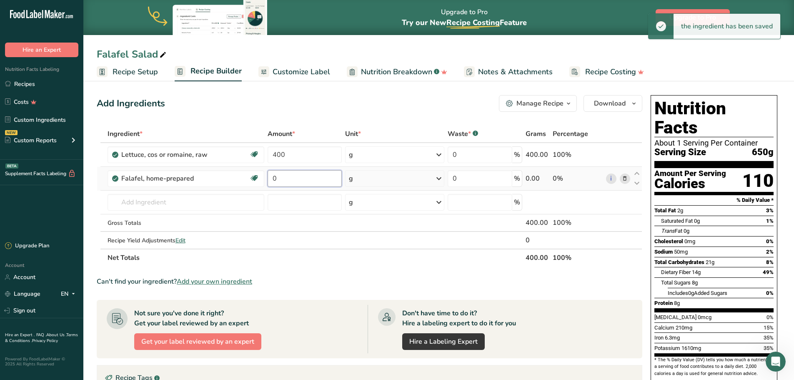
click at [291, 178] on input "0" at bounding box center [305, 178] width 75 height 17
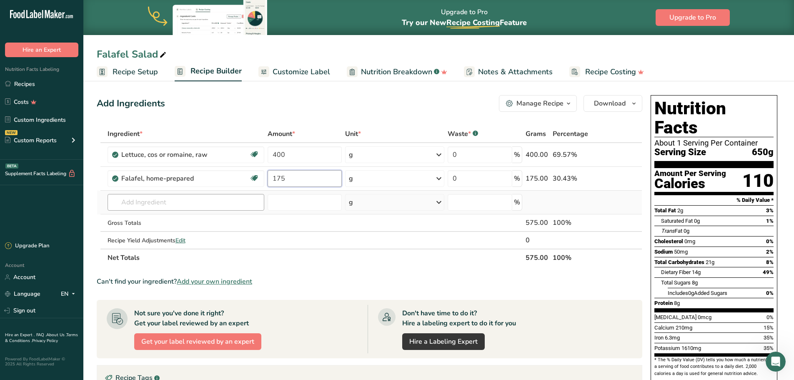
type input "175"
click at [158, 205] on div "Ingredient * Amount * Unit * Waste * .a-a{fill:#347362;}.b-a{fill:#fff;} Grams …" at bounding box center [370, 195] width 546 height 141
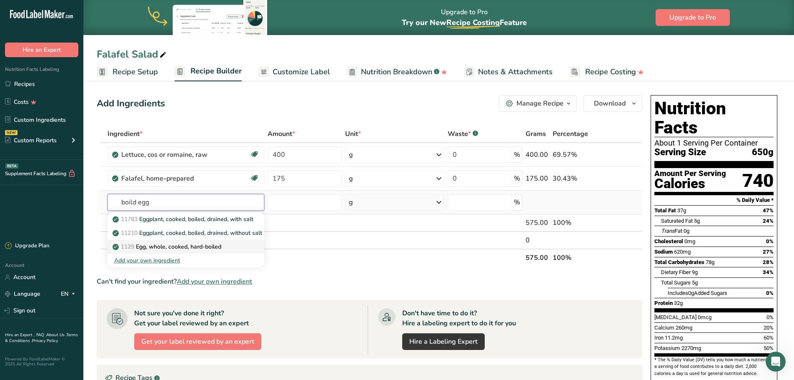
type input "boild egg"
click at [181, 248] on p "1129 Egg, whole, cooked, hard-boiled" at bounding box center [167, 246] width 107 height 9
type input "Egg, whole, cooked, hard-boiled"
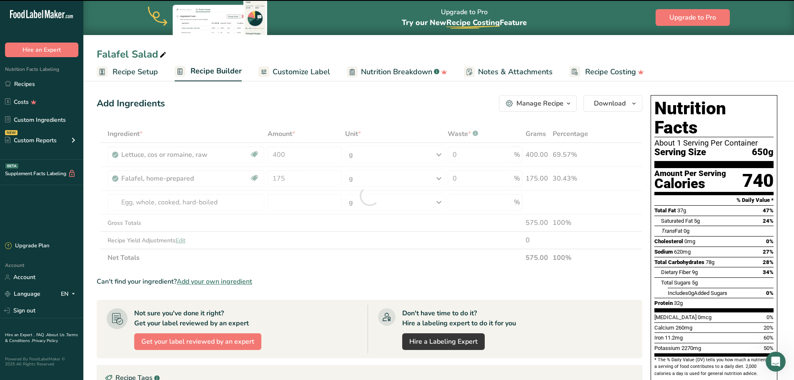
click at [293, 202] on div at bounding box center [370, 195] width 546 height 141
type input "0"
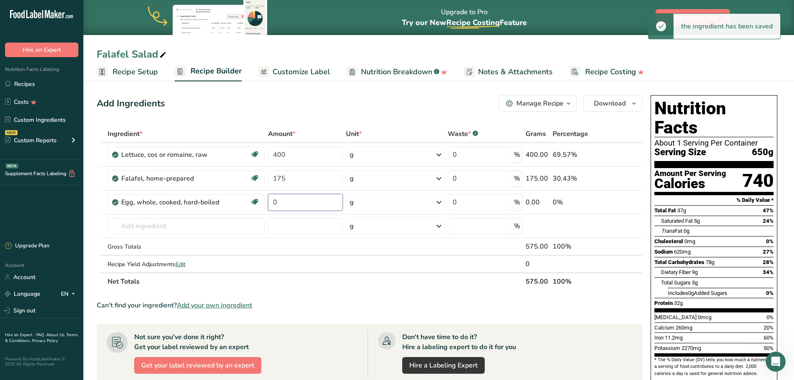
click at [294, 202] on input "0" at bounding box center [305, 202] width 74 height 17
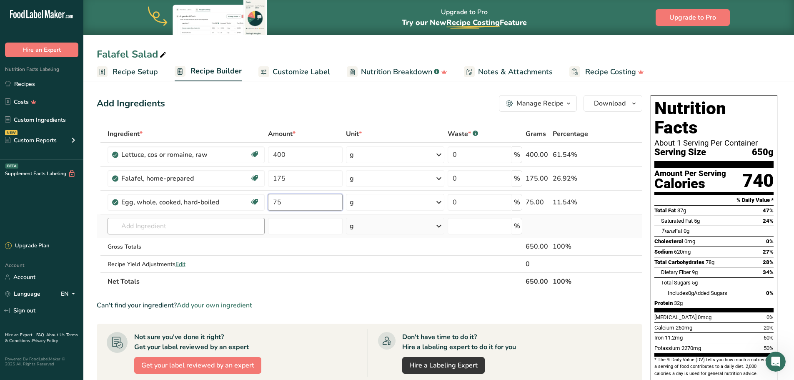
type input "75"
click at [178, 227] on div "Ingredient * Amount * Unit * Waste * .a-a{fill:#347362;}.b-a{fill:#fff;} Grams …" at bounding box center [370, 207] width 546 height 165
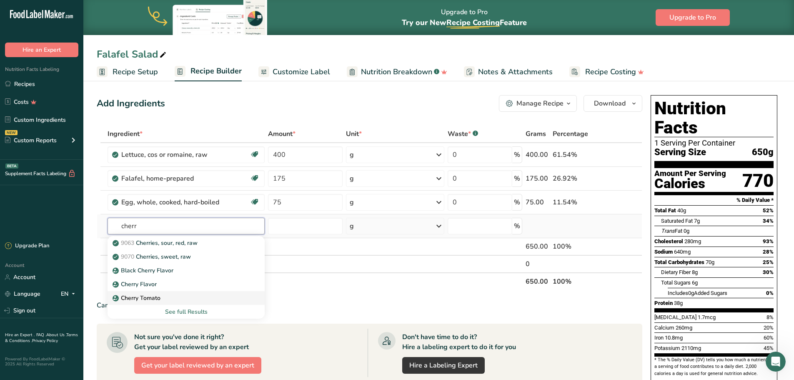
type input "cherr"
click at [150, 296] on p "Cherry Tomato" at bounding box center [137, 297] width 46 height 9
type input "Cherry Tomato"
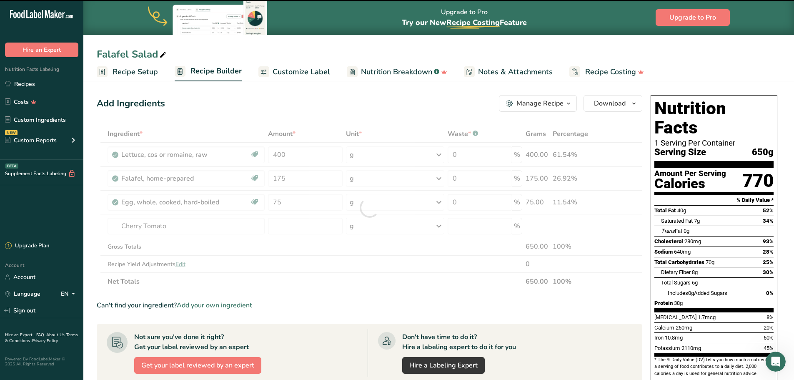
type input "0"
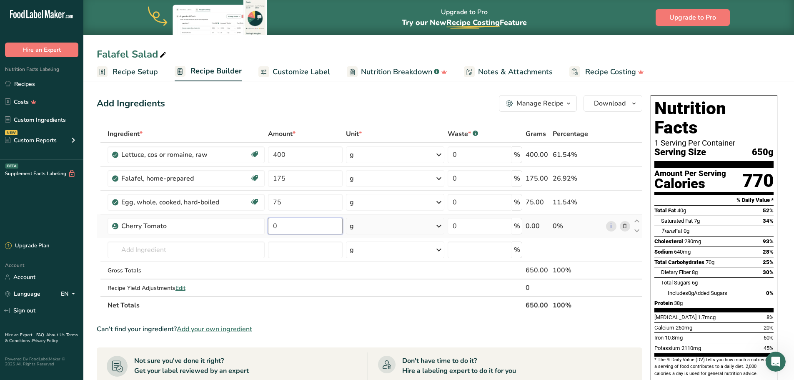
click at [299, 225] on input "0" at bounding box center [305, 226] width 74 height 17
type input "55"
click at [170, 244] on div "Ingredient * Amount * Unit * Waste * .a-a{fill:#347362;}.b-a{fill:#fff;} Grams …" at bounding box center [370, 219] width 546 height 189
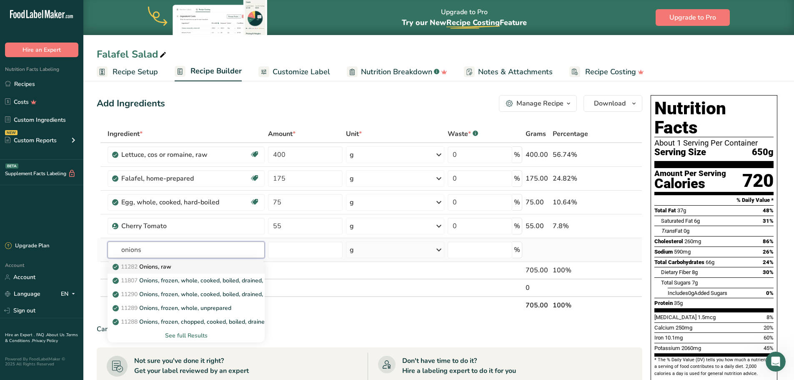
type input "onions"
click at [161, 268] on p "11282 Onions, raw" at bounding box center [142, 266] width 57 height 9
type input "Onions, raw"
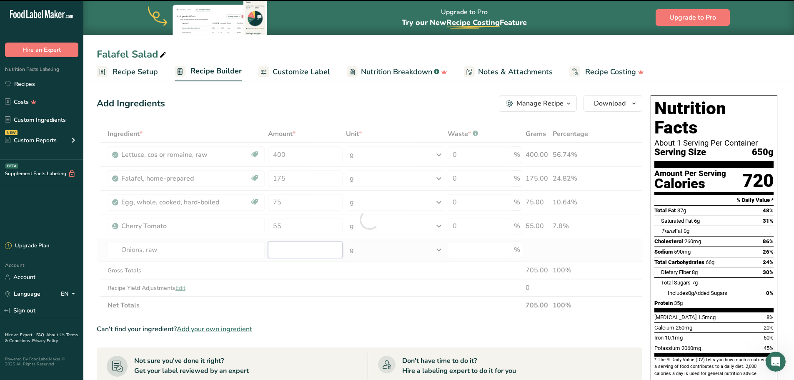
type input "0"
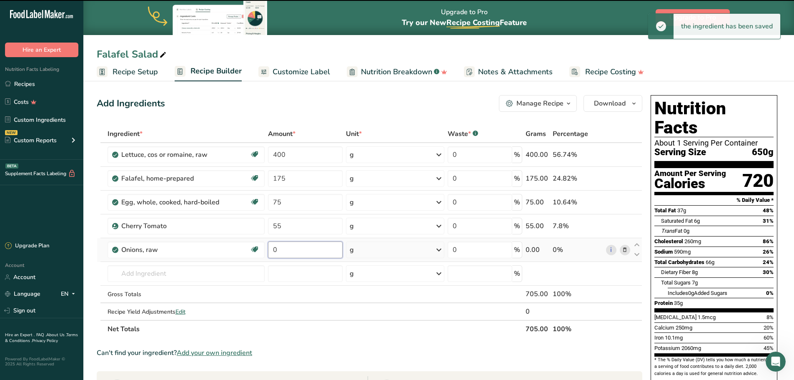
click at [287, 245] on input "0" at bounding box center [305, 249] width 74 height 17
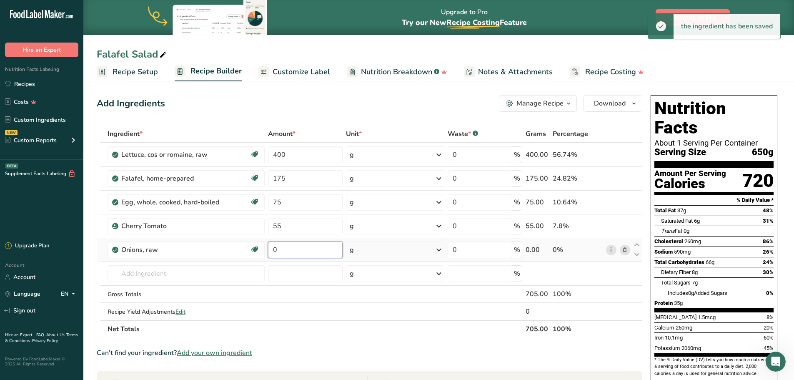
click at [288, 245] on input "0" at bounding box center [305, 249] width 74 height 17
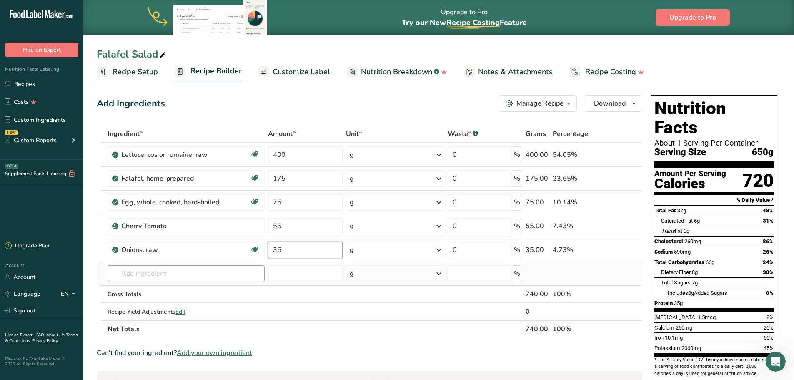
type input "35"
click at [185, 273] on div "Ingredient * Amount * Unit * Waste * .a-a{fill:#347362;}.b-a{fill:#fff;} Grams …" at bounding box center [370, 231] width 546 height 213
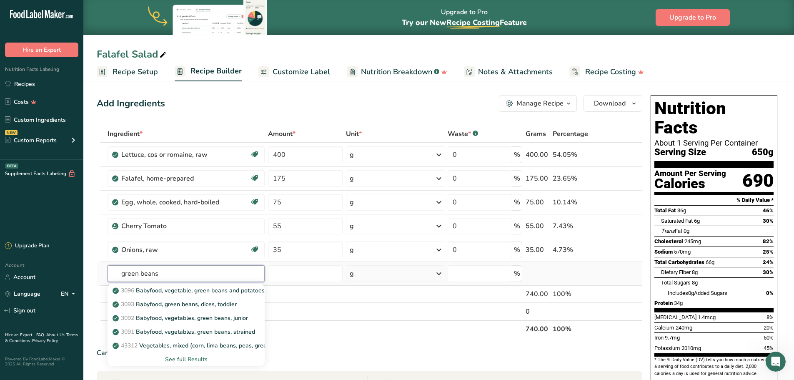
type input "green beans"
click at [197, 359] on div "See full Results" at bounding box center [186, 359] width 144 height 9
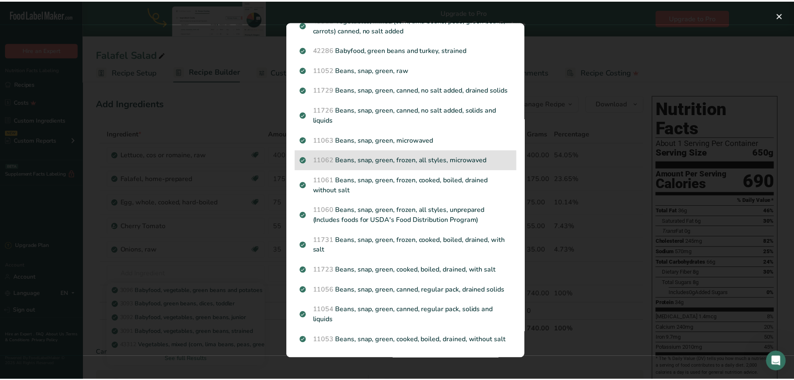
scroll to position [137, 0]
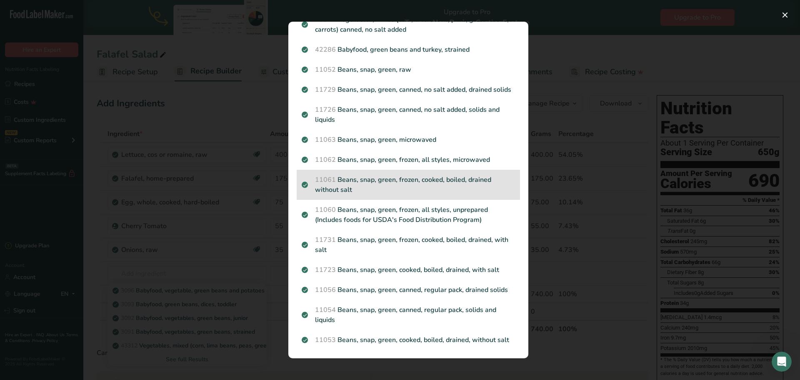
click at [407, 175] on p "11061 Beans, snap, green, frozen, cooked, boiled, drained without salt" at bounding box center [408, 185] width 213 height 20
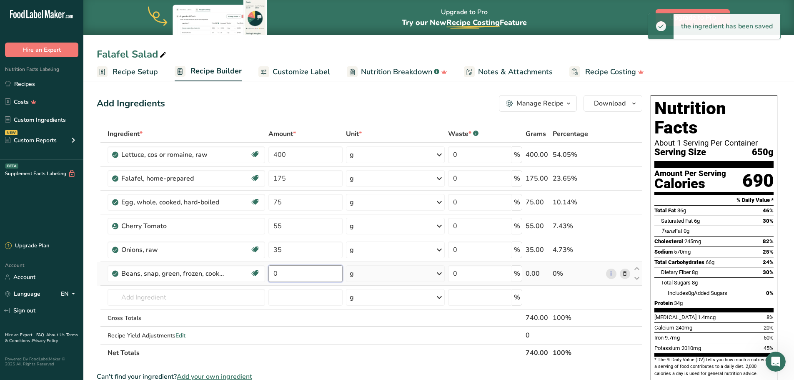
click at [315, 273] on input "0" at bounding box center [305, 273] width 74 height 17
click at [314, 273] on input "0" at bounding box center [305, 273] width 74 height 17
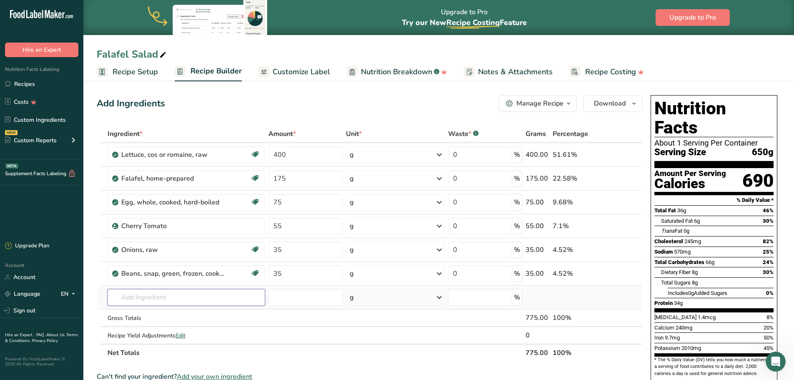
click at [201, 299] on div "Ingredient * Amount * Unit * Waste * .a-a{fill:#347362;}.b-a{fill:#fff;} Grams …" at bounding box center [370, 243] width 546 height 236
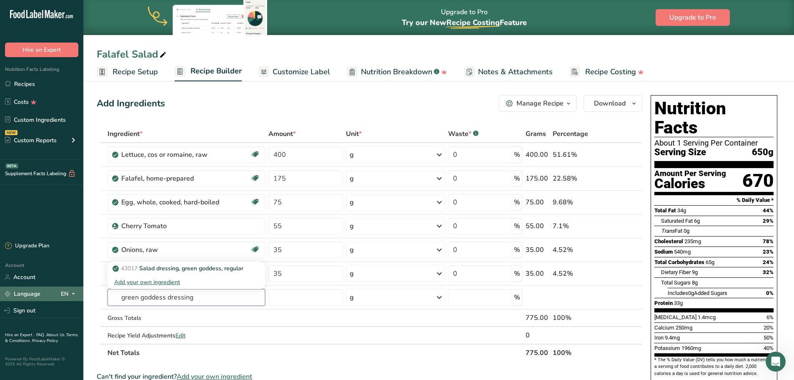
drag, startPoint x: 210, startPoint y: 302, endPoint x: 83, endPoint y: 295, distance: 127.3
click at [83, 295] on div ".a-20{fill:#fff;} Hire an Expert Nutrition Facts Labeling Recipes Costs Custom …" at bounding box center [397, 323] width 794 height 647
drag, startPoint x: 203, startPoint y: 298, endPoint x: 35, endPoint y: 300, distance: 167.5
click at [35, 300] on div ".a-20{fill:#fff;} Hire an Expert Nutrition Facts Labeling Recipes Costs Custom …" at bounding box center [397, 323] width 794 height 647
click at [168, 267] on p "43017 Salad dressing, green goddess, regular" at bounding box center [178, 268] width 129 height 9
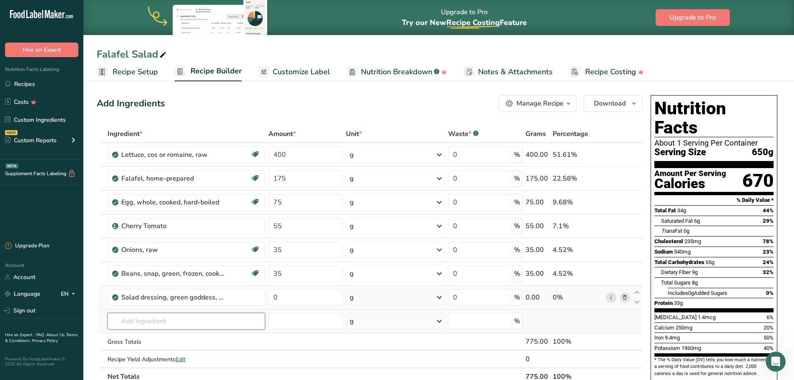
click at [165, 319] on input "text" at bounding box center [187, 321] width 158 height 17
click at [193, 333] on link "25037 Snacks, pita chips, salted" at bounding box center [187, 338] width 158 height 14
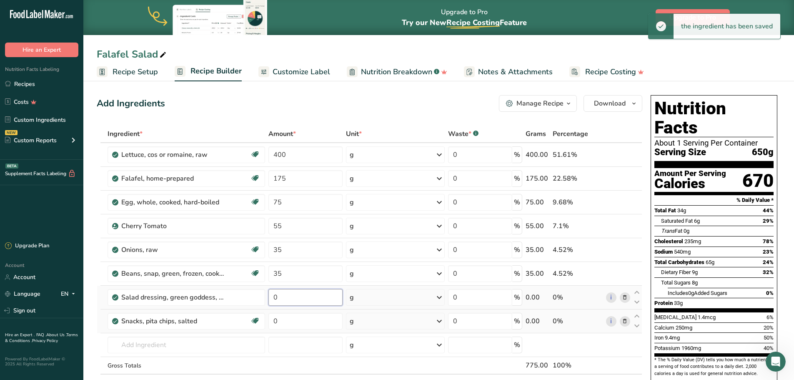
click at [287, 298] on input "0" at bounding box center [305, 297] width 74 height 17
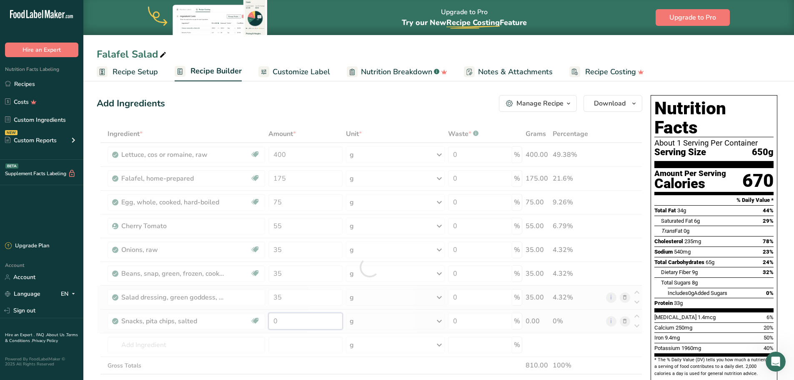
click at [291, 315] on div "Ingredient * Amount * Unit * Waste * .a-a{fill:#347362;}.b-a{fill:#fff;} Grams …" at bounding box center [370, 267] width 546 height 284
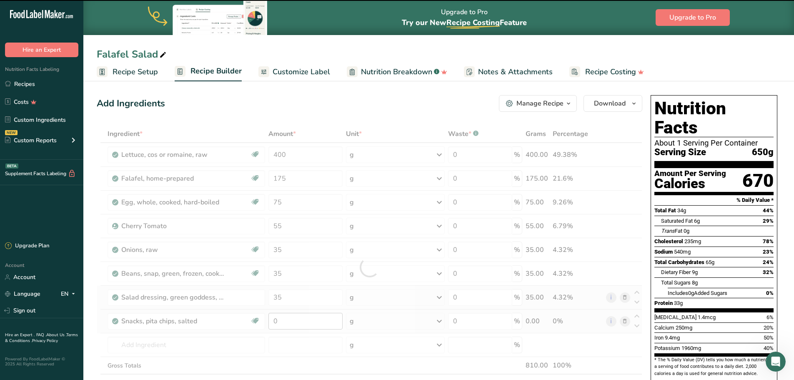
click at [291, 315] on div at bounding box center [370, 267] width 546 height 284
click at [291, 314] on div at bounding box center [370, 267] width 546 height 284
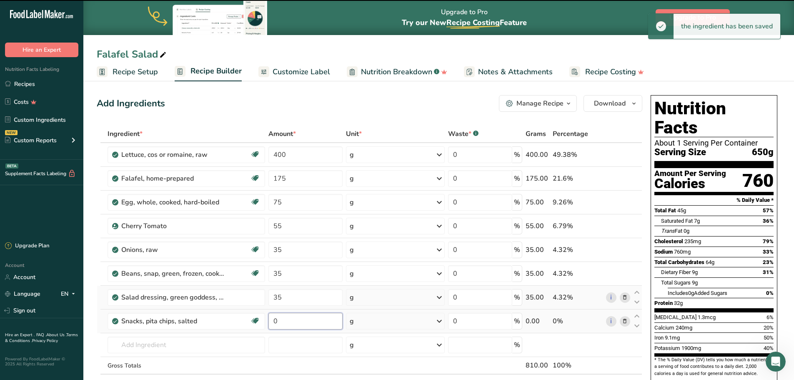
click at [291, 319] on input "0" at bounding box center [305, 321] width 74 height 17
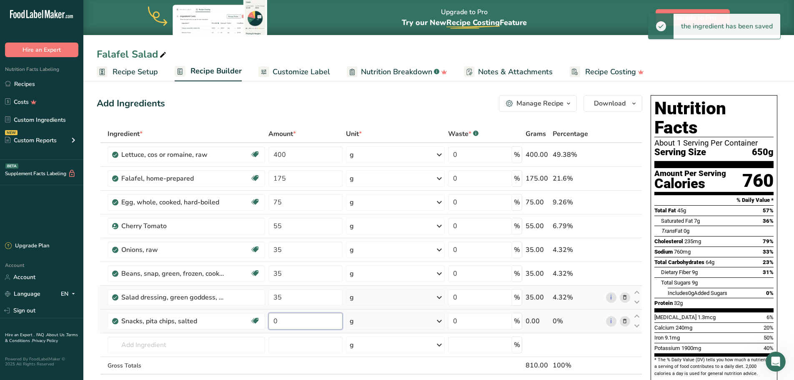
click at [291, 319] on input "0" at bounding box center [305, 321] width 74 height 17
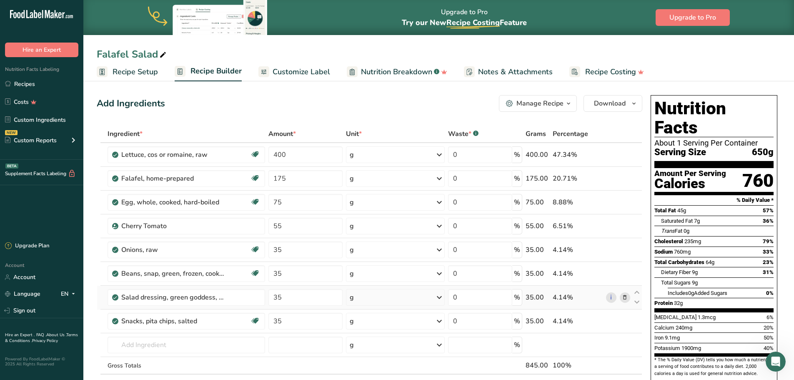
click at [458, 101] on div "Add Ingredients Manage Recipe Delete Recipe Duplicate Recipe Scale Recipe Save …" at bounding box center [370, 103] width 546 height 17
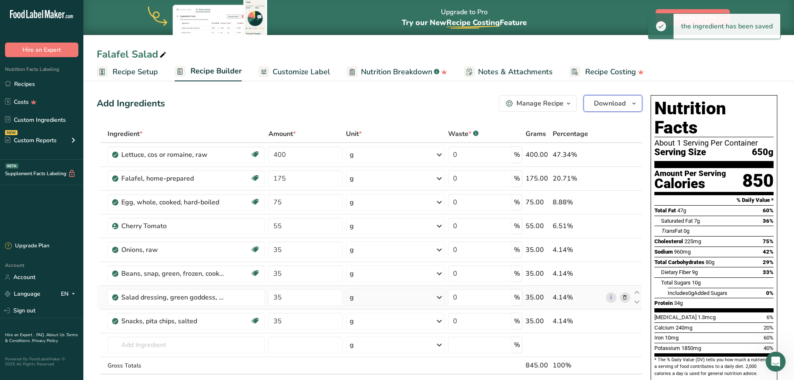
click at [621, 103] on span "Download" at bounding box center [610, 103] width 32 height 10
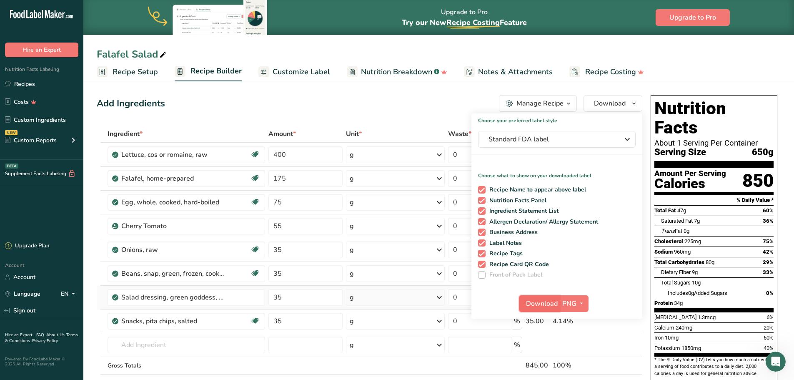
click at [543, 301] on span "Download" at bounding box center [542, 303] width 32 height 10
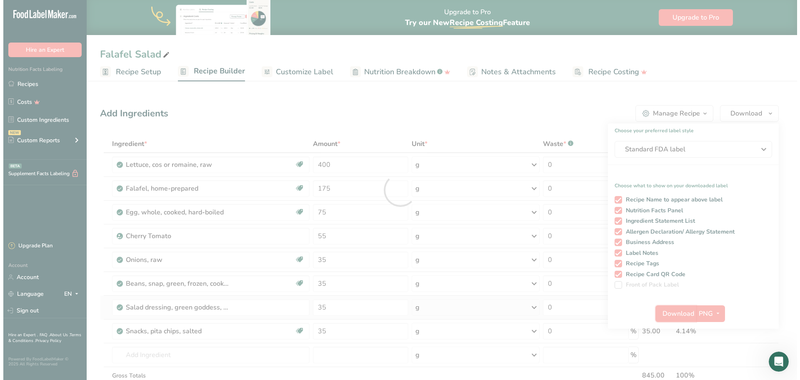
scroll to position [0, 0]
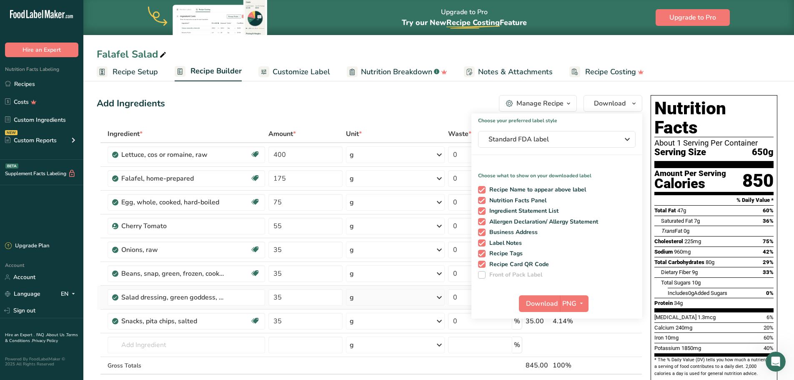
click at [174, 125] on table "Ingredient * Amount * Unit * Waste * .a-a{fill:#347362;}.b-a{fill:#fff;} Grams …" at bounding box center [370, 267] width 546 height 284
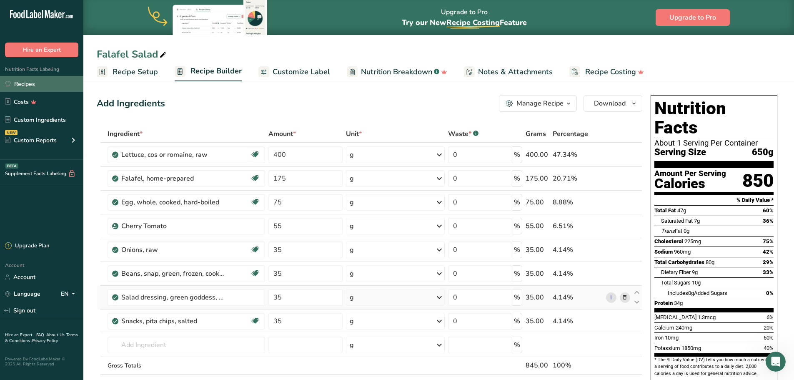
click at [30, 83] on link "Recipes" at bounding box center [41, 84] width 83 height 16
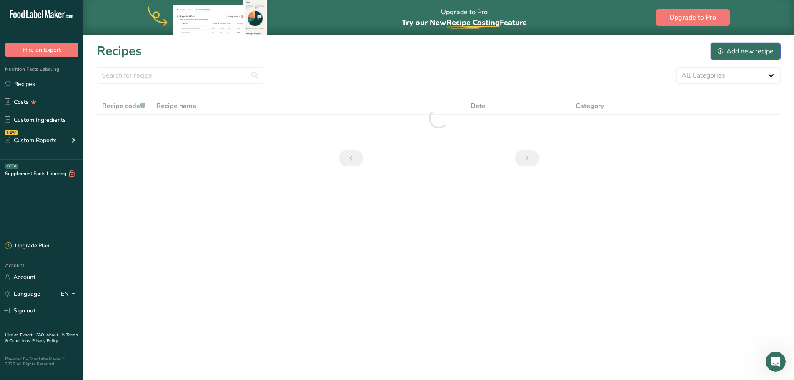
click at [743, 50] on div "Add new recipe" at bounding box center [746, 51] width 56 height 10
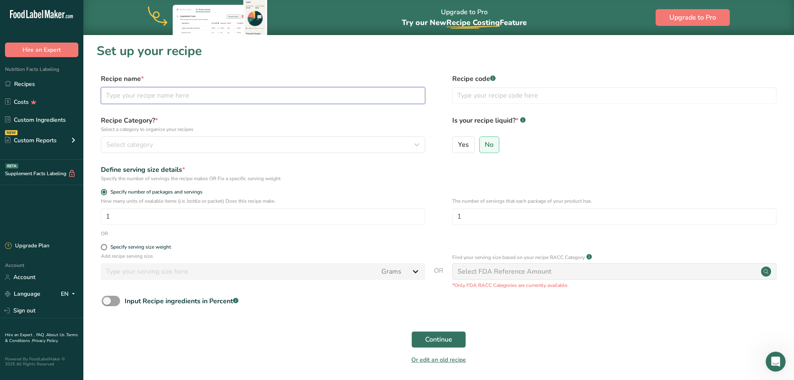
click at [165, 94] on input "text" at bounding box center [263, 95] width 324 height 17
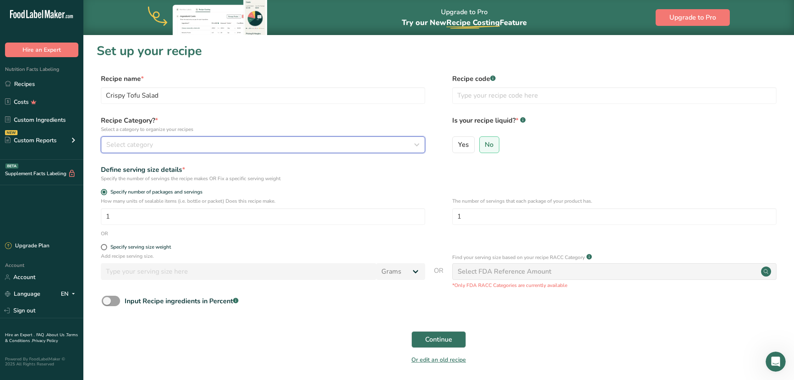
click at [124, 146] on span "Select category" at bounding box center [129, 145] width 47 height 10
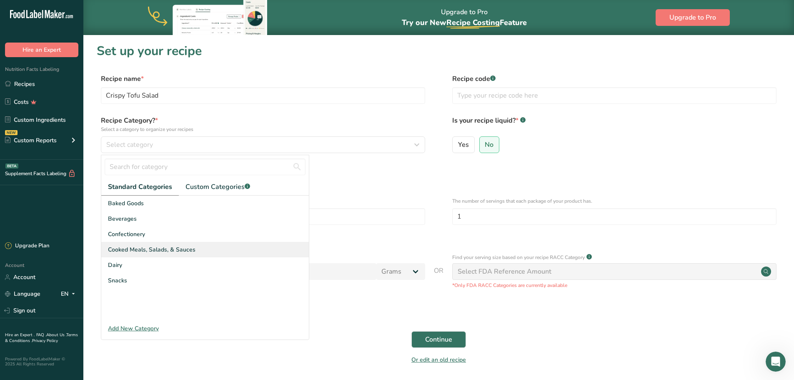
click at [165, 248] on span "Cooked Meals, Salads, & Sauces" at bounding box center [152, 249] width 88 height 9
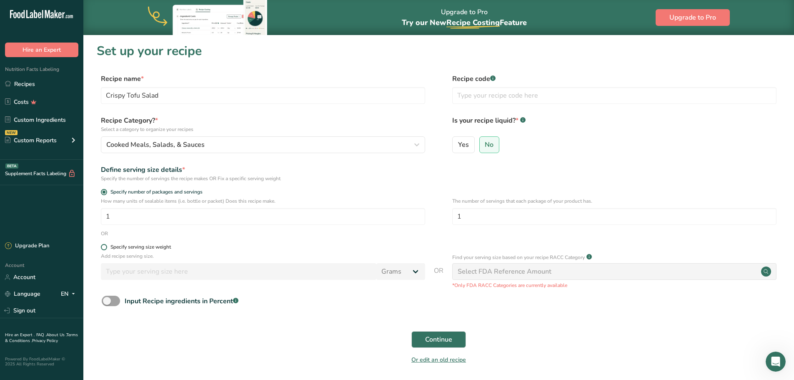
click at [101, 245] on span at bounding box center [104, 247] width 6 height 6
click at [101, 245] on input "Specify serving size weight" at bounding box center [103, 246] width 5 height 5
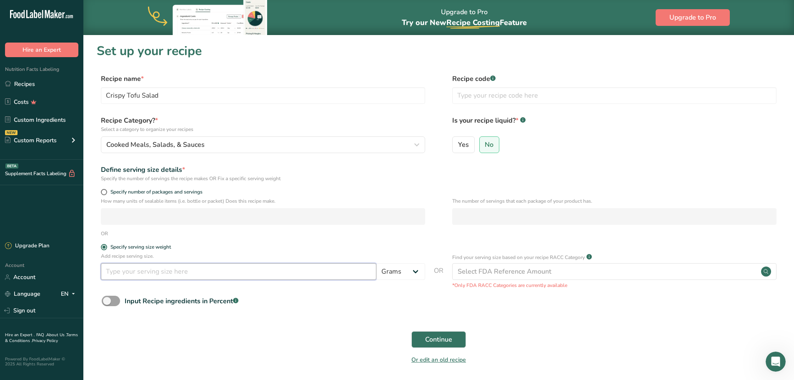
click at [139, 275] on input "number" at bounding box center [238, 271] width 275 height 17
click at [429, 335] on span "Continue" at bounding box center [438, 339] width 27 height 10
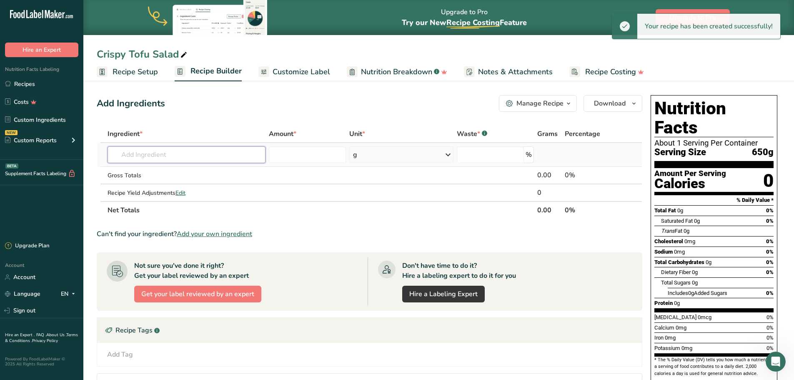
click at [171, 161] on input "text" at bounding box center [187, 154] width 158 height 17
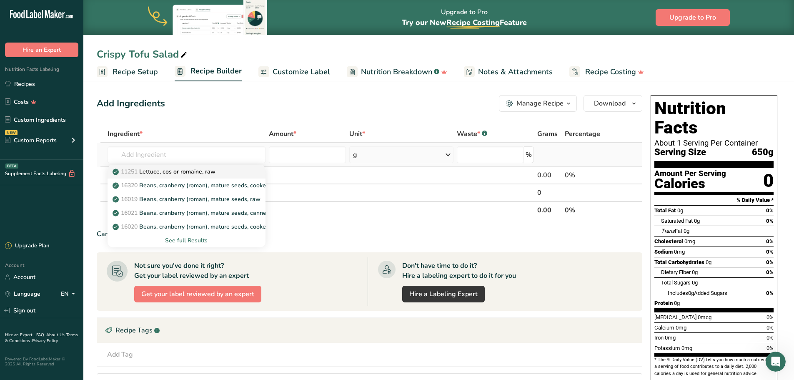
click at [185, 174] on p "11251 [GEOGRAPHIC_DATA], cos or romaine, raw" at bounding box center [164, 171] width 101 height 9
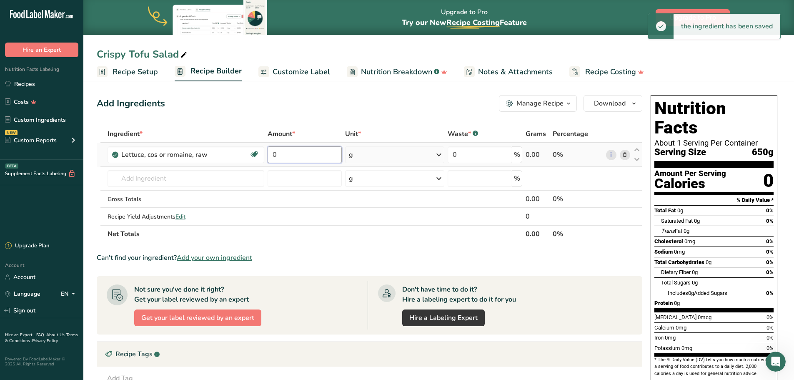
click at [279, 155] on input "0" at bounding box center [305, 154] width 75 height 17
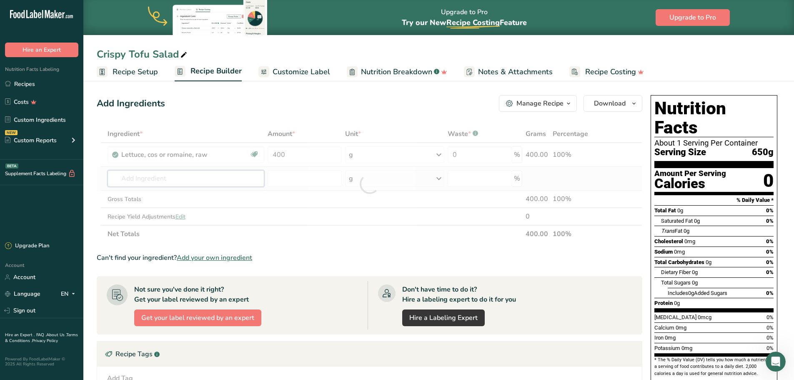
click at [176, 178] on div "Ingredient * Amount * Unit * Waste * .a-a{fill:#347362;}.b-a{fill:#fff;} Grams …" at bounding box center [370, 184] width 546 height 118
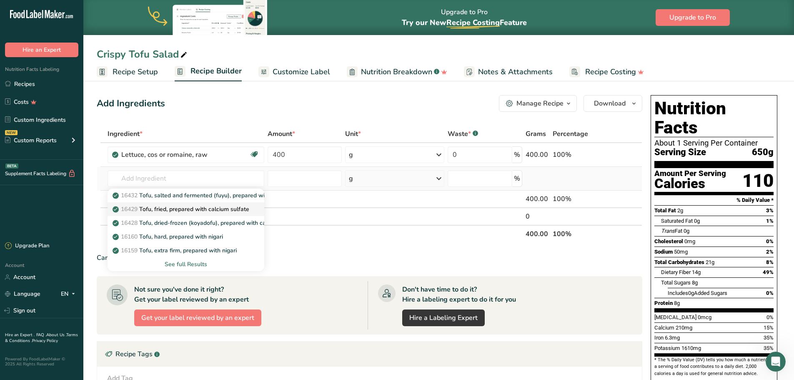
click at [147, 211] on p "16429 Tofu, fried, prepared with calcium sulfate" at bounding box center [181, 209] width 135 height 9
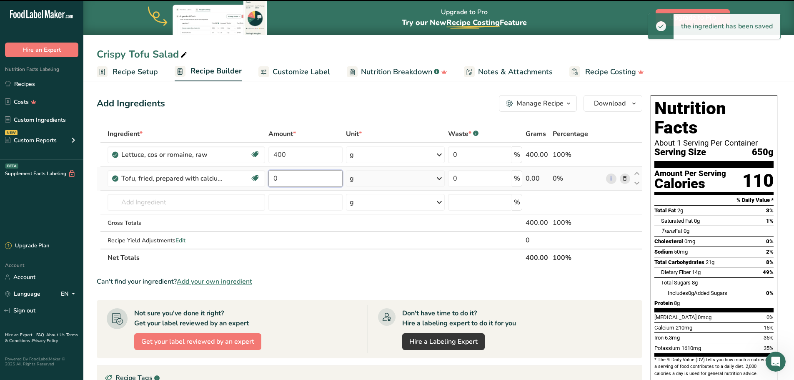
click at [298, 179] on input "0" at bounding box center [305, 178] width 74 height 17
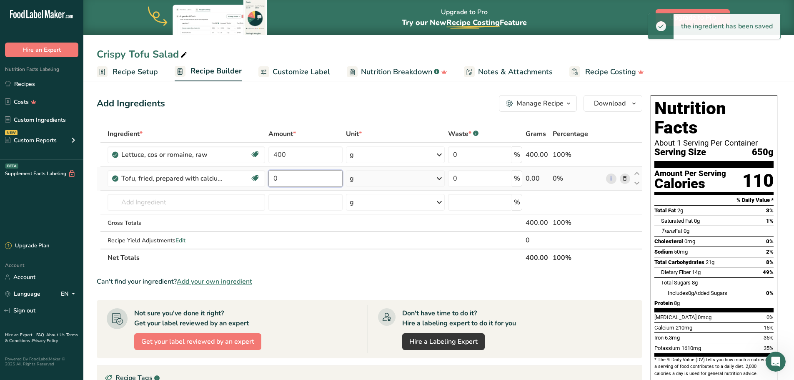
click at [298, 179] on input "0" at bounding box center [305, 178] width 74 height 17
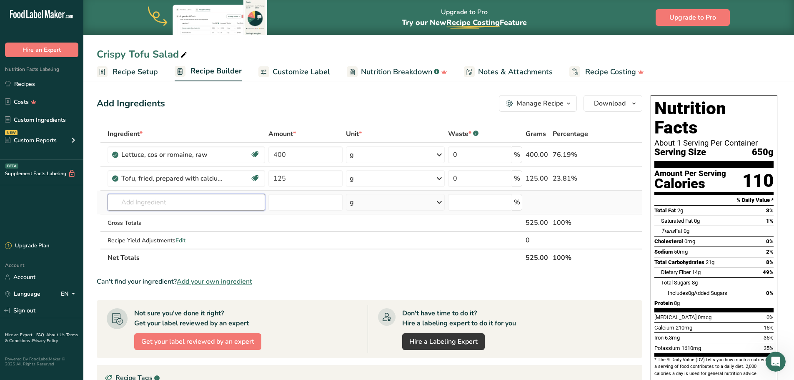
click at [130, 205] on div "Ingredient * Amount * Unit * Waste * .a-a{fill:#347362;}.b-a{fill:#fff;} Grams …" at bounding box center [370, 195] width 546 height 141
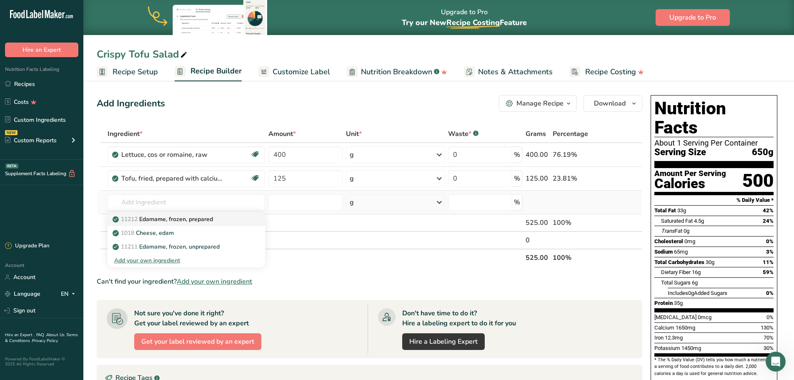
click at [157, 213] on link "11212 Edamame, frozen, prepared" at bounding box center [187, 219] width 158 height 14
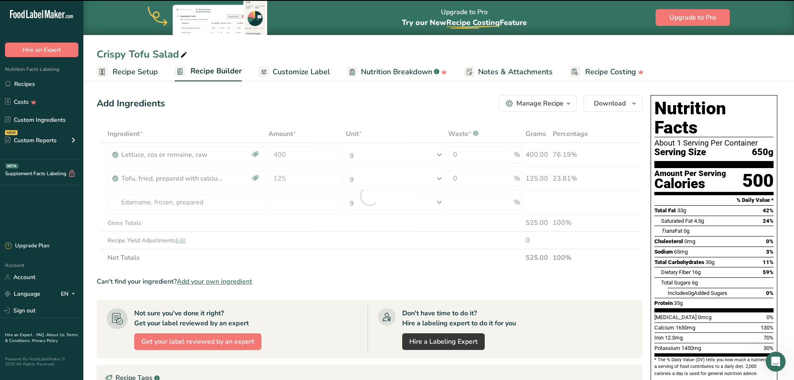
click at [290, 205] on div at bounding box center [370, 195] width 546 height 141
click at [290, 205] on input "number" at bounding box center [305, 202] width 74 height 17
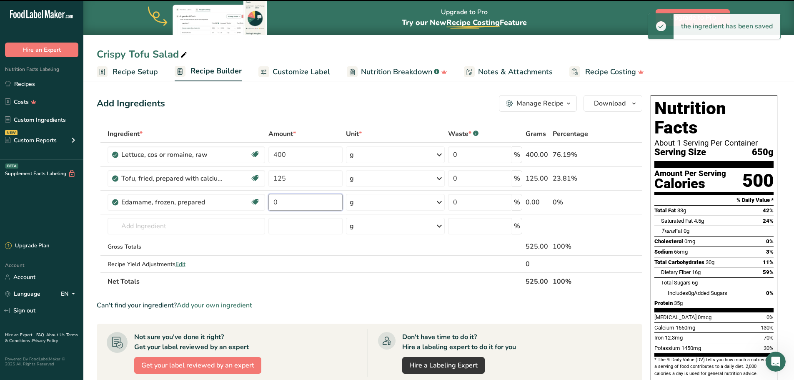
click at [290, 205] on input "0" at bounding box center [305, 202] width 74 height 17
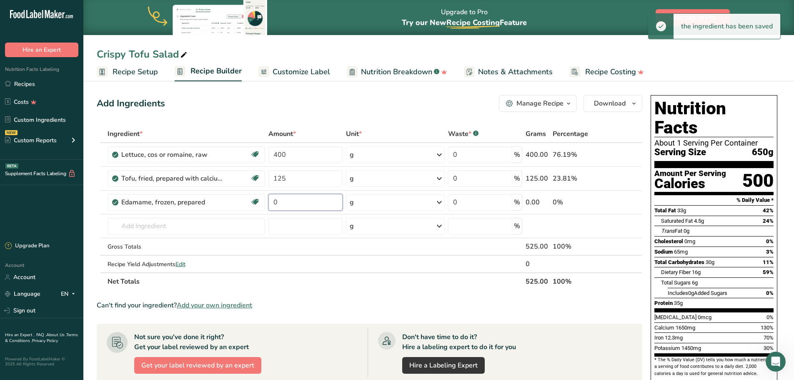
click at [290, 205] on input "0" at bounding box center [305, 202] width 74 height 17
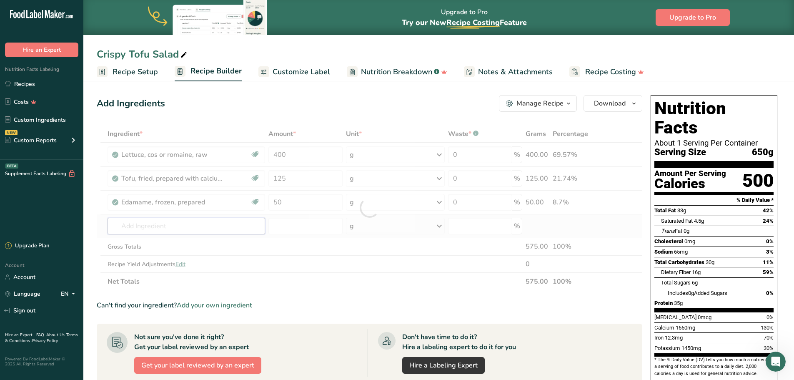
click at [142, 225] on div "Ingredient * Amount * Unit * Waste * .a-a{fill:#347362;}.b-a{fill:#fff;} Grams …" at bounding box center [370, 207] width 546 height 165
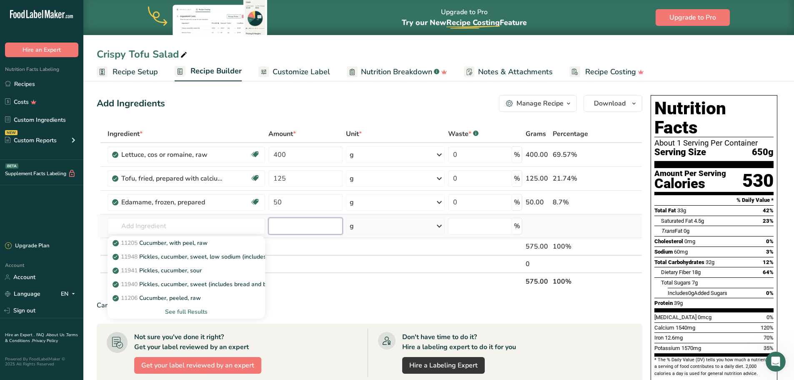
click at [306, 229] on input "number" at bounding box center [305, 226] width 74 height 17
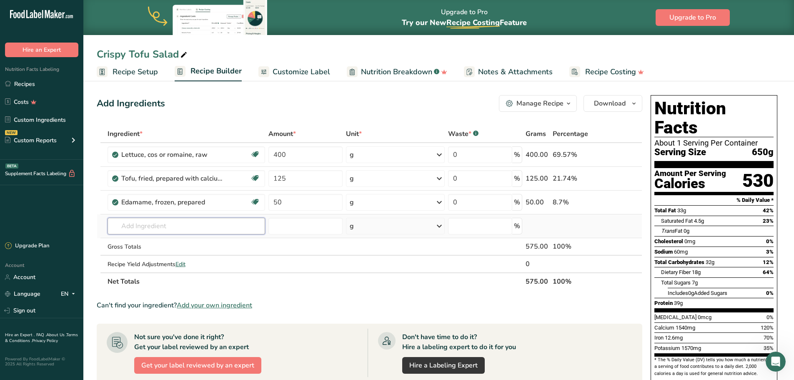
click at [181, 227] on input "text" at bounding box center [187, 226] width 158 height 17
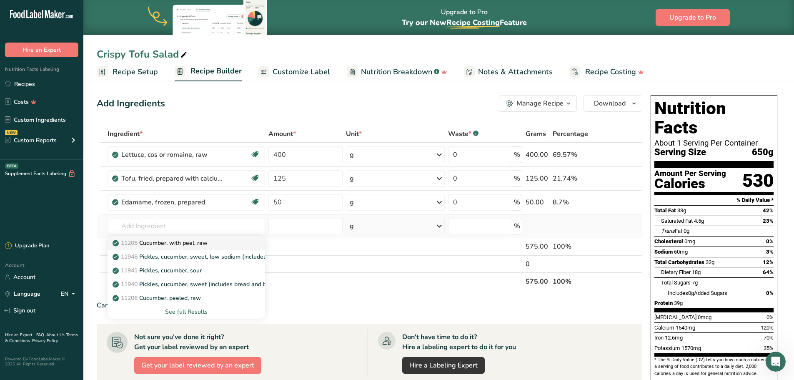
click at [204, 245] on p "11205 Cucumber, with peel, raw" at bounding box center [160, 242] width 93 height 9
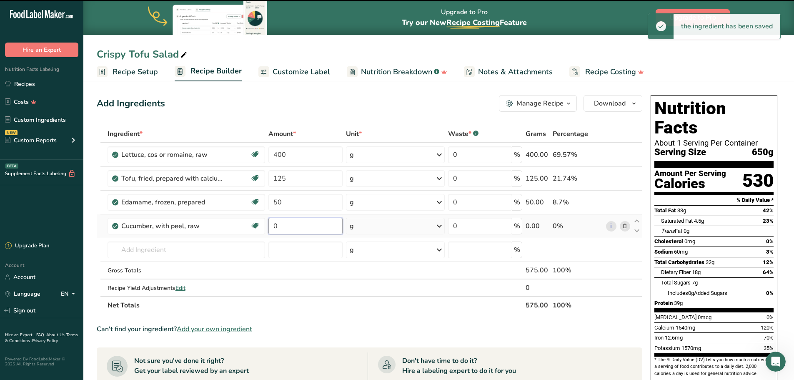
click at [287, 227] on input "0" at bounding box center [305, 226] width 74 height 17
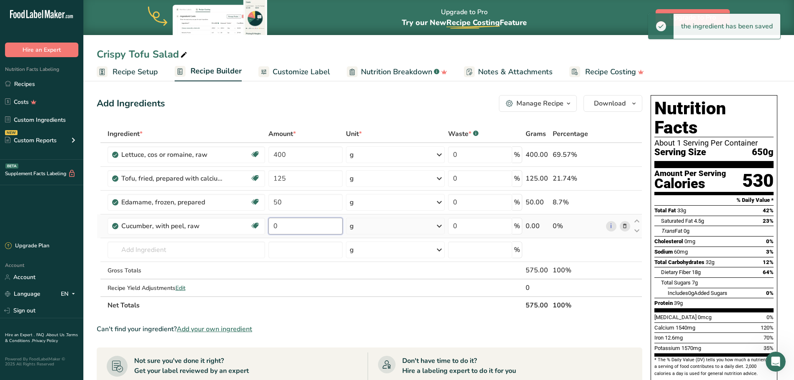
click at [287, 227] on input "0" at bounding box center [305, 226] width 74 height 17
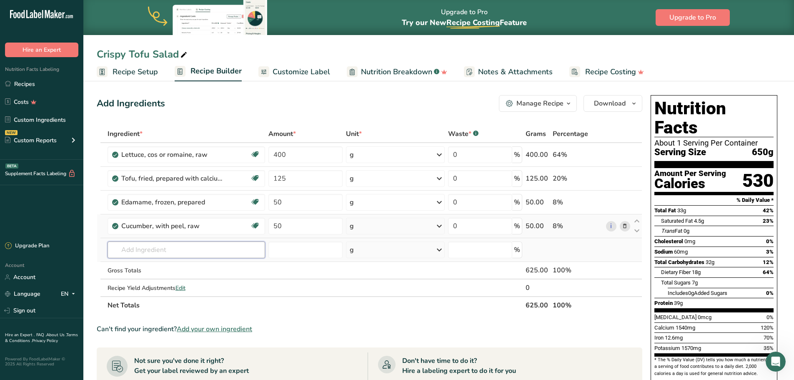
click at [176, 248] on div "Ingredient * Amount * Unit * Waste * .a-a{fill:#347362;}.b-a{fill:#fff;} Grams …" at bounding box center [370, 219] width 546 height 189
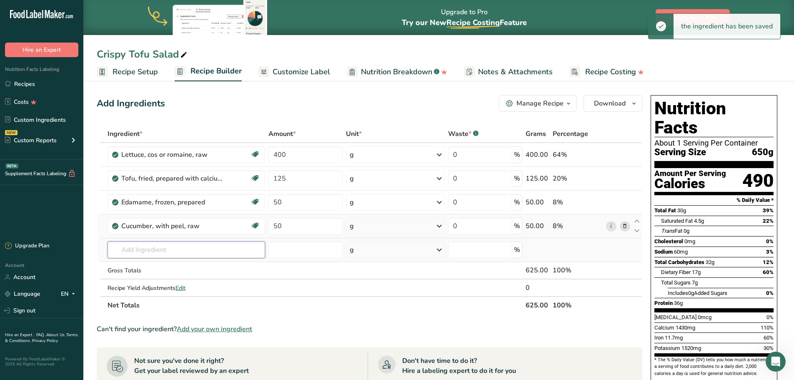
click at [176, 249] on input "text" at bounding box center [187, 249] width 158 height 17
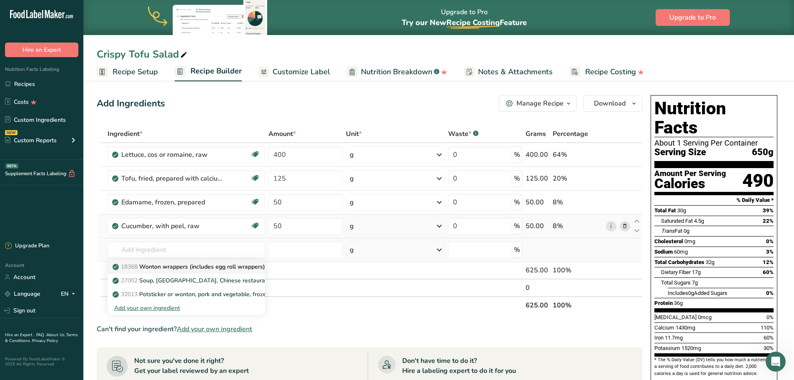
click at [175, 267] on p "18368 Wonton wrappers (includes egg roll wrappers)" at bounding box center [189, 266] width 151 height 9
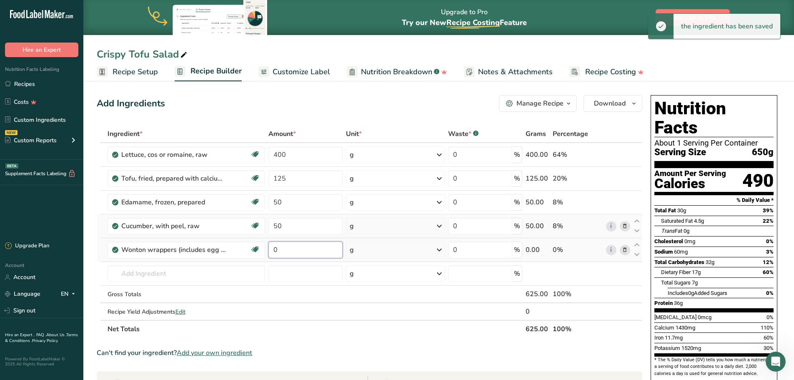
click at [304, 252] on input "0" at bounding box center [305, 249] width 74 height 17
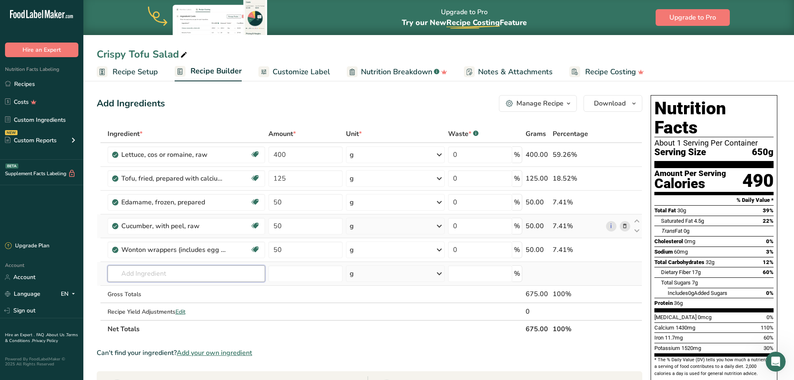
click at [175, 274] on div "Ingredient * Amount * Unit * Waste * .a-a{fill:#347362;}.b-a{fill:#fff;} Grams …" at bounding box center [370, 231] width 546 height 213
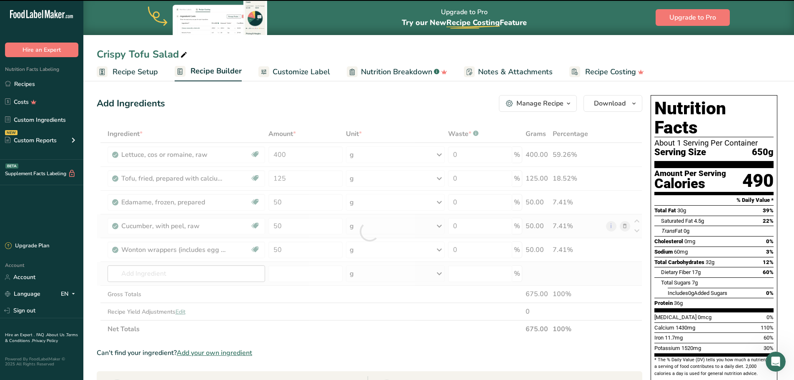
click at [175, 274] on div at bounding box center [370, 231] width 546 height 213
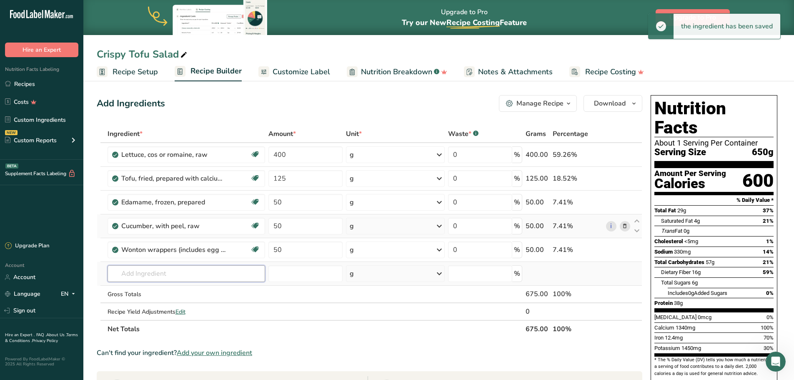
click at [149, 274] on input "text" at bounding box center [187, 273] width 158 height 17
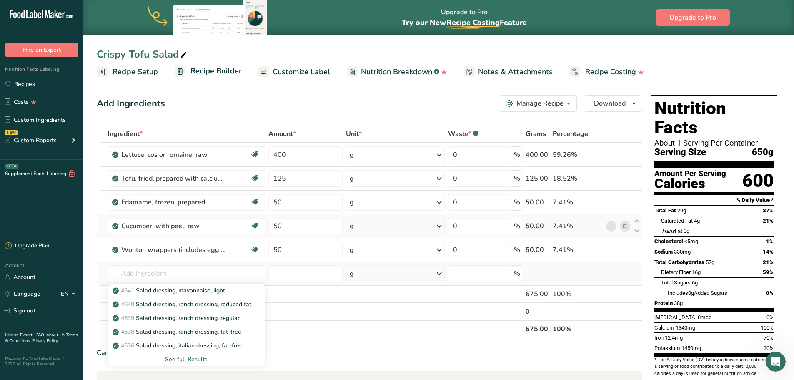
click at [195, 362] on div "See full Results" at bounding box center [186, 359] width 145 height 9
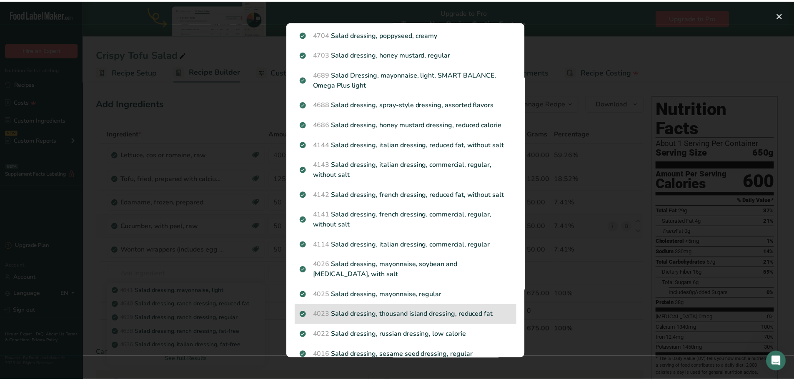
scroll to position [692, 0]
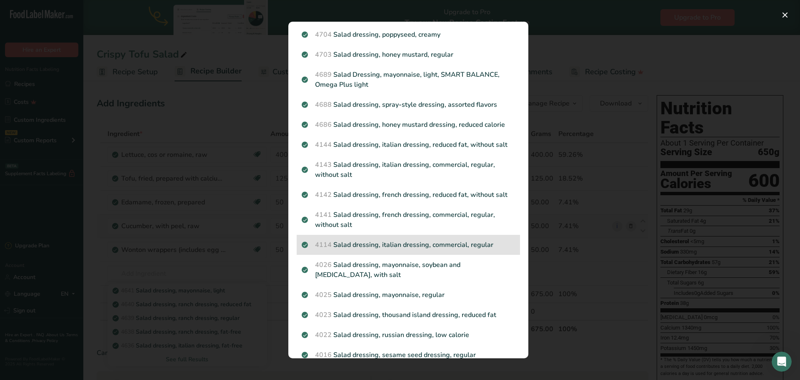
click at [389, 240] on p "4114 Salad dressing, italian dressing, commercial, regular" at bounding box center [408, 245] width 213 height 10
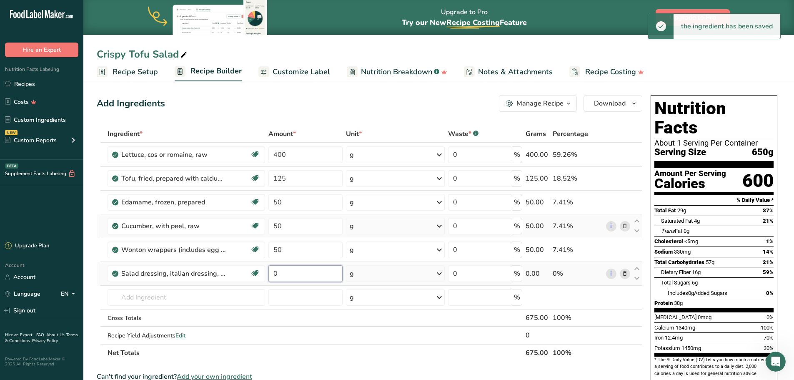
click at [287, 273] on input "0" at bounding box center [305, 273] width 74 height 17
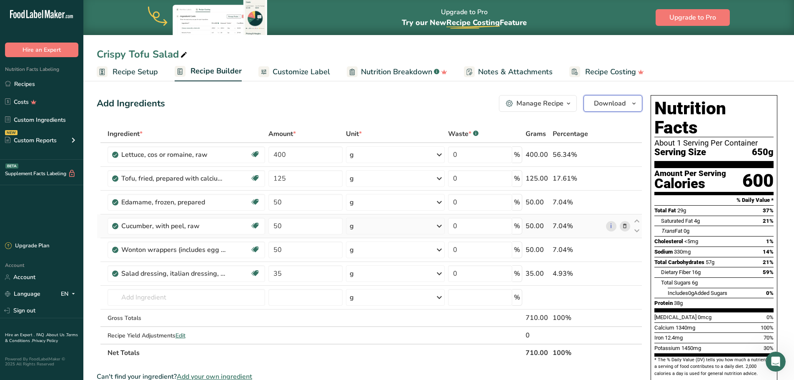
click at [612, 104] on span "Download" at bounding box center [610, 103] width 32 height 10
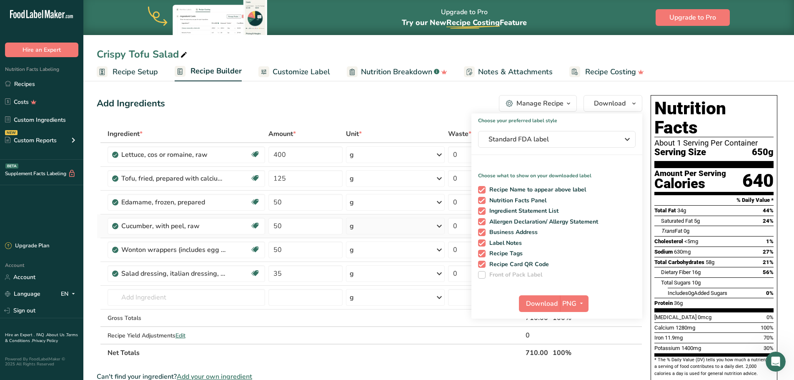
click at [391, 125] on div "Add Ingredients Manage Recipe Delete Recipe Duplicate Recipe Scale Recipe Save …" at bounding box center [372, 363] width 551 height 542
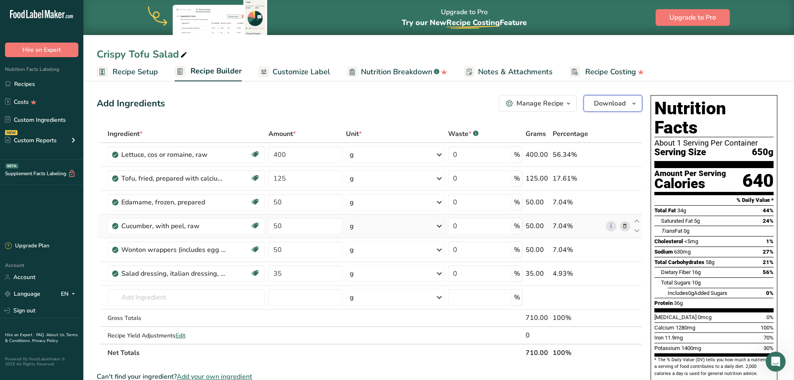
click at [612, 102] on span "Download" at bounding box center [610, 103] width 32 height 10
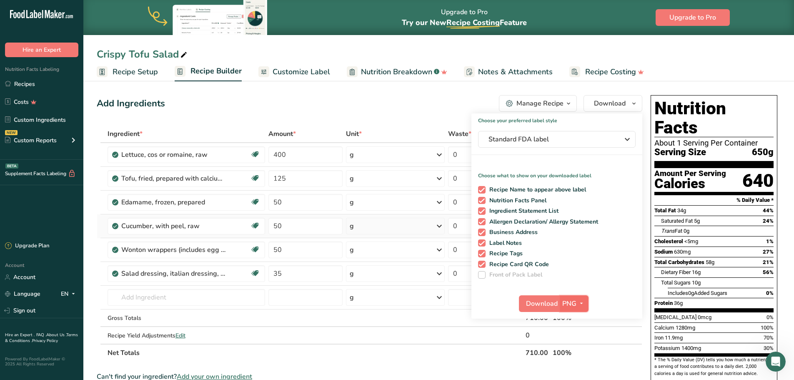
click at [560, 304] on button "PNG" at bounding box center [574, 303] width 29 height 17
click at [544, 304] on span "Download" at bounding box center [542, 303] width 32 height 10
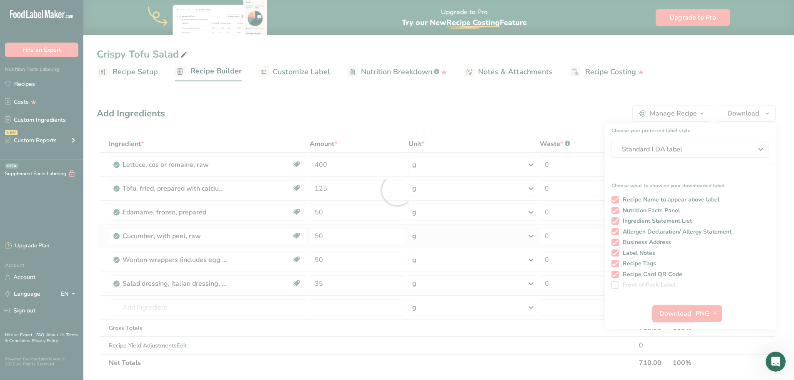
scroll to position [0, 0]
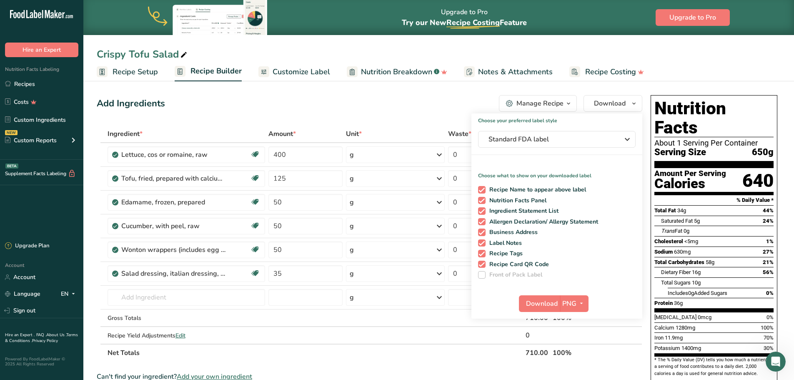
click at [590, 48] on div "Crispy Tofu Salad" at bounding box center [438, 54] width 711 height 15
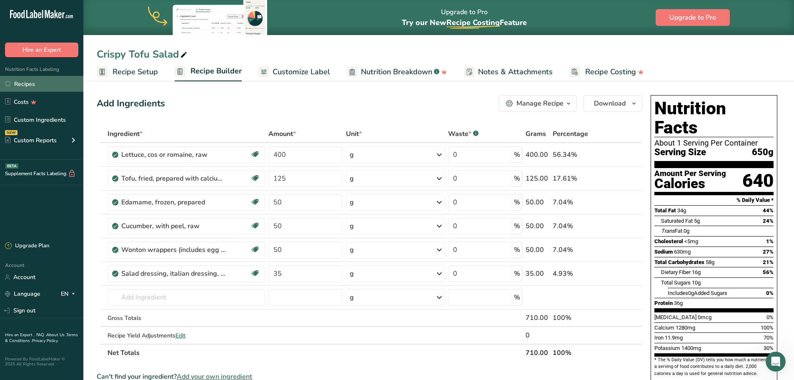
click at [32, 87] on link "Recipes" at bounding box center [41, 84] width 83 height 16
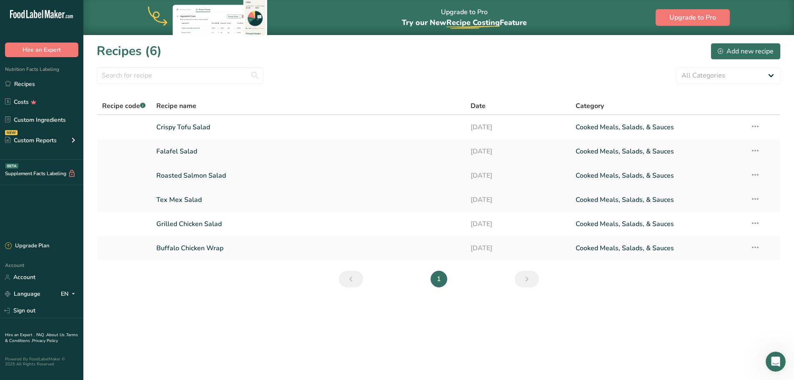
click at [190, 177] on link "Roasted Salmon Salad" at bounding box center [308, 176] width 305 height 18
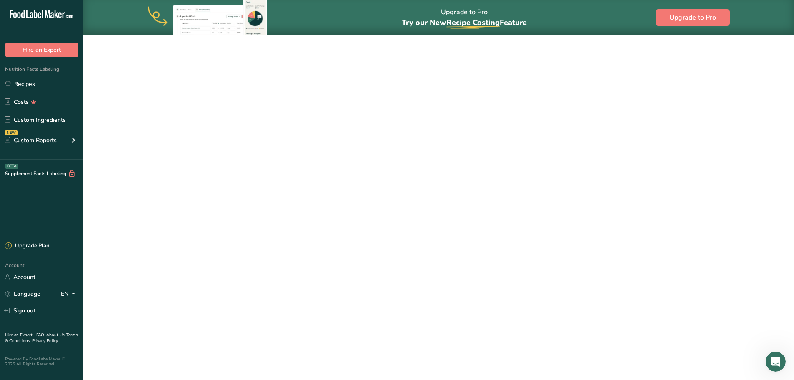
click at [190, 177] on link "Roasted Salmon Salad" at bounding box center [308, 176] width 305 height 18
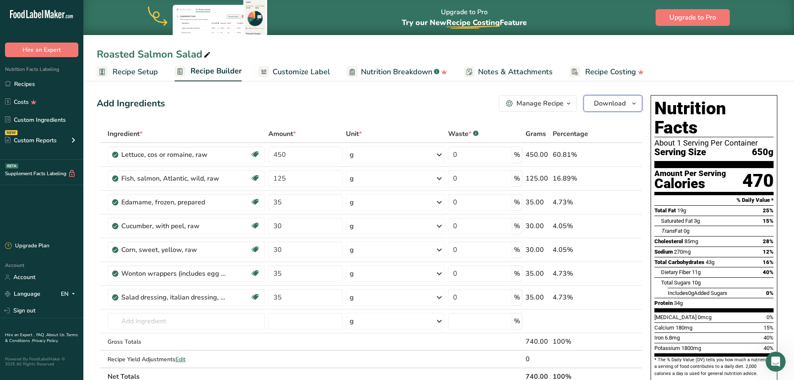
click at [612, 107] on span "Download" at bounding box center [610, 103] width 32 height 10
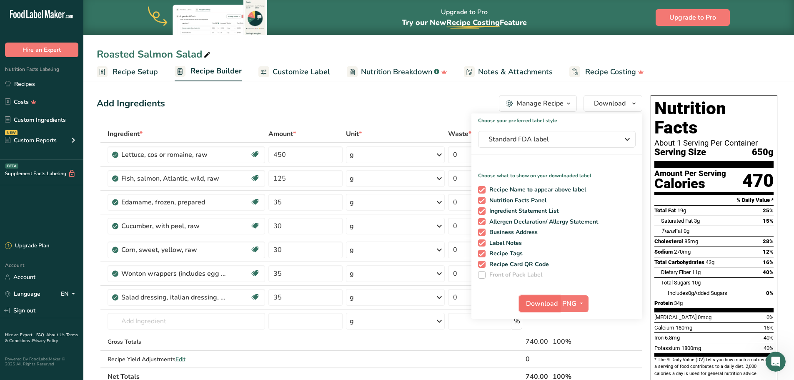
click at [554, 305] on span "Download" at bounding box center [542, 303] width 32 height 10
